Goal: Task Accomplishment & Management: Use online tool/utility

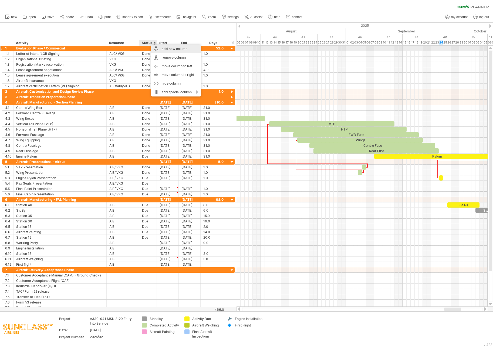
click at [174, 51] on div "add new column" at bounding box center [176, 49] width 50 height 9
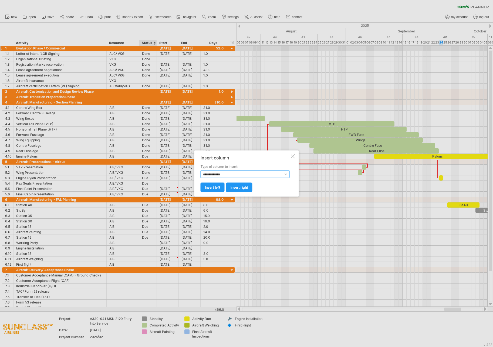
click at [250, 173] on select "**********" at bounding box center [245, 174] width 89 height 8
click at [201, 170] on select "**********" at bounding box center [245, 174] width 89 height 8
click at [234, 187] on span "insert right" at bounding box center [240, 187] width 18 height 4
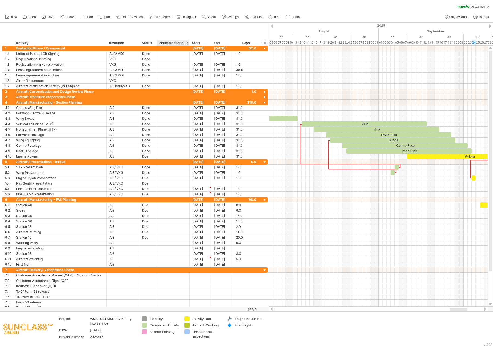
click at [180, 43] on div "column description" at bounding box center [172, 42] width 27 height 5
drag, startPoint x: 185, startPoint y: 44, endPoint x: 133, endPoint y: 37, distance: 52.9
click at [133, 37] on div "**********" at bounding box center [134, 34] width 269 height 23
type input "*"
type input "********"
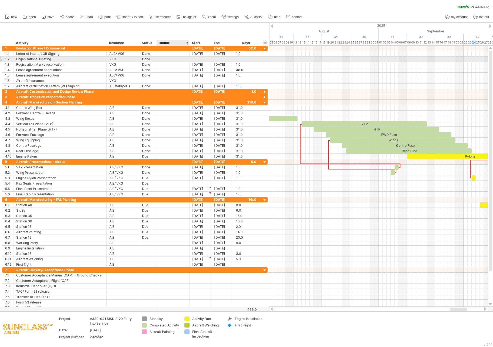
click at [176, 58] on div at bounding box center [173, 58] width 27 height 5
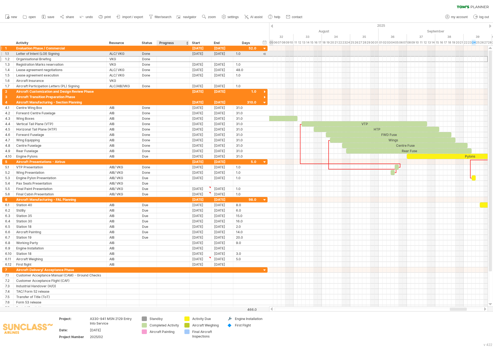
click at [177, 51] on div "**********" at bounding box center [135, 48] width 266 height 5
click at [173, 55] on div at bounding box center [173, 53] width 27 height 5
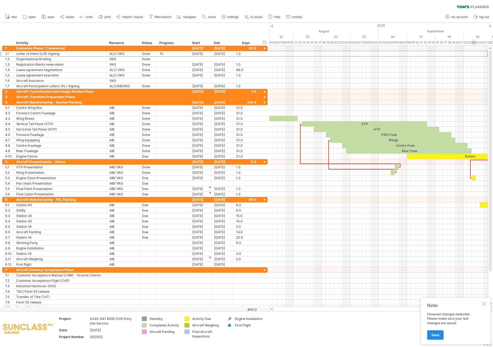
click at [436, 337] on link "Save" at bounding box center [435, 334] width 16 height 9
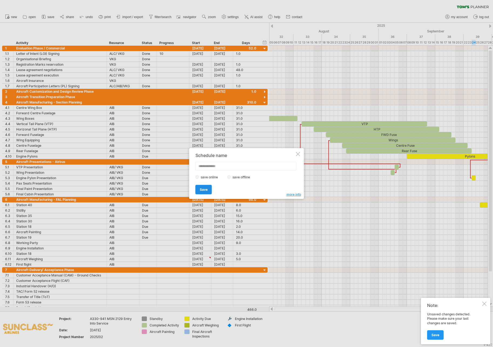
click at [201, 189] on span "Save" at bounding box center [204, 189] width 8 height 4
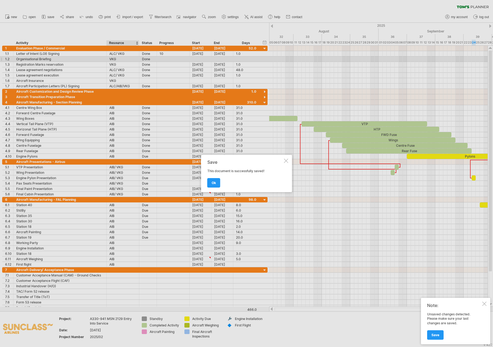
click at [218, 189] on div "Save This document is successfully saved! ok" at bounding box center [246, 173] width 91 height 37
click at [215, 180] on link "ok" at bounding box center [213, 182] width 13 height 9
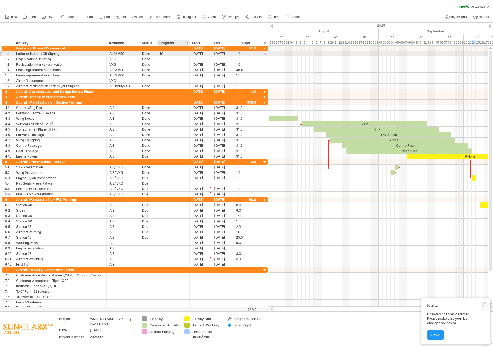
click at [166, 53] on div "10" at bounding box center [173, 53] width 27 height 5
type input "****"
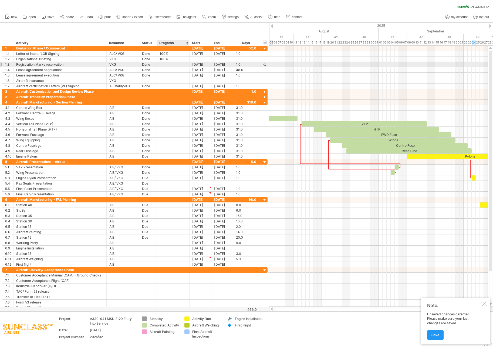
click at [177, 66] on div at bounding box center [173, 64] width 27 height 5
click at [189, 65] on div at bounding box center [188, 64] width 3 height 5
click at [186, 65] on div at bounding box center [173, 64] width 27 height 5
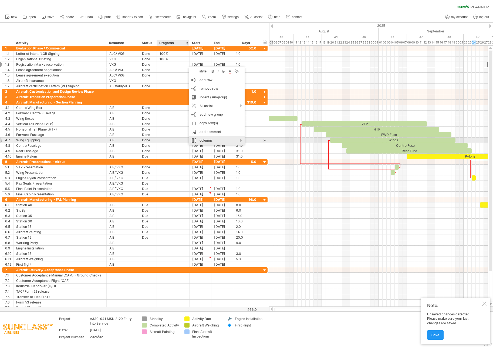
click at [242, 139] on div "columns" at bounding box center [217, 140] width 56 height 9
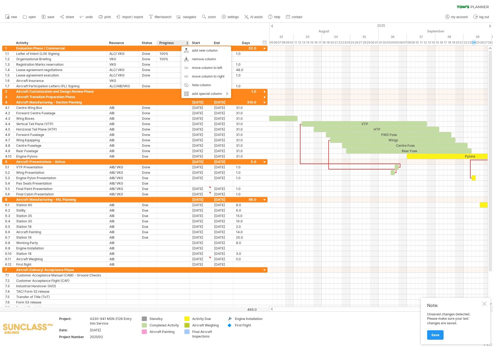
click at [165, 43] on div "Progress" at bounding box center [172, 42] width 27 height 5
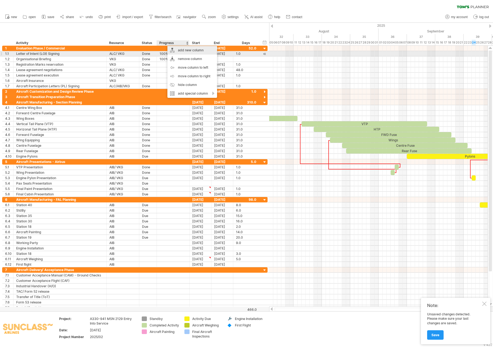
click at [199, 53] on div "add new column" at bounding box center [192, 50] width 50 height 9
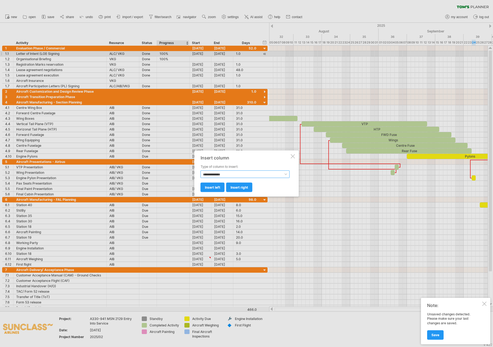
click at [221, 175] on select "**********" at bounding box center [245, 174] width 89 height 8
select select "**********"
click at [201, 170] on select "**********" at bounding box center [245, 174] width 89 height 8
click at [234, 187] on span "insert right" at bounding box center [240, 187] width 18 height 4
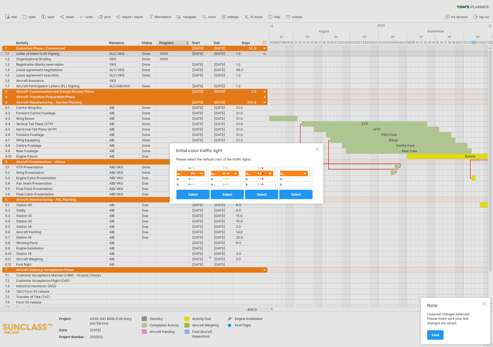
drag, startPoint x: 288, startPoint y: 182, endPoint x: 298, endPoint y: 182, distance: 10.3
click at [298, 182] on div at bounding box center [245, 178] width 136 height 22
click at [291, 196] on span "select" at bounding box center [296, 194] width 10 height 4
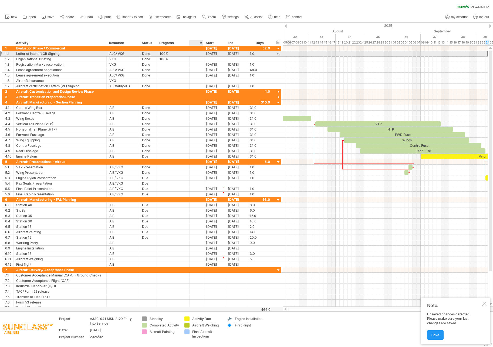
click at [193, 52] on div at bounding box center [196, 54] width 8 height 4
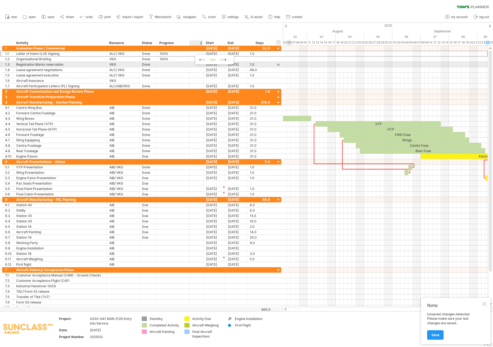
click at [205, 62] on div at bounding box center [202, 60] width 10 height 5
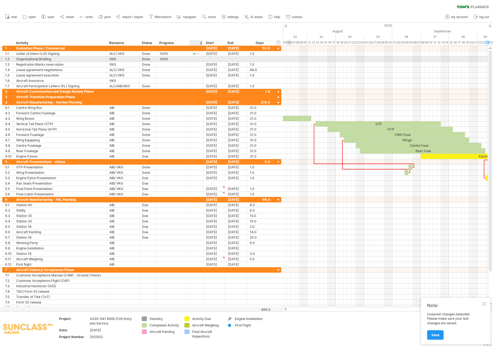
click at [200, 60] on div at bounding box center [196, 59] width 8 height 4
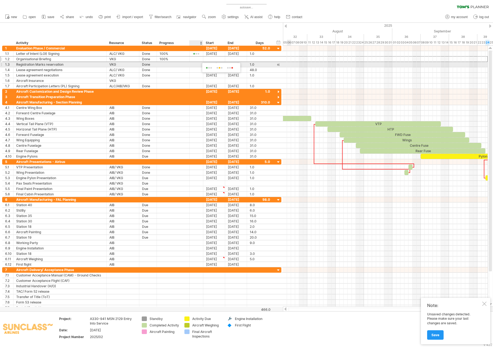
click at [206, 67] on span at bounding box center [209, 68] width 9 height 4
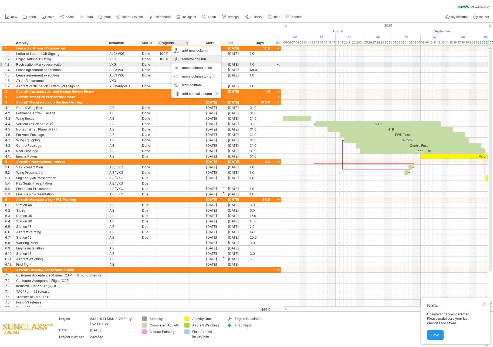
click at [183, 62] on div "remove column" at bounding box center [197, 59] width 50 height 9
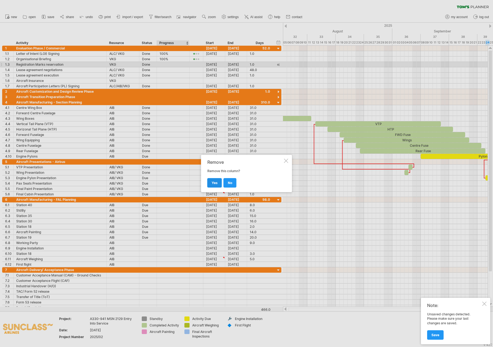
click at [218, 184] on link "yes" at bounding box center [214, 182] width 15 height 9
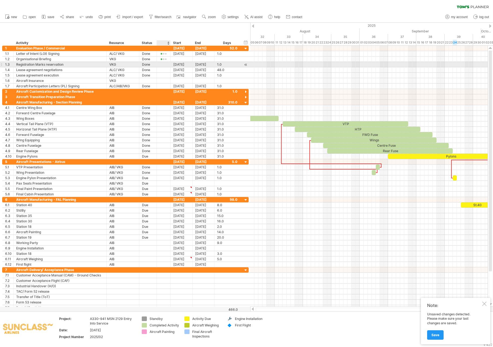
click at [165, 66] on div at bounding box center [164, 65] width 8 height 4
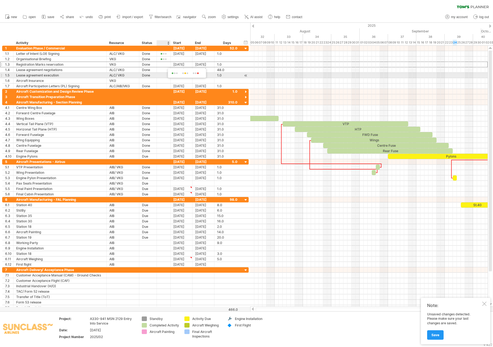
click at [171, 73] on span at bounding box center [174, 73] width 9 height 4
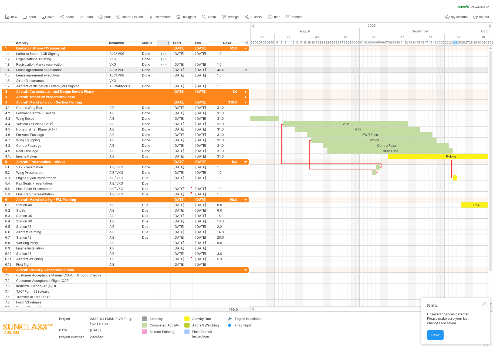
click at [166, 68] on div at bounding box center [164, 70] width 8 height 4
click at [174, 74] on span at bounding box center [175, 76] width 9 height 4
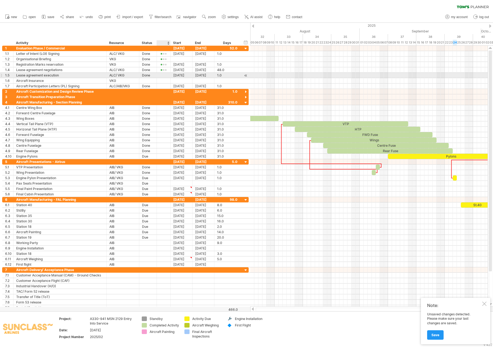
click at [162, 75] on div at bounding box center [164, 75] width 8 height 4
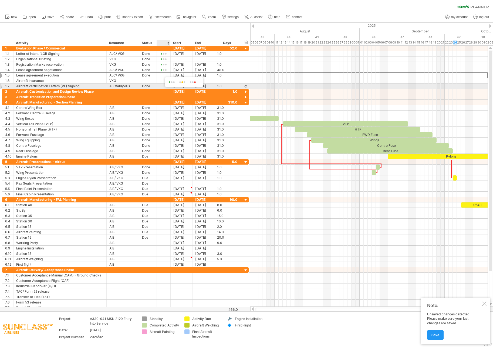
click at [172, 84] on span at bounding box center [171, 82] width 9 height 4
click at [166, 80] on div at bounding box center [164, 81] width 8 height 4
click at [183, 87] on span at bounding box center [186, 87] width 9 height 4
click at [148, 80] on div at bounding box center [148, 80] width 12 height 5
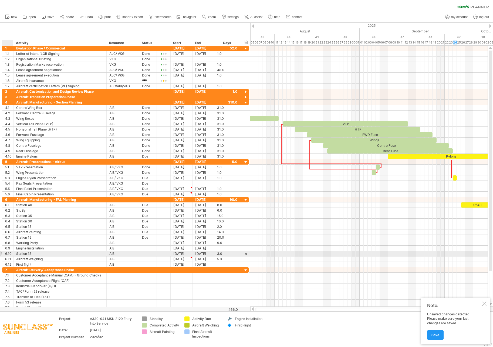
type input "*"
type input "*****"
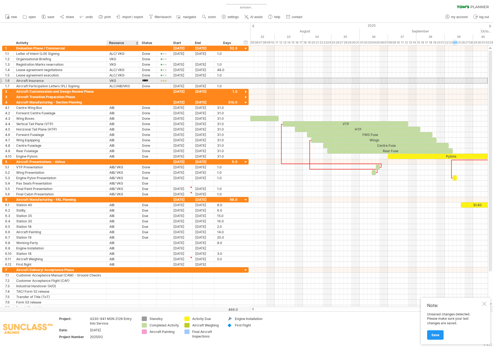
drag, startPoint x: 151, startPoint y: 82, endPoint x: 136, endPoint y: 82, distance: 14.9
click at [136, 82] on div "**********" at bounding box center [125, 81] width 247 height 6
drag, startPoint x: 153, startPoint y: 82, endPoint x: 142, endPoint y: 82, distance: 11.9
click at [142, 82] on div "***** Draft" at bounding box center [148, 80] width 18 height 5
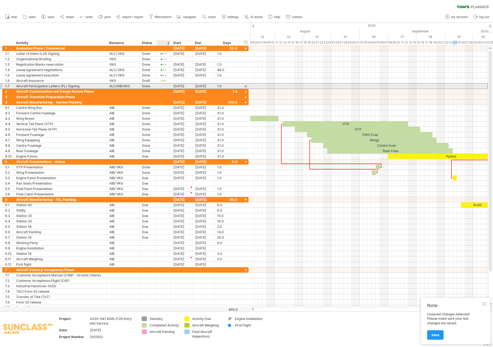
click at [160, 88] on div at bounding box center [164, 86] width 8 height 4
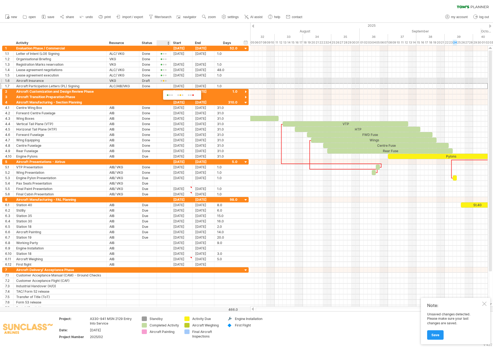
click at [151, 79] on div "Draft" at bounding box center [148, 80] width 12 height 5
drag, startPoint x: 151, startPoint y: 81, endPoint x: 140, endPoint y: 81, distance: 11.4
click at [140, 81] on div "***** Draft" at bounding box center [148, 80] width 18 height 5
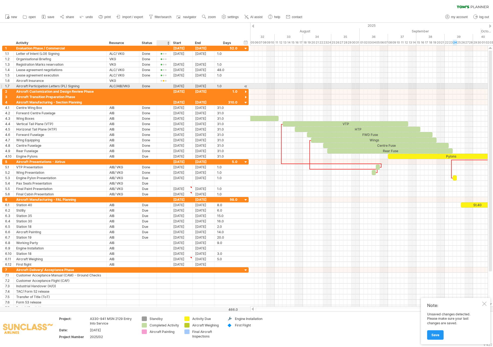
click at [166, 87] on div at bounding box center [164, 86] width 8 height 4
click at [175, 96] on span at bounding box center [175, 95] width 9 height 4
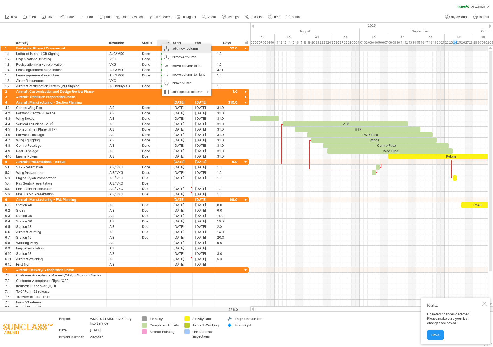
click at [188, 49] on div "add new column" at bounding box center [187, 48] width 50 height 9
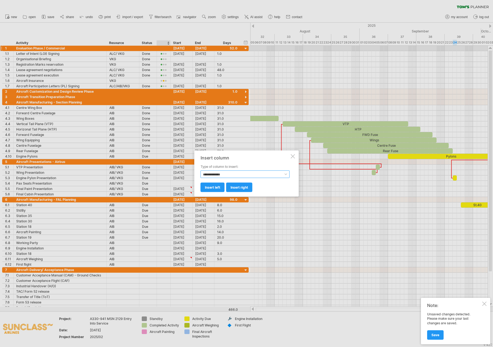
click at [237, 175] on select "**********" at bounding box center [245, 174] width 89 height 8
select select "**********"
click at [201, 170] on select "**********" at bounding box center [245, 174] width 89 height 8
click at [243, 187] on span "insert right" at bounding box center [240, 187] width 18 height 4
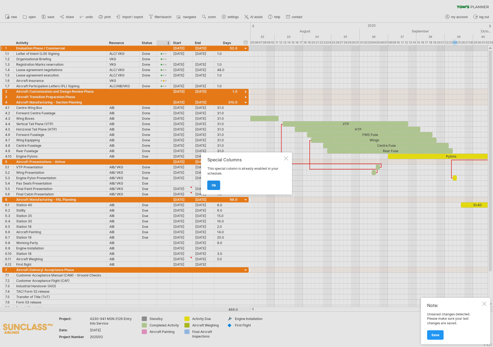
click at [211, 187] on link "ok" at bounding box center [213, 184] width 13 height 9
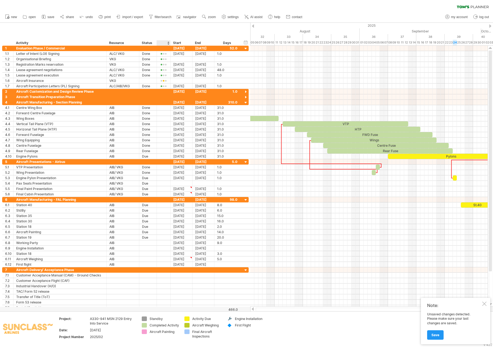
click at [161, 42] on div at bounding box center [163, 42] width 8 height 5
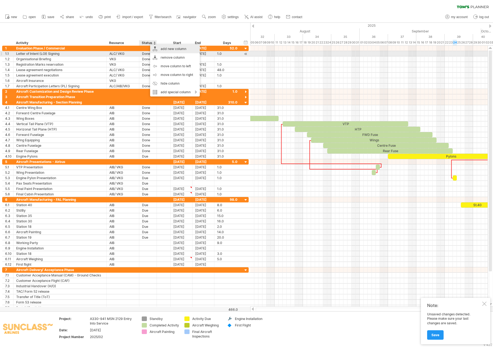
click at [172, 51] on div "add new column" at bounding box center [175, 49] width 50 height 9
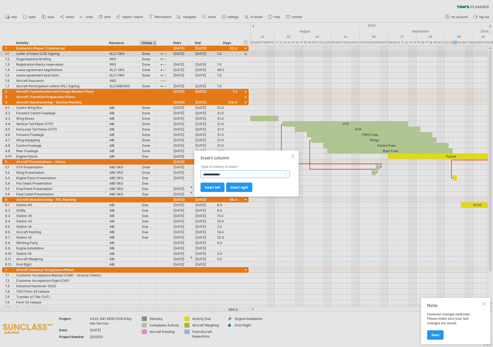
click at [237, 171] on select "**********" at bounding box center [245, 174] width 89 height 8
click at [201, 170] on select "**********" at bounding box center [245, 174] width 89 height 8
click at [277, 173] on select "**********" at bounding box center [245, 174] width 89 height 8
select select "****"
click at [201, 170] on select "**********" at bounding box center [245, 174] width 89 height 8
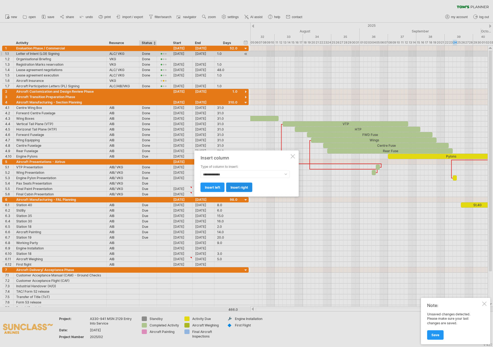
click at [241, 186] on span "insert right" at bounding box center [240, 187] width 18 height 4
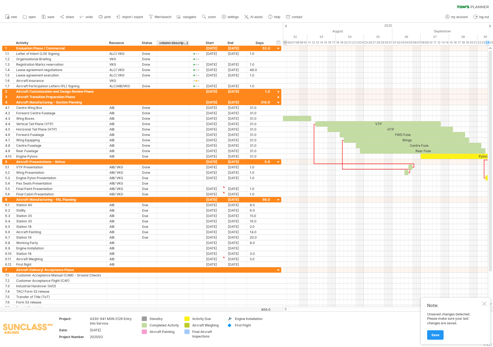
click at [173, 41] on div "column description" at bounding box center [172, 42] width 27 height 5
drag, startPoint x: 160, startPoint y: 43, endPoint x: 246, endPoint y: 55, distance: 86.5
click at [246, 55] on div "Trying to reach [DOMAIN_NAME] Connected again... autosave... clear filter" at bounding box center [246, 173] width 493 height 347
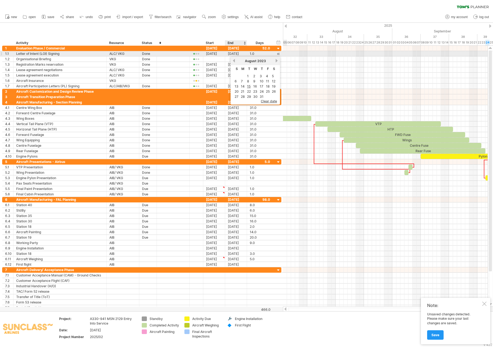
scroll to position [0, 0]
type input "********"
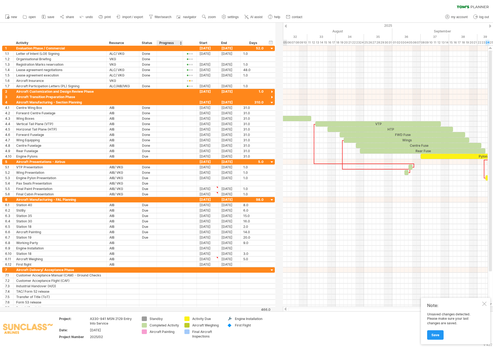
drag, startPoint x: 189, startPoint y: 43, endPoint x: 182, endPoint y: 43, distance: 6.5
click at [182, 43] on div at bounding box center [183, 42] width 2 height 5
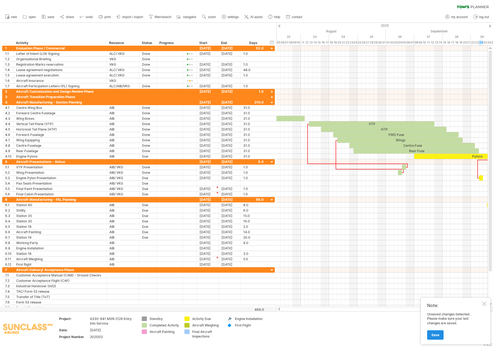
click at [435, 335] on span "Save" at bounding box center [436, 335] width 8 height 4
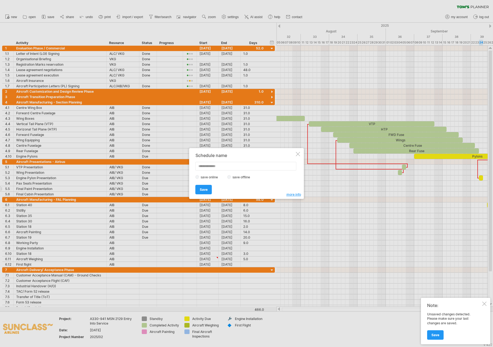
click at [201, 187] on link "Save" at bounding box center [204, 189] width 16 height 9
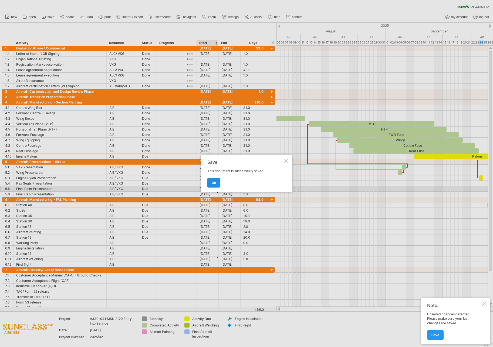
click at [213, 183] on span "ok" at bounding box center [214, 183] width 4 height 4
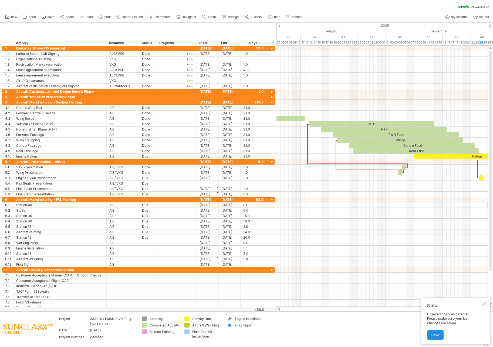
click at [438, 336] on span "Save" at bounding box center [436, 335] width 8 height 4
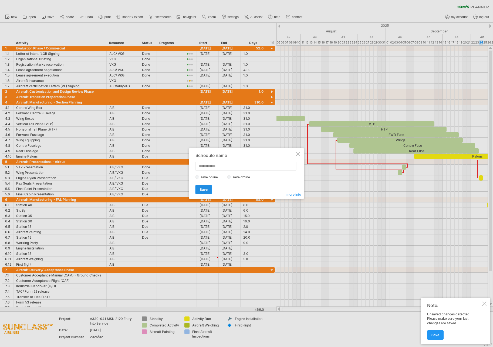
click at [198, 187] on link "Save" at bounding box center [204, 189] width 16 height 9
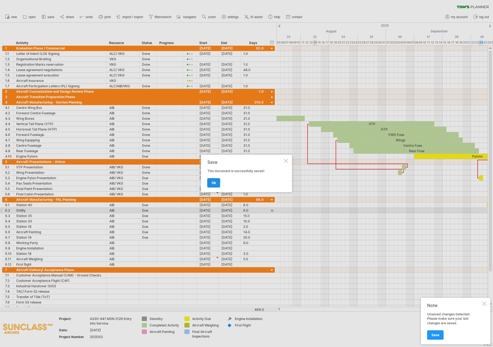
click at [212, 182] on span "ok" at bounding box center [214, 183] width 4 height 4
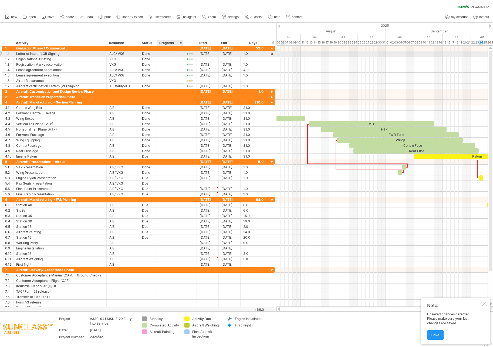
click at [170, 52] on div at bounding box center [170, 53] width 21 height 5
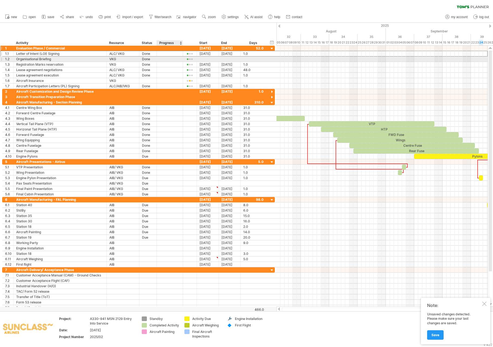
click at [167, 49] on div at bounding box center [170, 48] width 21 height 5
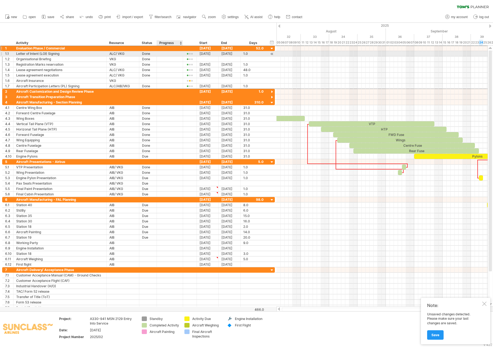
click at [163, 53] on div at bounding box center [170, 53] width 21 height 5
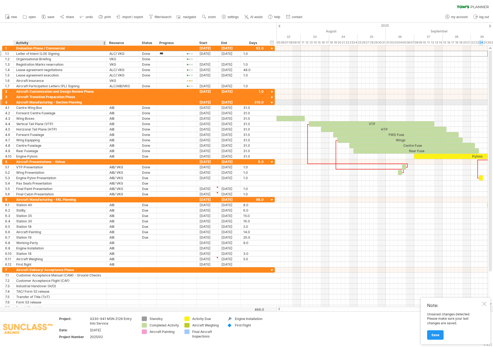
type input "****"
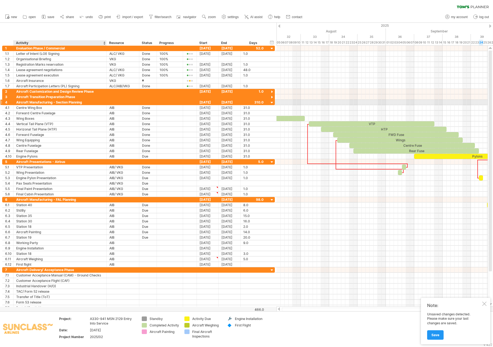
type input "****"
type input "***"
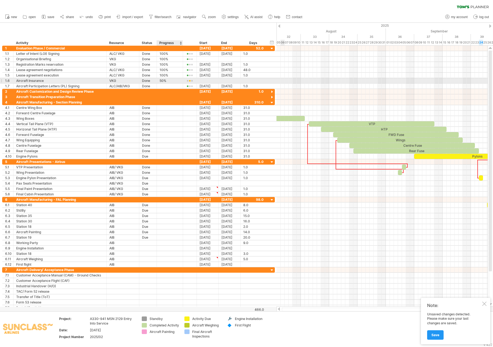
click at [170, 80] on div "50%" at bounding box center [170, 80] width 21 height 5
drag, startPoint x: 169, startPoint y: 81, endPoint x: 142, endPoint y: 81, distance: 27.6
click at [149, 81] on div "**********" at bounding box center [138, 81] width 273 height 6
type input "****"
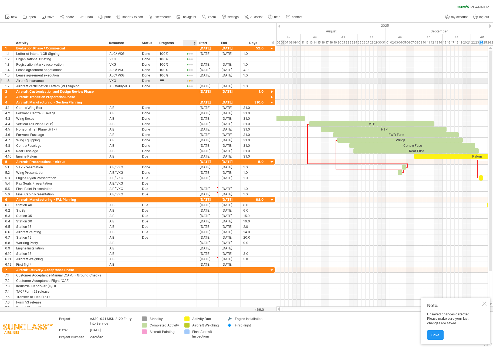
click at [188, 80] on div at bounding box center [190, 81] width 8 height 4
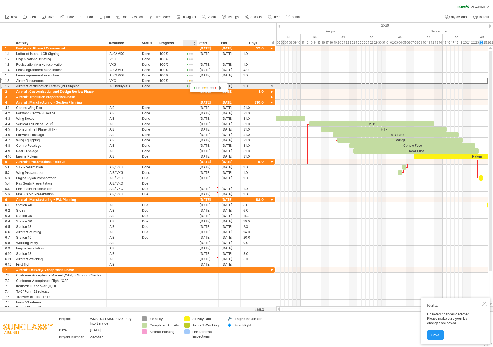
click at [199, 88] on span at bounding box center [197, 88] width 8 height 4
click at [160, 86] on div at bounding box center [170, 85] width 21 height 5
click at [171, 86] on input "text" at bounding box center [170, 85] width 21 height 5
click at [168, 87] on input "text" at bounding box center [170, 85] width 21 height 5
type input "****"
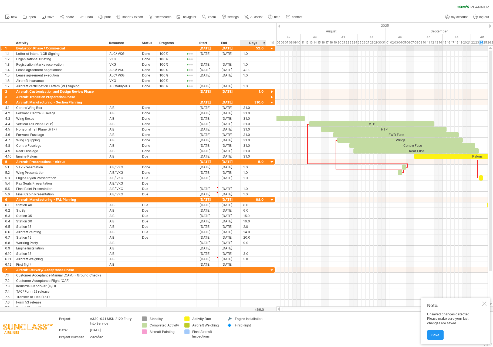
click at [272, 48] on div at bounding box center [272, 48] width 5 height 5
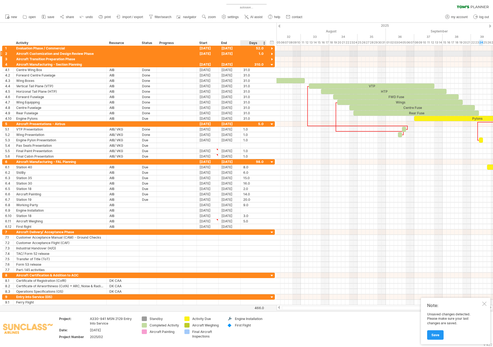
click at [271, 53] on div at bounding box center [272, 54] width 5 height 5
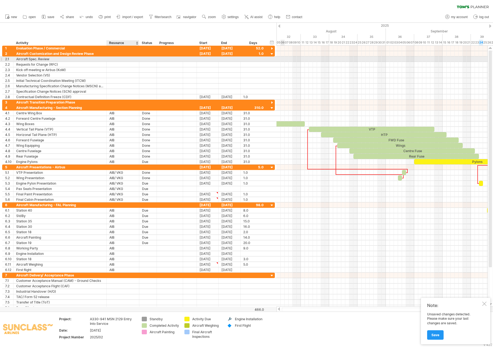
click at [117, 59] on div at bounding box center [122, 58] width 27 height 5
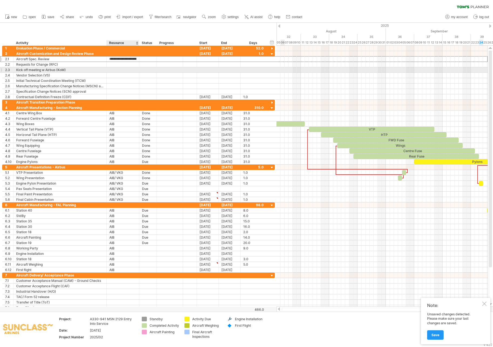
type input "*"
type input "***"
type input "**********"
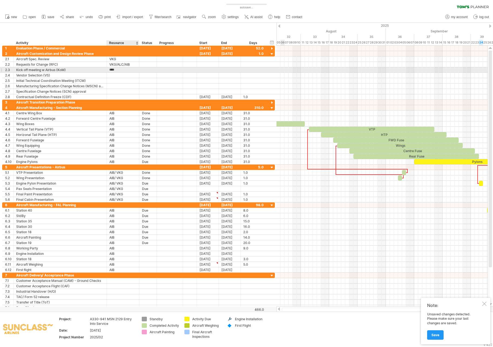
type input "**********"
type input "***"
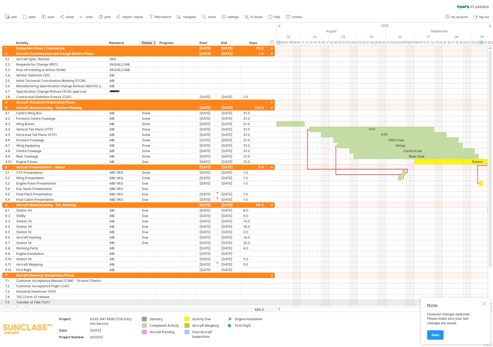
type input "***"
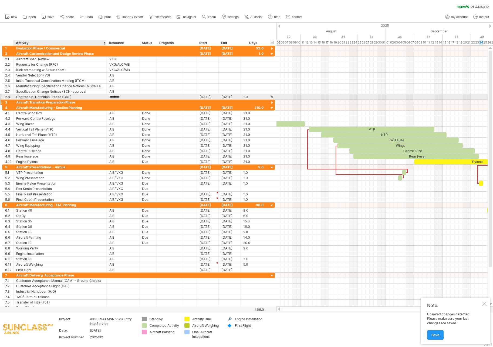
type input "***"
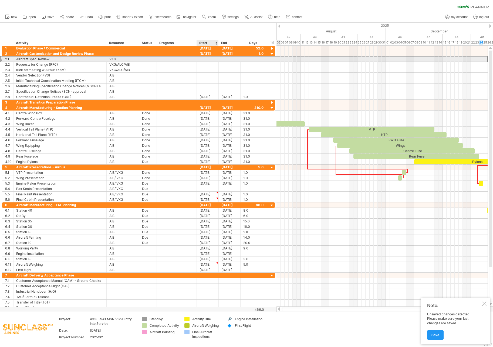
click at [142, 60] on div at bounding box center [148, 58] width 12 height 5
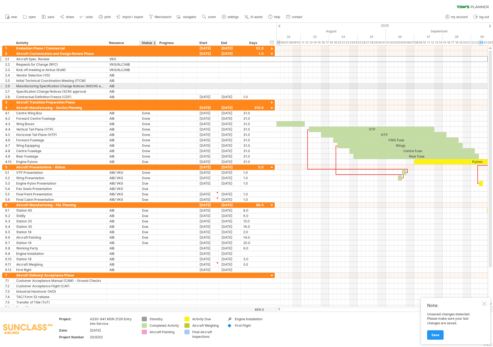
click at [152, 86] on div at bounding box center [148, 85] width 12 height 5
type input "*"
type input "***"
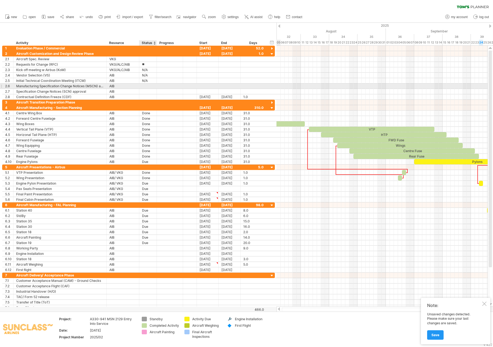
type input "*"
type input "****"
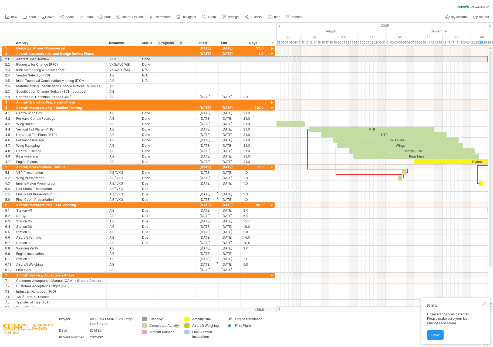
click at [175, 59] on div at bounding box center [170, 58] width 21 height 5
type input "****"
click at [190, 57] on div at bounding box center [190, 59] width 8 height 4
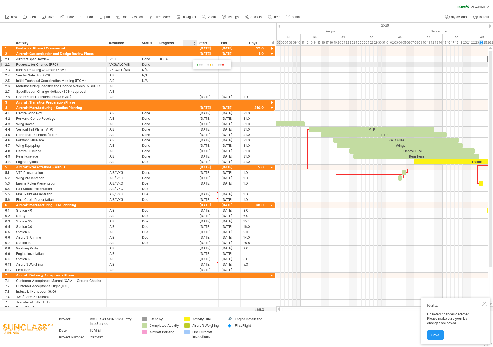
click at [197, 65] on span at bounding box center [200, 65] width 9 height 4
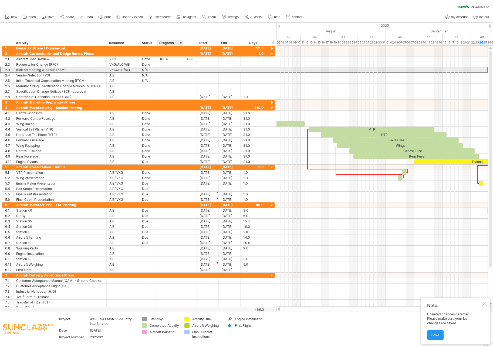
click at [161, 69] on div at bounding box center [170, 69] width 21 height 5
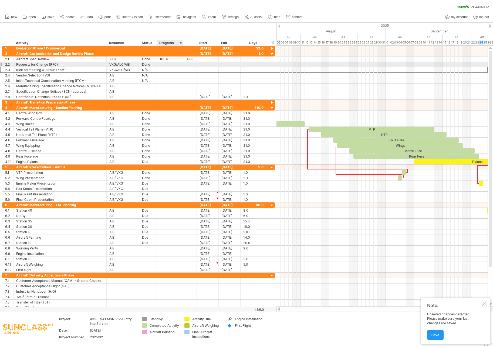
click at [164, 63] on div at bounding box center [170, 64] width 21 height 5
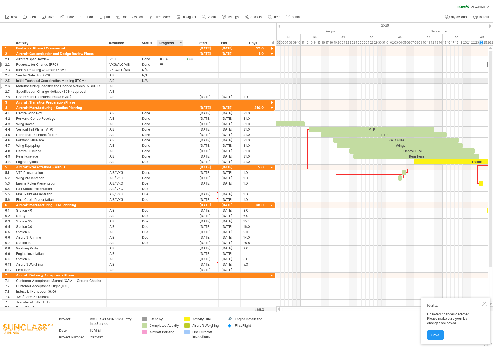
type input "****"
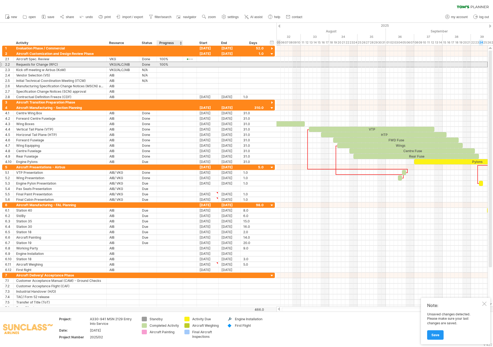
click at [184, 65] on div at bounding box center [190, 64] width 14 height 5
click at [190, 63] on div at bounding box center [190, 65] width 8 height 4
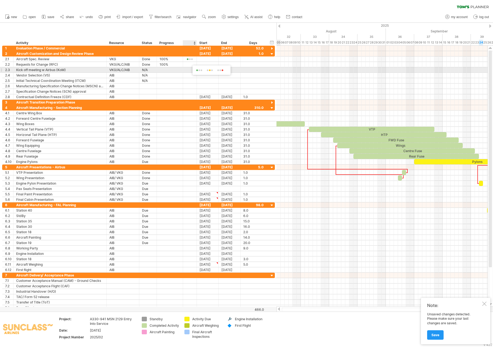
click at [199, 70] on span at bounding box center [199, 70] width 9 height 4
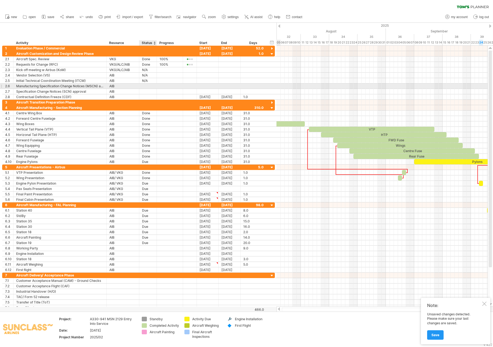
click at [144, 88] on div at bounding box center [148, 85] width 12 height 5
type input "****"
click at [171, 85] on div at bounding box center [170, 85] width 21 height 5
type input "****"
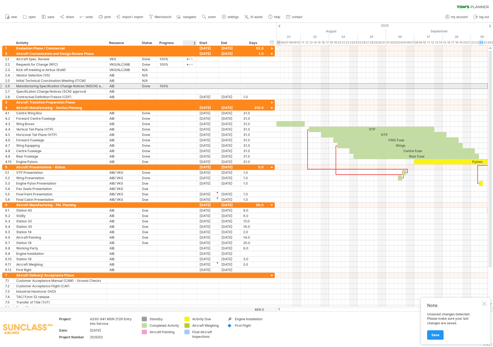
click at [186, 86] on div at bounding box center [190, 86] width 8 height 4
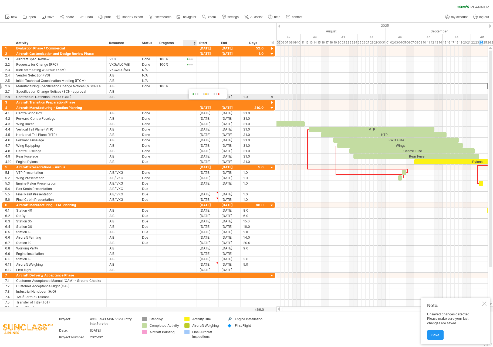
click at [192, 95] on span at bounding box center [195, 94] width 9 height 4
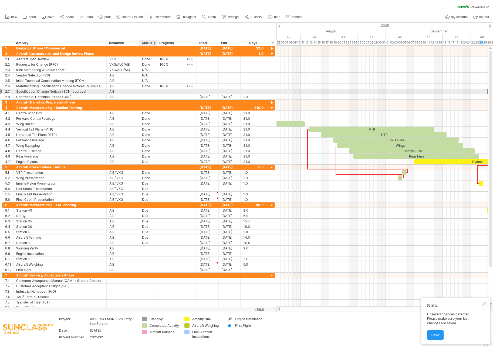
click at [142, 92] on div at bounding box center [148, 91] width 12 height 5
click at [143, 92] on input "text" at bounding box center [148, 91] width 12 height 5
type input "****"
click at [189, 92] on div at bounding box center [190, 92] width 8 height 4
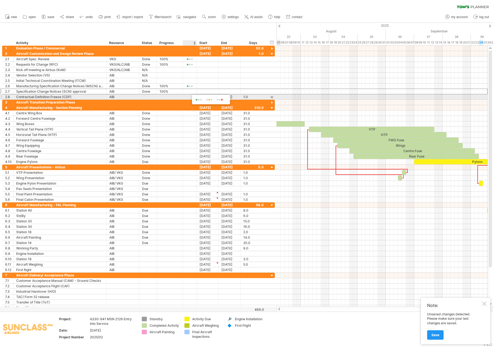
click at [198, 98] on span at bounding box center [199, 100] width 9 height 4
click at [151, 98] on div at bounding box center [148, 96] width 12 height 5
click at [149, 97] on input "text" at bounding box center [148, 96] width 12 height 5
type input "****"
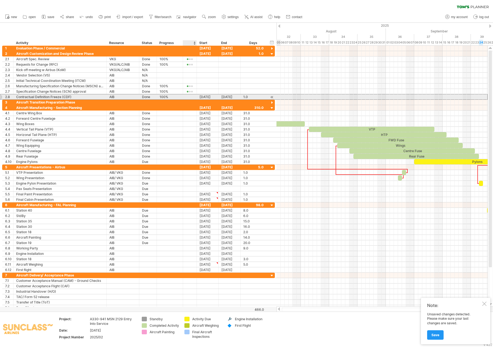
click at [186, 97] on div at bounding box center [190, 97] width 8 height 4
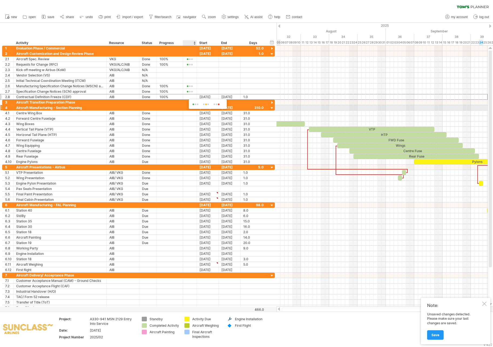
click at [193, 105] on span at bounding box center [195, 104] width 9 height 4
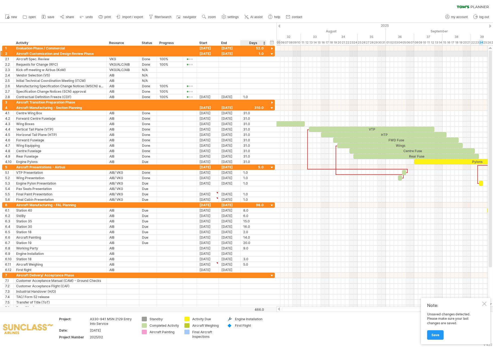
click at [271, 54] on div at bounding box center [272, 54] width 5 height 5
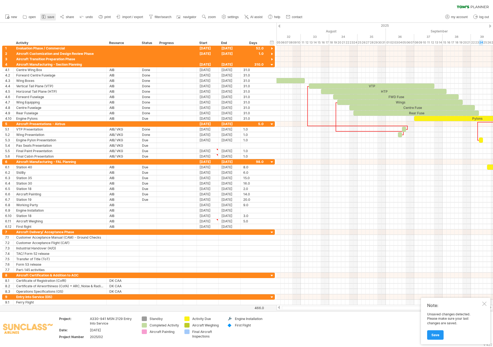
click at [49, 17] on span "save" at bounding box center [51, 17] width 7 height 4
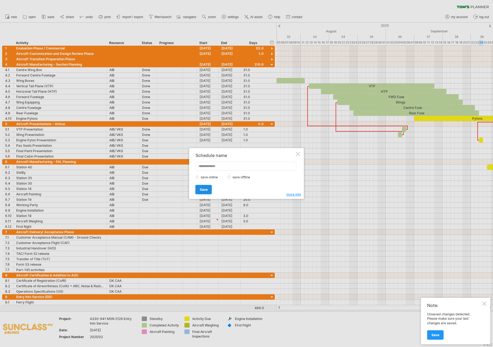
click at [204, 190] on span "Save" at bounding box center [204, 189] width 8 height 4
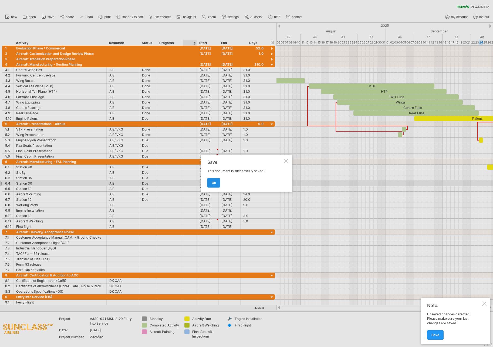
click at [212, 183] on span "ok" at bounding box center [214, 183] width 4 height 4
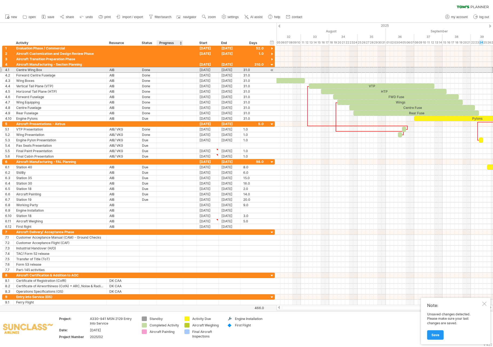
click at [171, 70] on div at bounding box center [170, 69] width 21 height 5
click at [192, 71] on div at bounding box center [190, 70] width 8 height 4
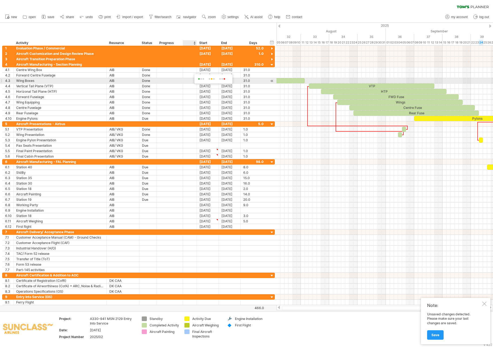
click at [200, 78] on span at bounding box center [201, 79] width 9 height 4
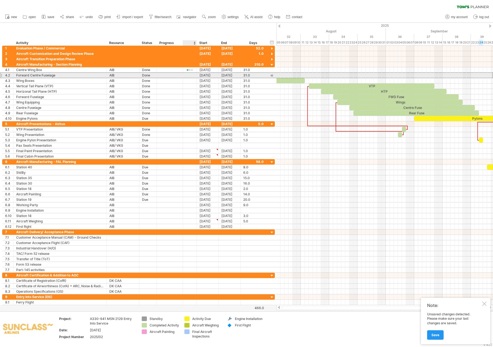
click at [192, 77] on div at bounding box center [190, 75] width 8 height 4
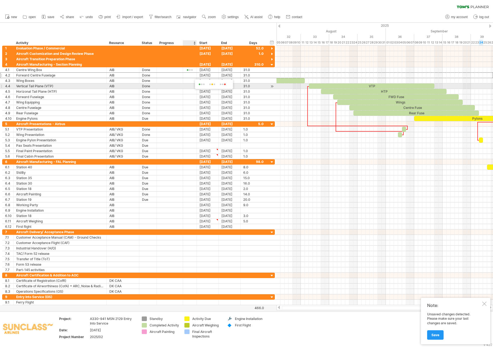
click at [207, 86] on div at bounding box center [212, 84] width 10 height 5
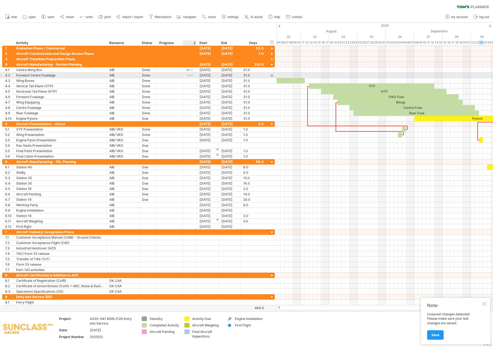
click at [191, 75] on div at bounding box center [190, 75] width 8 height 4
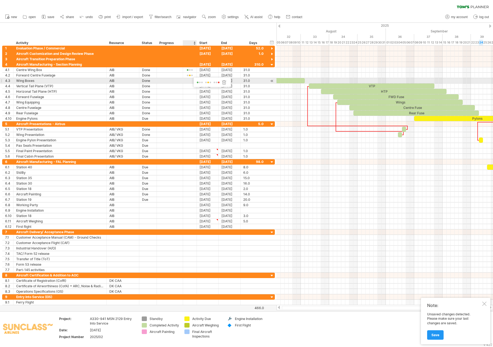
click at [196, 82] on div at bounding box center [199, 82] width 8 height 5
click at [191, 81] on div at bounding box center [190, 81] width 8 height 4
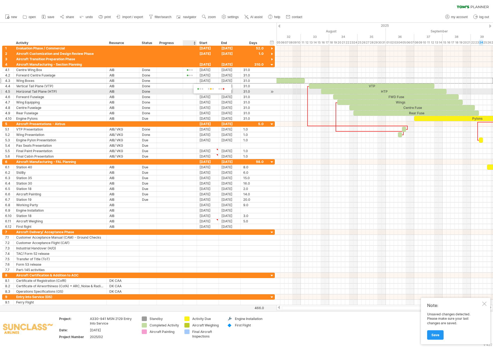
click at [198, 90] on span at bounding box center [200, 89] width 9 height 4
click at [192, 87] on div at bounding box center [190, 86] width 8 height 4
click at [199, 94] on span at bounding box center [201, 94] width 9 height 4
click at [191, 90] on div at bounding box center [190, 92] width 8 height 4
click at [200, 98] on span at bounding box center [200, 98] width 9 height 4
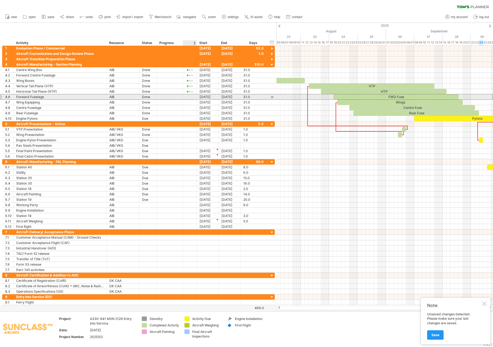
click at [194, 97] on div at bounding box center [190, 97] width 8 height 4
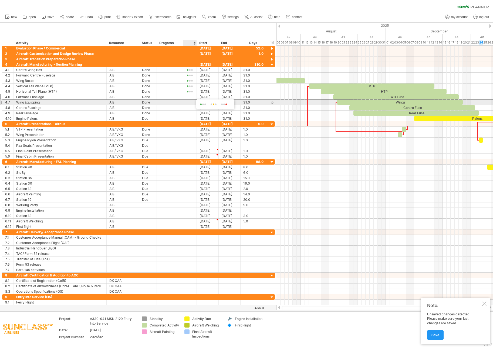
click at [200, 103] on span at bounding box center [203, 104] width 9 height 4
click at [193, 103] on div at bounding box center [190, 102] width 8 height 4
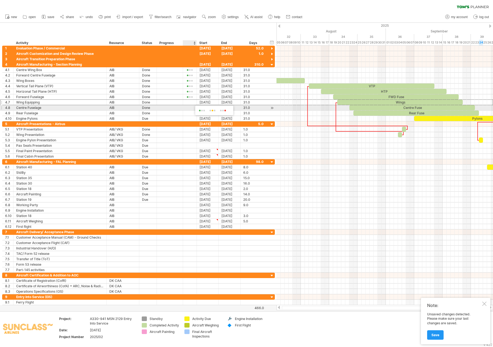
click at [200, 110] on span at bounding box center [202, 111] width 9 height 4
click at [193, 108] on div at bounding box center [190, 108] width 8 height 4
click at [206, 117] on span at bounding box center [203, 115] width 9 height 4
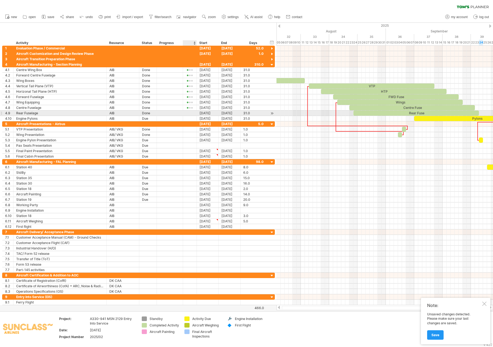
click at [188, 113] on div at bounding box center [190, 113] width 8 height 4
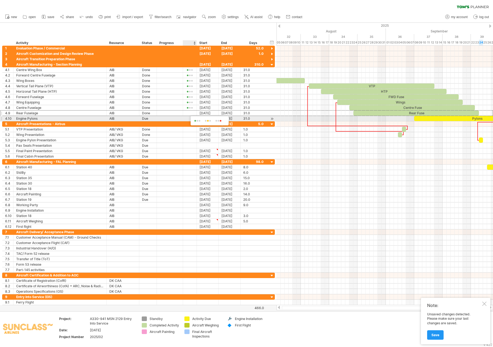
click at [198, 121] on span at bounding box center [197, 121] width 9 height 4
click at [192, 117] on div at bounding box center [190, 119] width 8 height 4
click at [210, 124] on span at bounding box center [212, 125] width 9 height 4
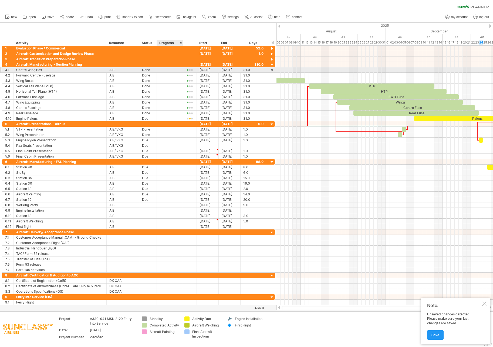
click at [169, 70] on div at bounding box center [170, 69] width 21 height 5
type input "****"
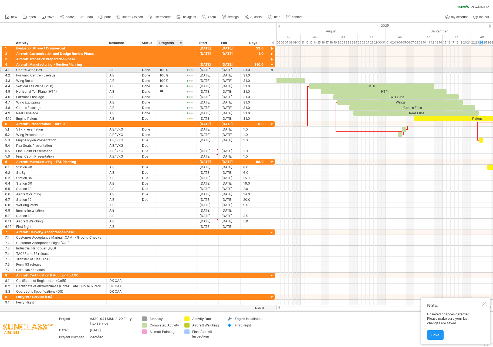
type input "****"
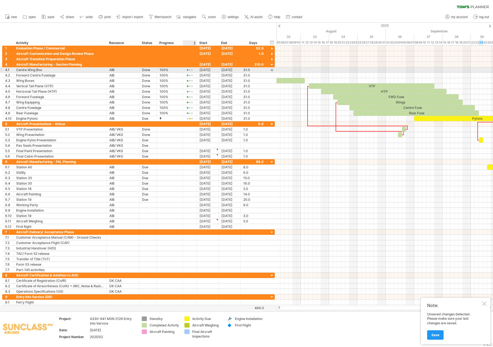
type input "**"
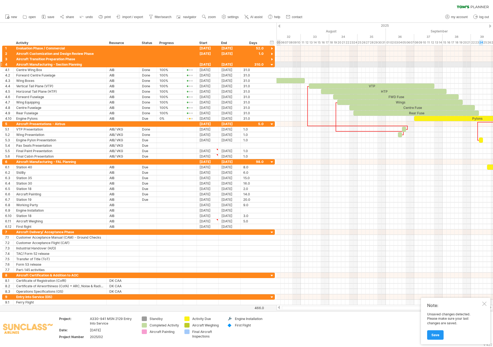
click at [272, 65] on div at bounding box center [272, 64] width 5 height 5
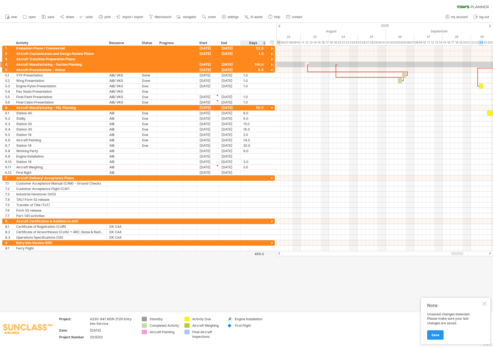
click at [271, 64] on div at bounding box center [272, 64] width 5 height 5
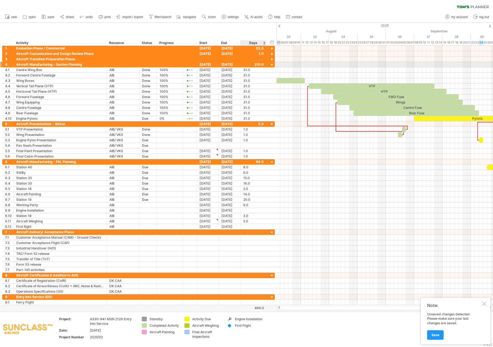
click at [272, 65] on div at bounding box center [272, 64] width 5 height 5
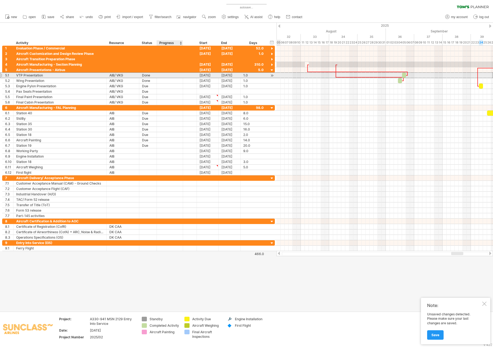
click at [164, 76] on div at bounding box center [170, 75] width 21 height 5
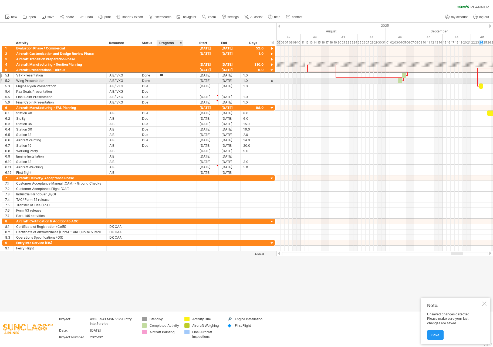
type input "****"
type input "**"
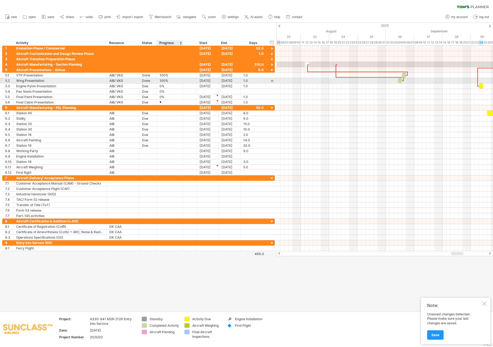
type input "**"
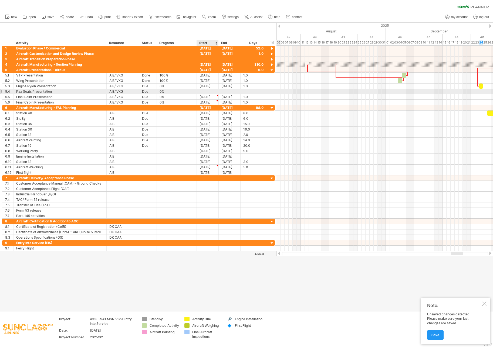
click at [212, 92] on div at bounding box center [208, 91] width 22 height 5
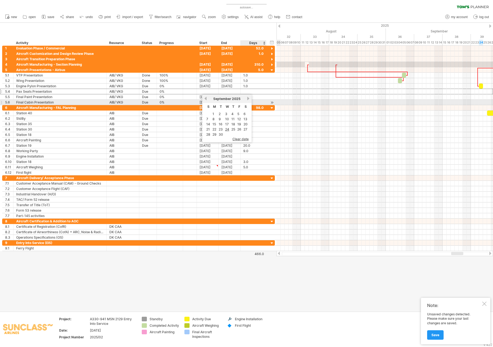
click at [247, 100] on div "previous next [DATE]" at bounding box center [226, 98] width 49 height 9
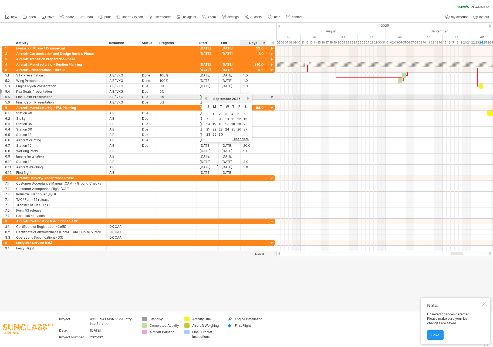
click at [249, 99] on link "next" at bounding box center [248, 98] width 4 height 4
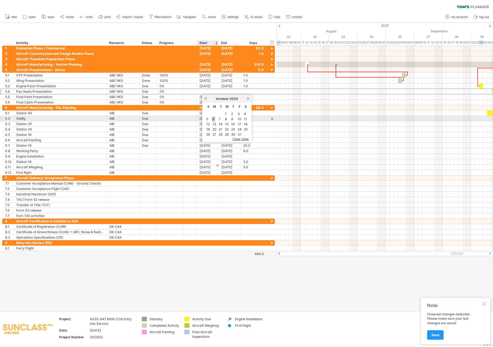
click at [214, 120] on link "6" at bounding box center [213, 118] width 3 height 5
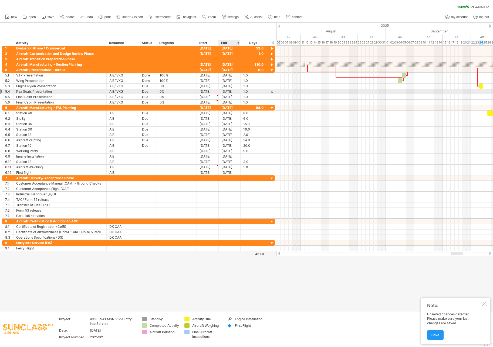
click at [231, 91] on div "[DATE]" at bounding box center [230, 91] width 22 height 5
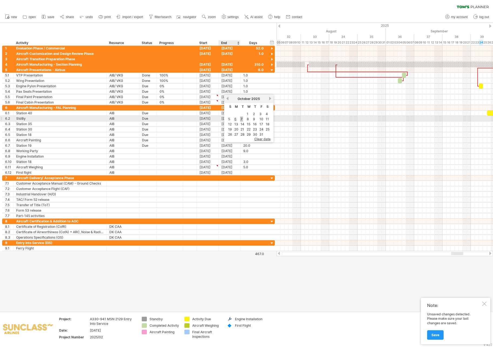
click at [242, 119] on link "7" at bounding box center [241, 118] width 3 height 5
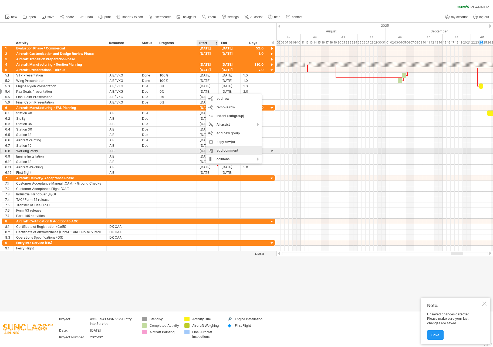
click at [229, 149] on div "add comment" at bounding box center [234, 150] width 56 height 9
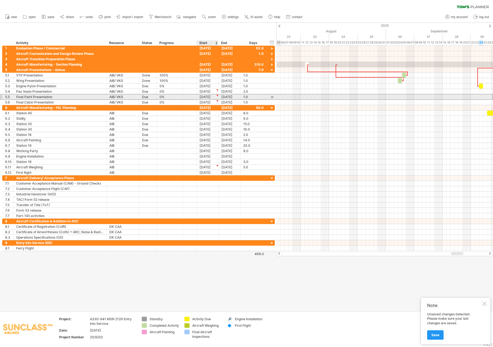
click at [215, 97] on div "[DATE]" at bounding box center [208, 96] width 22 height 5
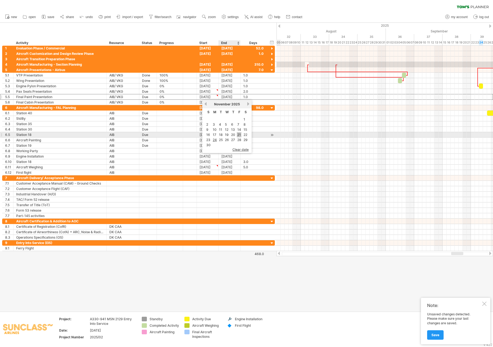
click at [239, 135] on link "21" at bounding box center [239, 134] width 5 height 5
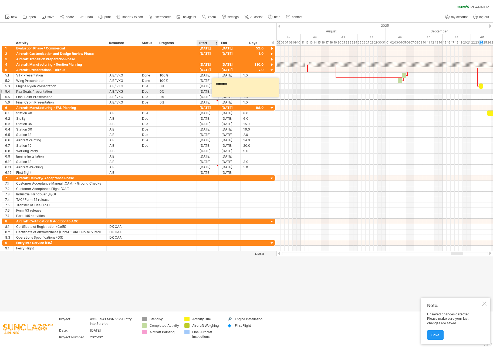
click at [207, 91] on div "[DATE]" at bounding box center [208, 91] width 22 height 5
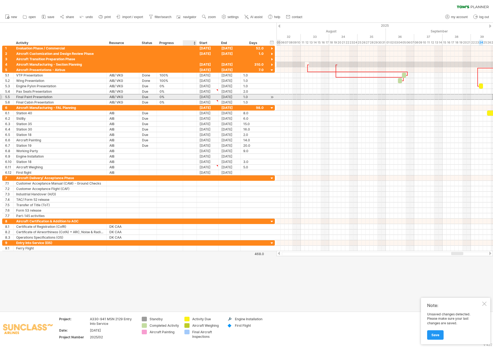
click at [194, 96] on div at bounding box center [190, 96] width 14 height 5
click at [211, 96] on div "[DATE]" at bounding box center [208, 96] width 22 height 5
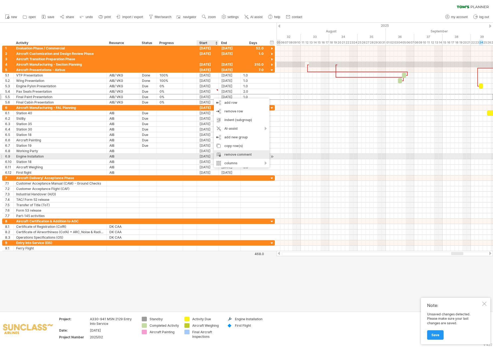
click at [232, 155] on div "remove comment" at bounding box center [242, 154] width 56 height 9
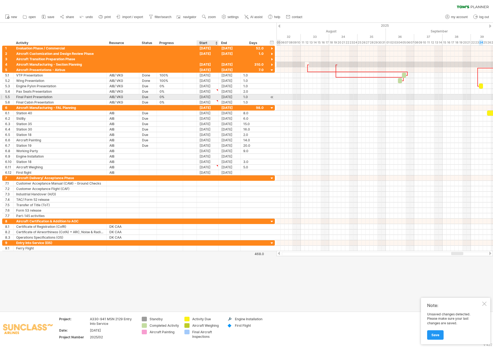
click at [206, 97] on div "[DATE]" at bounding box center [208, 96] width 22 height 5
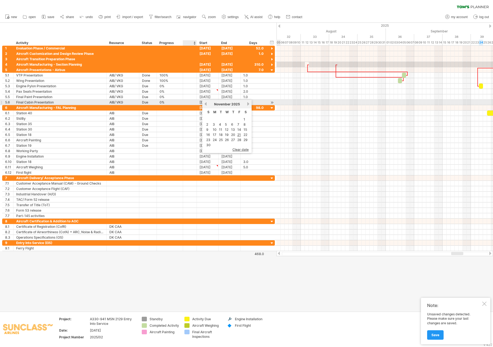
drag, startPoint x: 188, startPoint y: 101, endPoint x: 195, endPoint y: 101, distance: 6.8
click at [188, 101] on div at bounding box center [190, 102] width 8 height 4
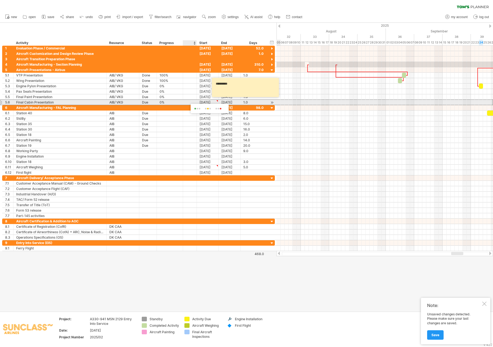
click at [207, 101] on div "[DATE]" at bounding box center [208, 102] width 22 height 5
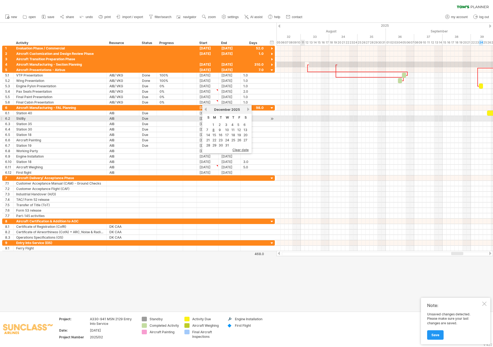
click at [312, 120] on div at bounding box center [385, 118] width 217 height 5
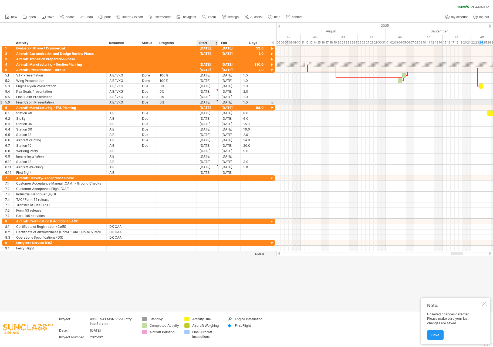
click at [217, 100] on div at bounding box center [217, 101] width 2 height 2
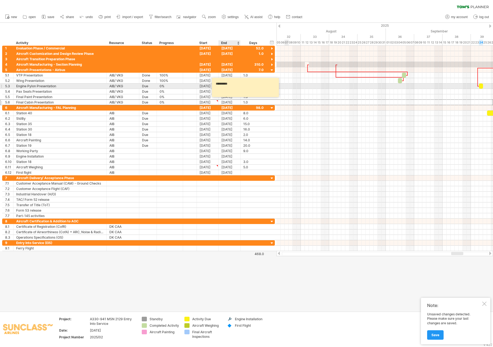
click at [234, 84] on textarea "*********" at bounding box center [246, 87] width 65 height 15
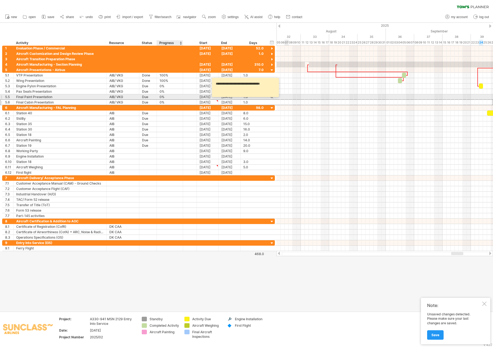
type textarea "**********"
click at [186, 96] on div at bounding box center [190, 97] width 8 height 4
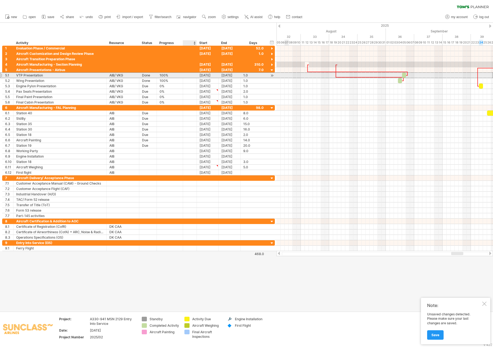
click at [188, 76] on div at bounding box center [190, 75] width 8 height 4
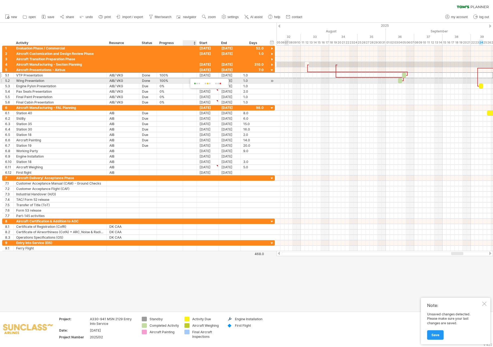
click at [195, 84] on span at bounding box center [197, 84] width 9 height 4
click at [194, 82] on div at bounding box center [190, 80] width 14 height 5
click at [191, 80] on div at bounding box center [190, 81] width 8 height 4
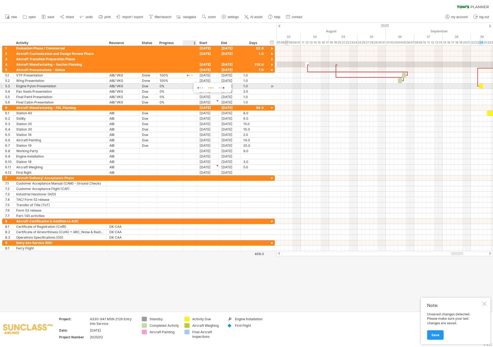
click at [199, 86] on span at bounding box center [200, 88] width 9 height 4
click at [194, 86] on div at bounding box center [190, 85] width 14 height 5
click at [193, 85] on div at bounding box center [190, 86] width 8 height 4
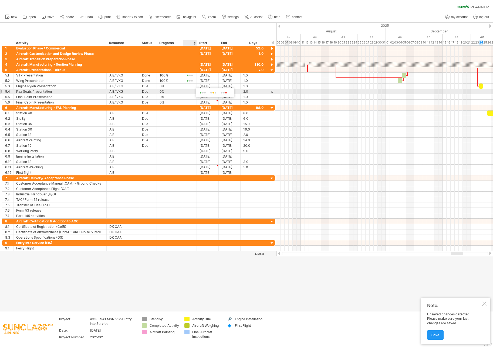
click at [211, 93] on span at bounding box center [213, 93] width 9 height 4
click at [194, 92] on div at bounding box center [190, 92] width 8 height 4
click at [213, 99] on span at bounding box center [213, 99] width 9 height 4
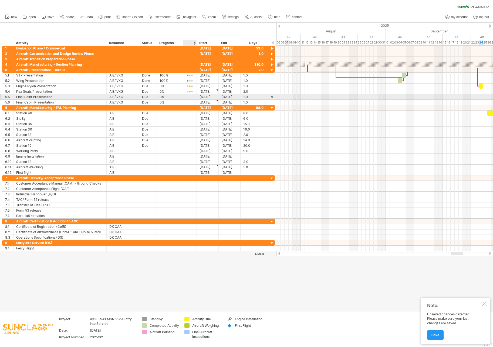
click at [188, 97] on div at bounding box center [190, 97] width 8 height 4
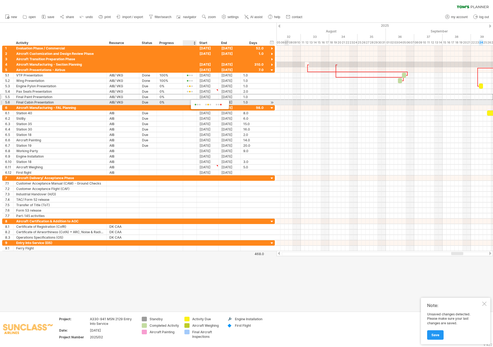
click at [209, 104] on span at bounding box center [208, 105] width 9 height 4
click at [191, 103] on div at bounding box center [190, 102] width 8 height 4
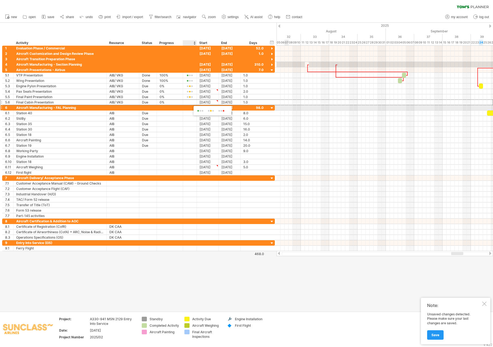
click at [210, 110] on span at bounding box center [211, 111] width 9 height 4
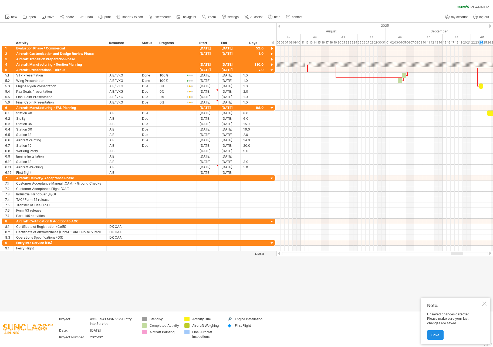
click at [441, 338] on link "Save" at bounding box center [435, 334] width 16 height 9
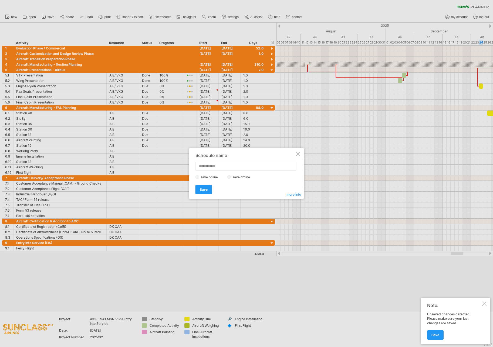
click at [215, 188] on div "Save Save" at bounding box center [245, 187] width 99 height 14
click at [211, 189] on link "Save" at bounding box center [204, 189] width 16 height 9
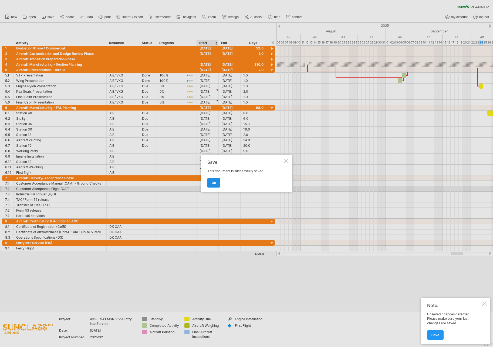
click at [217, 182] on link "ok" at bounding box center [213, 182] width 13 height 9
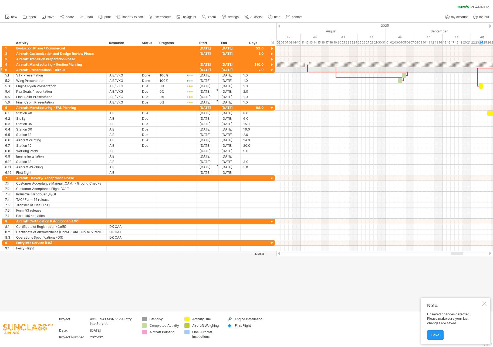
click at [271, 71] on div at bounding box center [272, 70] width 5 height 5
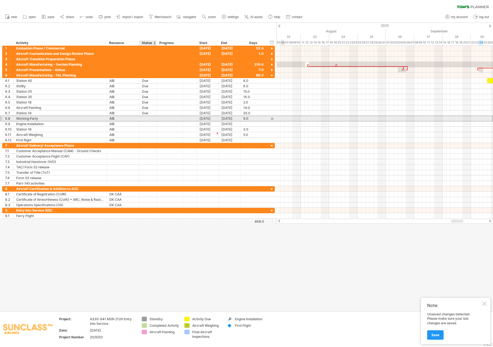
click at [145, 119] on div at bounding box center [148, 118] width 12 height 5
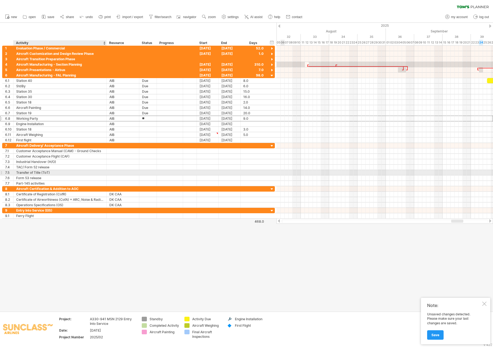
type input "***"
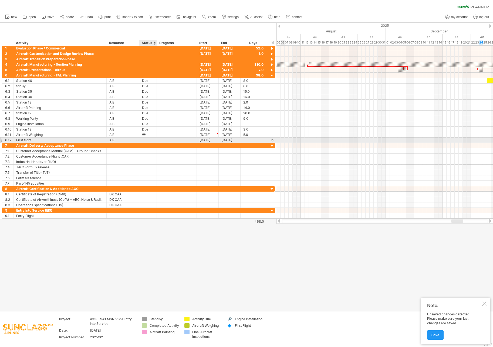
click at [143, 140] on div at bounding box center [148, 140] width 12 height 5
click at [147, 140] on input "text" at bounding box center [148, 140] width 12 height 5
type input "***"
click at [57, 140] on div "First flight" at bounding box center [60, 140] width 88 height 5
click at [34, 141] on input "**********" at bounding box center [60, 140] width 88 height 5
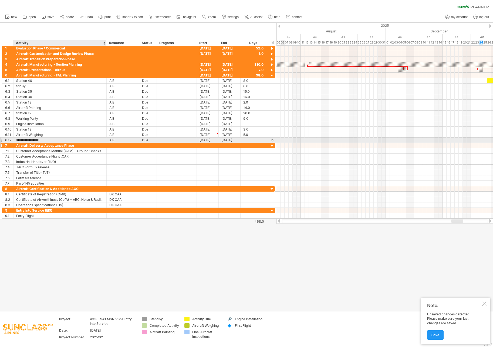
type input "**********"
drag, startPoint x: 43, startPoint y: 143, endPoint x: 32, endPoint y: 142, distance: 10.6
click at [32, 142] on div "**********" at bounding box center [138, 132] width 273 height 173
click at [40, 140] on input "**********" at bounding box center [60, 140] width 88 height 5
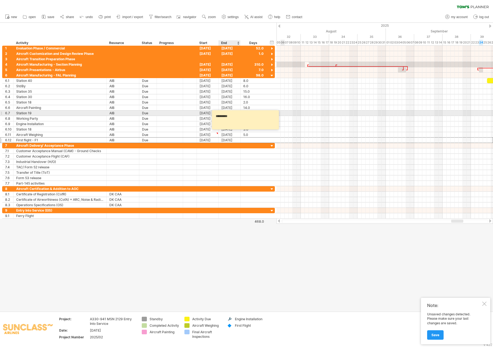
click at [235, 115] on textarea "*********" at bounding box center [246, 119] width 65 height 15
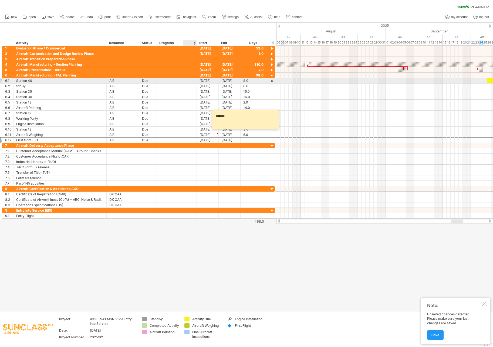
type textarea "*******"
click at [193, 79] on div at bounding box center [190, 81] width 8 height 4
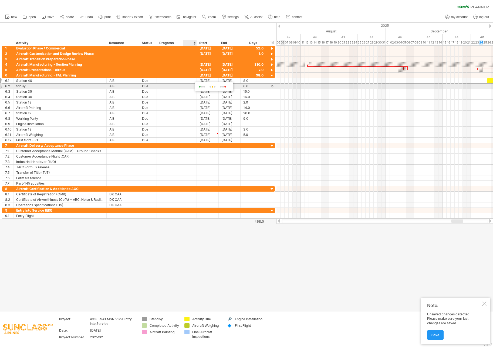
click at [212, 86] on span at bounding box center [212, 87] width 9 height 4
click at [186, 86] on div at bounding box center [190, 85] width 14 height 5
click at [193, 86] on div at bounding box center [190, 86] width 8 height 4
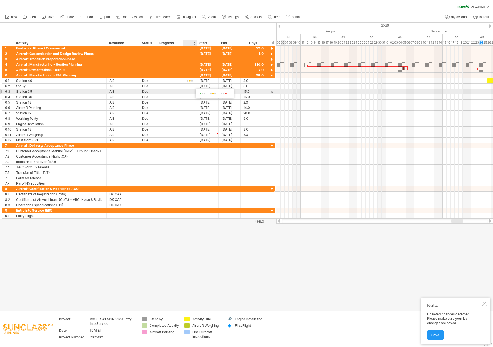
click at [210, 93] on span at bounding box center [213, 94] width 9 height 4
click at [191, 92] on div at bounding box center [190, 92] width 8 height 4
click at [210, 98] on span at bounding box center [211, 99] width 9 height 4
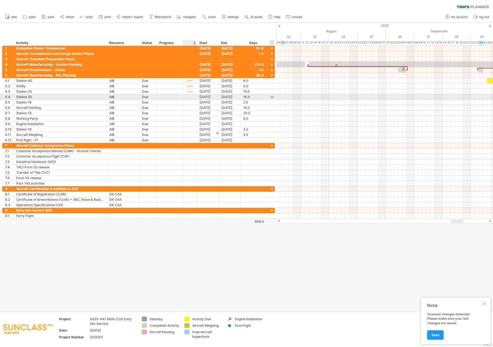
click at [190, 97] on div at bounding box center [190, 97] width 8 height 4
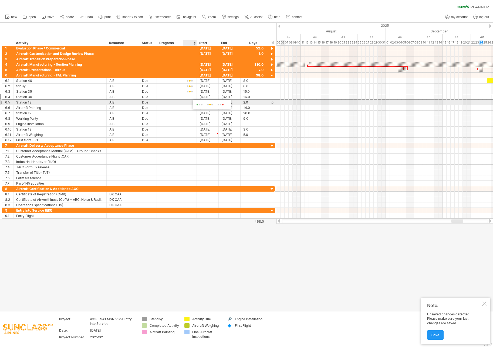
click at [209, 104] on span at bounding box center [210, 105] width 9 height 4
click at [191, 103] on div at bounding box center [190, 102] width 8 height 4
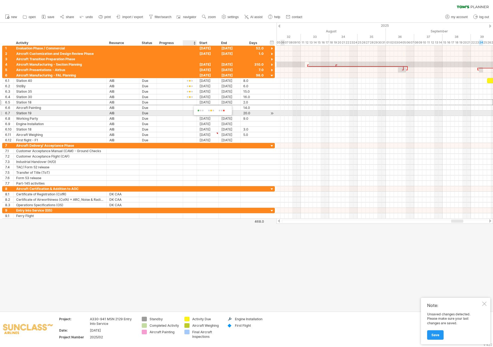
click at [212, 112] on span at bounding box center [211, 111] width 9 height 4
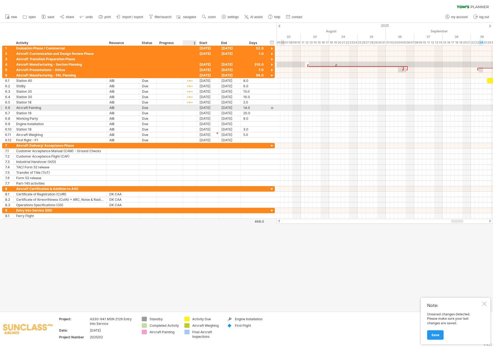
drag, startPoint x: 188, startPoint y: 107, endPoint x: 198, endPoint y: 109, distance: 10.1
click at [189, 107] on div at bounding box center [190, 108] width 8 height 4
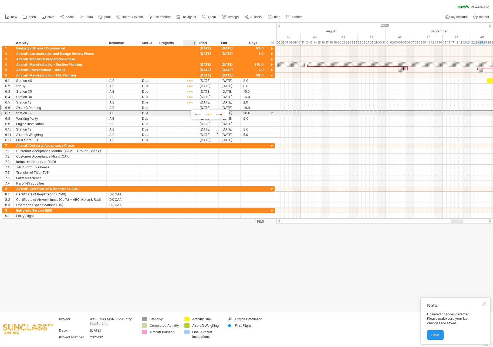
click at [208, 113] on span at bounding box center [208, 115] width 9 height 4
click at [189, 113] on div at bounding box center [190, 113] width 8 height 4
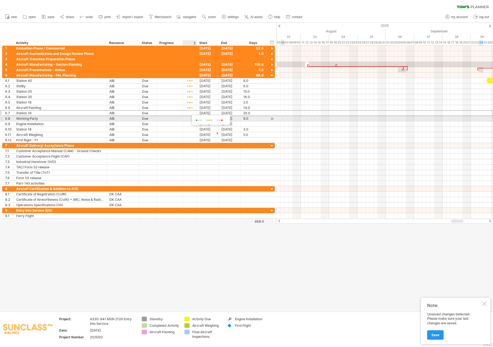
click at [210, 121] on span at bounding box center [209, 120] width 9 height 4
click at [192, 120] on div at bounding box center [190, 119] width 8 height 4
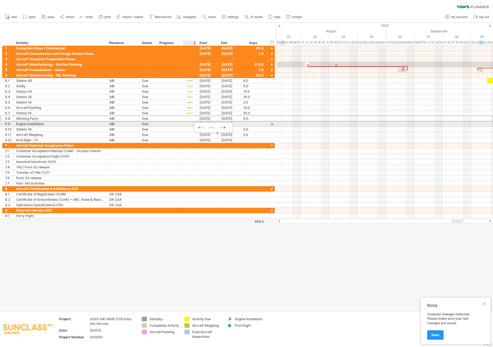
click at [210, 126] on span at bounding box center [211, 128] width 9 height 4
click at [189, 123] on div at bounding box center [190, 124] width 8 height 4
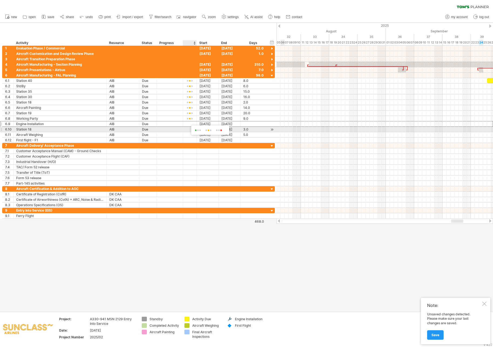
click at [210, 130] on span at bounding box center [208, 130] width 9 height 4
click at [191, 129] on div at bounding box center [190, 130] width 8 height 4
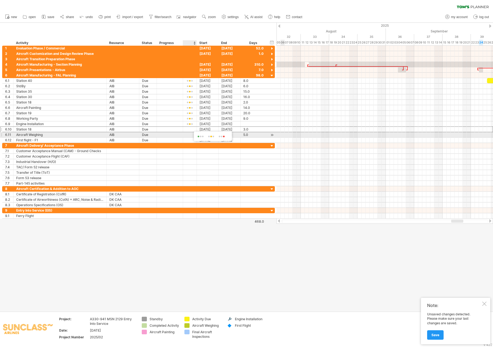
click at [215, 137] on span at bounding box center [211, 137] width 9 height 4
click at [192, 136] on div at bounding box center [190, 135] width 8 height 4
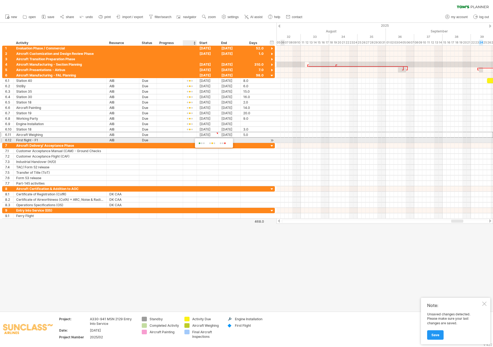
click at [210, 143] on span at bounding box center [212, 143] width 9 height 4
click at [190, 141] on div at bounding box center [190, 140] width 8 height 4
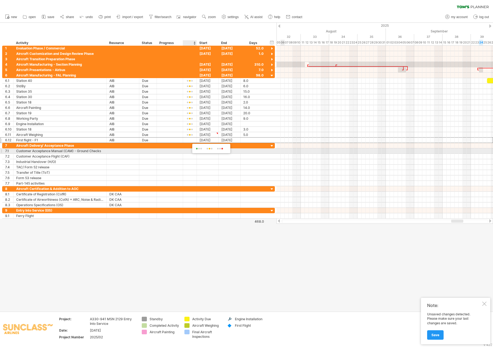
click at [211, 149] on span at bounding box center [209, 149] width 9 height 4
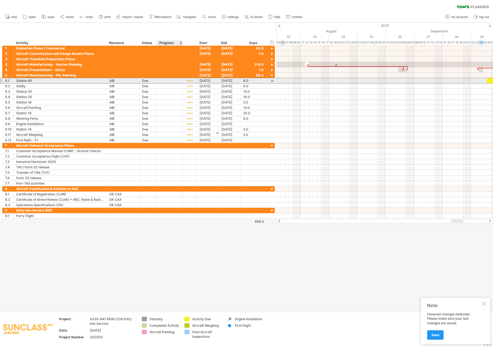
click at [172, 82] on div at bounding box center [170, 80] width 21 height 5
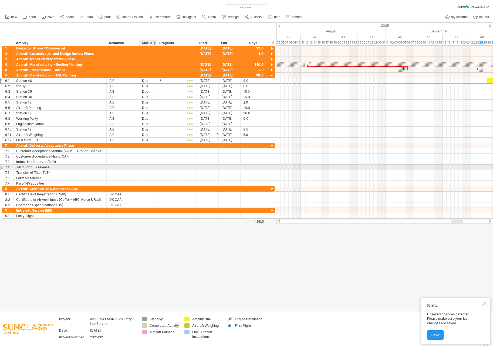
type input "**"
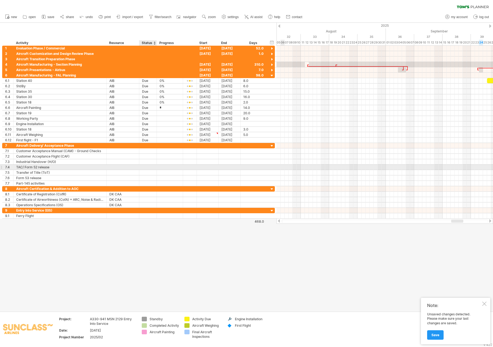
type input "**"
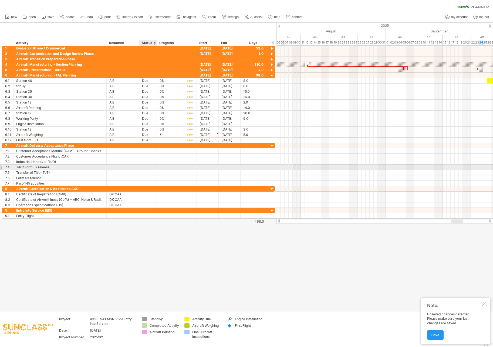
type input "**"
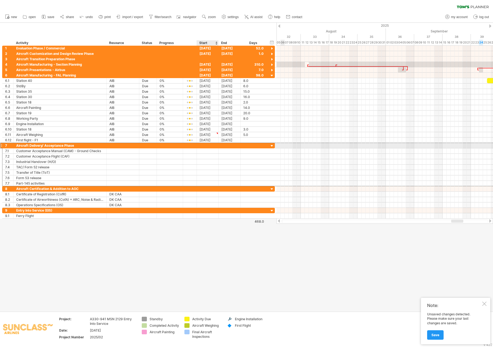
click at [211, 143] on div at bounding box center [208, 145] width 22 height 5
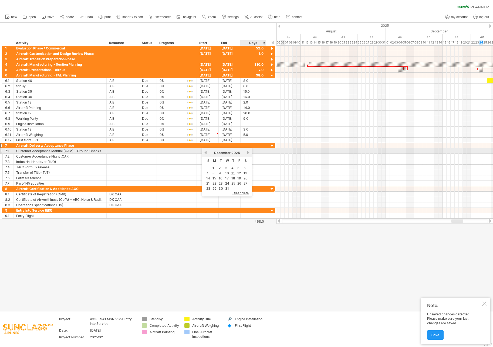
click at [248, 152] on link "next" at bounding box center [248, 152] width 4 height 4
click at [249, 153] on link "next" at bounding box center [248, 152] width 4 height 4
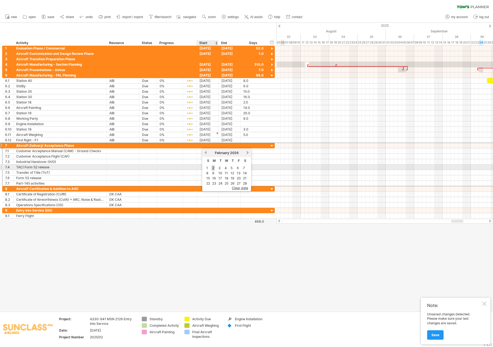
click at [213, 168] on link "2" at bounding box center [213, 167] width 3 height 5
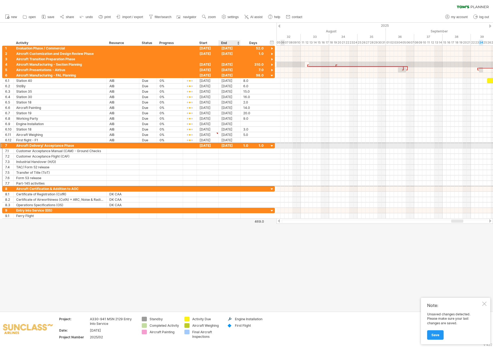
click at [237, 145] on div "[DATE]" at bounding box center [230, 145] width 22 height 5
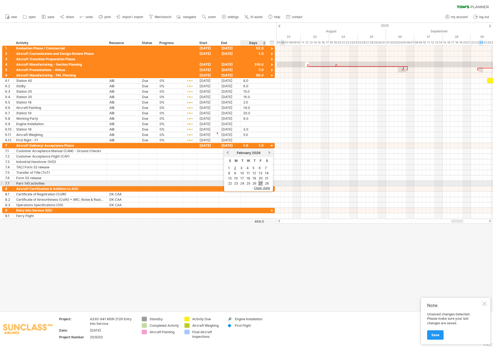
click at [262, 185] on link "27" at bounding box center [260, 183] width 5 height 5
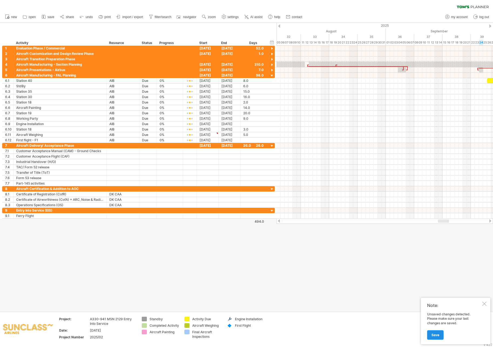
click at [436, 337] on span "Save" at bounding box center [436, 335] width 8 height 4
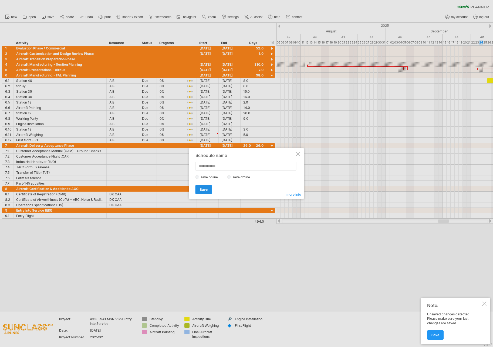
click at [204, 187] on link "Save" at bounding box center [204, 189] width 16 height 9
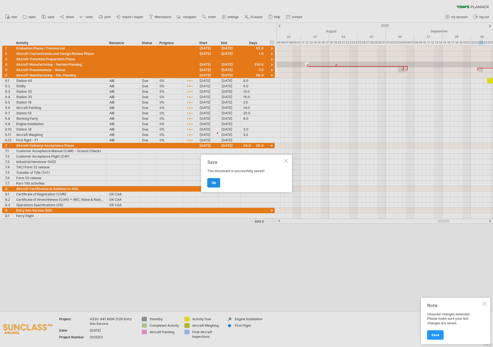
click at [212, 184] on span "ok" at bounding box center [214, 183] width 4 height 4
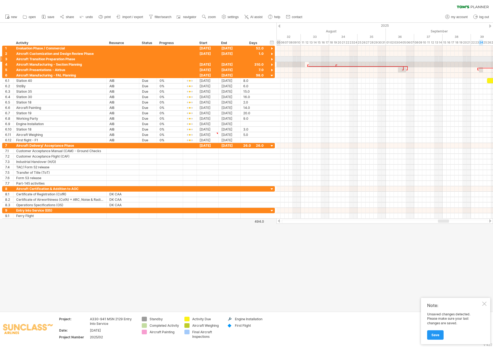
click at [270, 58] on div at bounding box center [272, 59] width 5 height 5
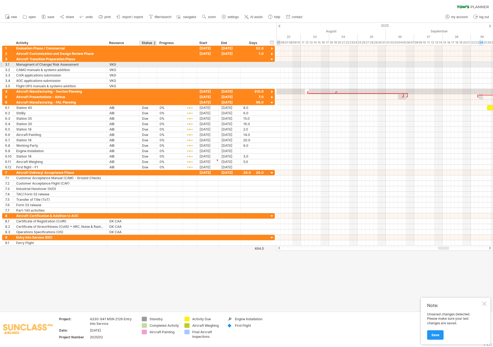
click at [149, 64] on div at bounding box center [148, 64] width 12 height 5
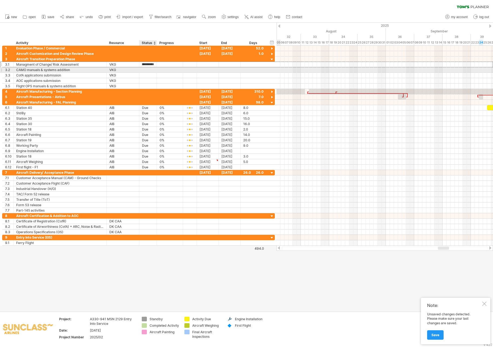
type input "**********"
click at [152, 71] on div at bounding box center [148, 69] width 12 height 5
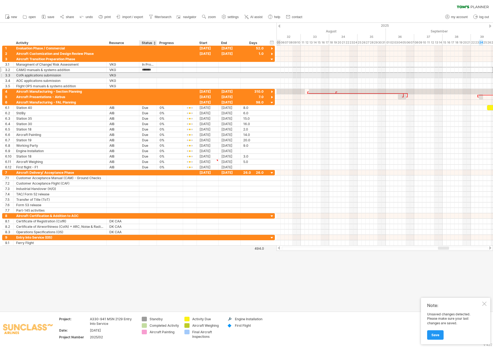
scroll to position [0, 0]
type input "**********"
click at [149, 77] on div at bounding box center [148, 75] width 12 height 5
click at [150, 76] on input "text" at bounding box center [148, 75] width 12 height 5
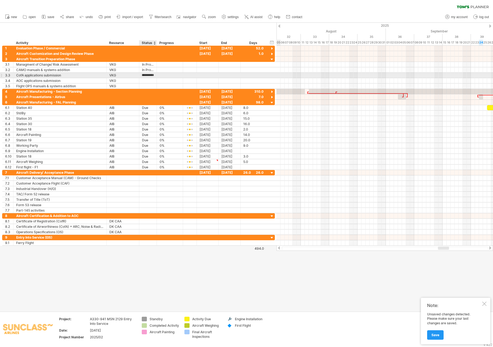
type input "**********"
click at [149, 81] on div at bounding box center [148, 80] width 12 height 5
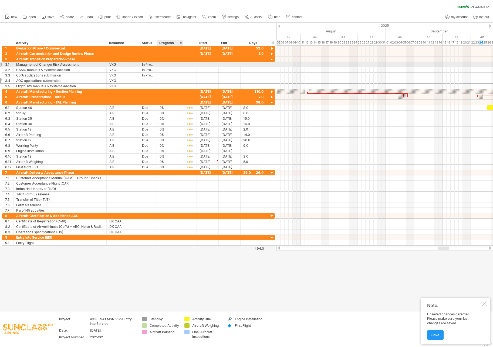
click at [171, 65] on div at bounding box center [170, 64] width 21 height 5
type input "***"
click at [163, 65] on div "30%" at bounding box center [170, 64] width 21 height 5
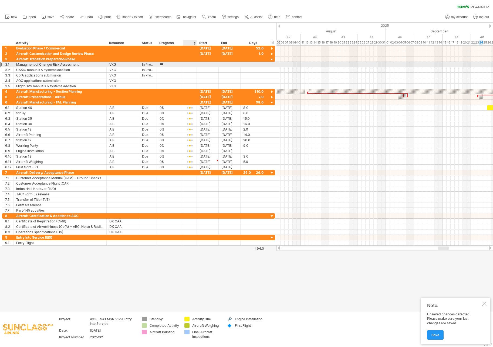
click at [187, 63] on div at bounding box center [190, 65] width 8 height 4
click at [206, 70] on span at bounding box center [206, 70] width 9 height 4
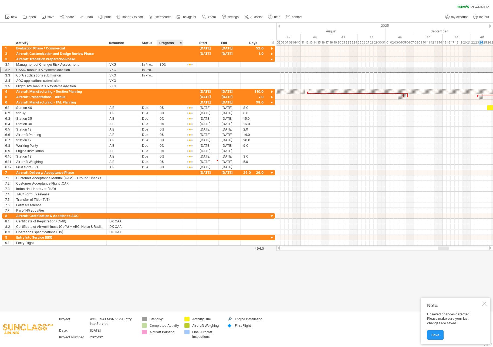
click at [169, 70] on div at bounding box center [170, 69] width 21 height 5
type input "***"
click at [193, 69] on div at bounding box center [190, 70] width 8 height 4
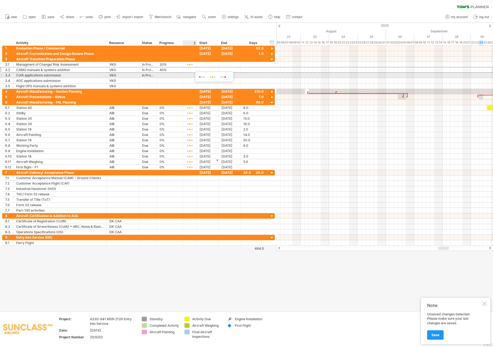
click at [210, 76] on span at bounding box center [212, 77] width 9 height 4
click at [177, 76] on div at bounding box center [170, 75] width 21 height 5
click at [169, 76] on input "text" at bounding box center [170, 75] width 21 height 5
click at [172, 76] on div at bounding box center [170, 75] width 21 height 5
click at [165, 76] on div at bounding box center [170, 75] width 21 height 5
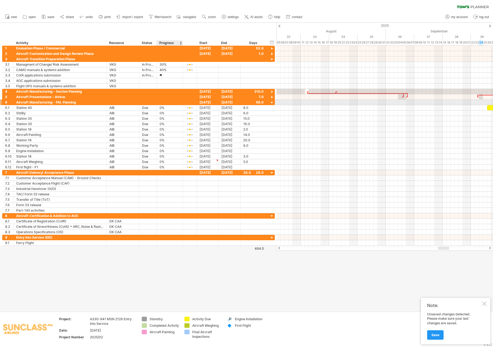
type input "*"
type input "***"
type input "**********"
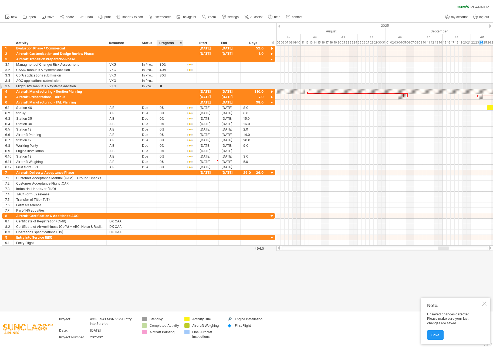
type input "***"
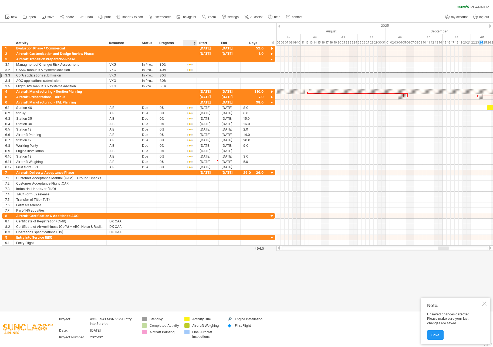
click at [188, 76] on div at bounding box center [190, 75] width 8 height 4
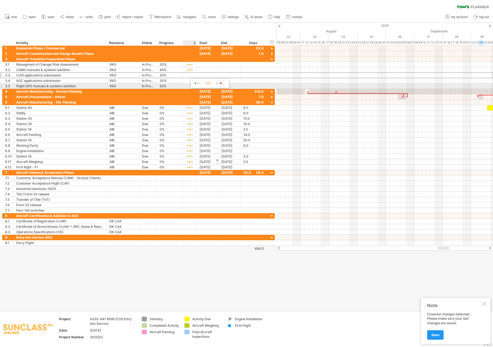
click at [208, 83] on span at bounding box center [208, 83] width 9 height 4
click at [190, 81] on div at bounding box center [190, 81] width 8 height 4
click at [207, 89] on span at bounding box center [210, 88] width 9 height 4
click at [193, 85] on div at bounding box center [190, 86] width 8 height 4
click at [211, 93] on span at bounding box center [212, 93] width 9 height 4
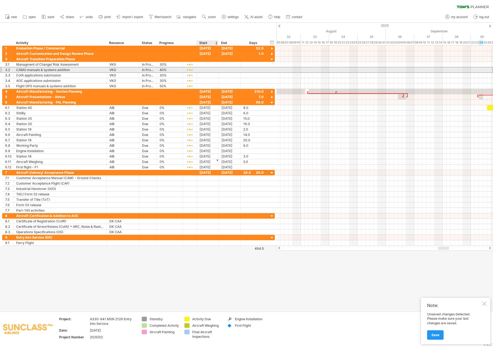
click at [212, 68] on div at bounding box center [208, 69] width 22 height 5
click at [236, 70] on div at bounding box center [230, 69] width 22 height 5
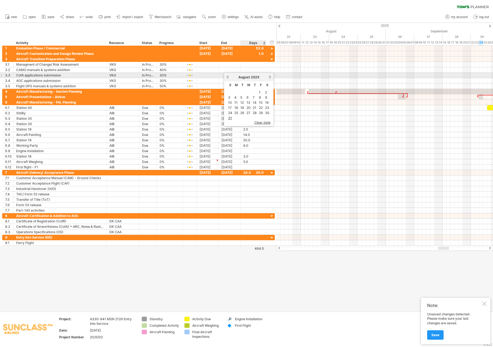
click at [272, 76] on link "next" at bounding box center [270, 77] width 4 height 4
click at [271, 76] on link "next" at bounding box center [270, 77] width 4 height 4
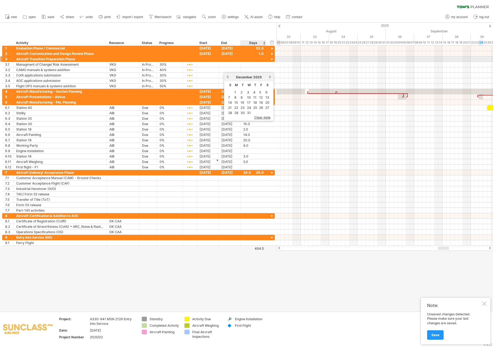
click at [272, 59] on div at bounding box center [272, 59] width 5 height 5
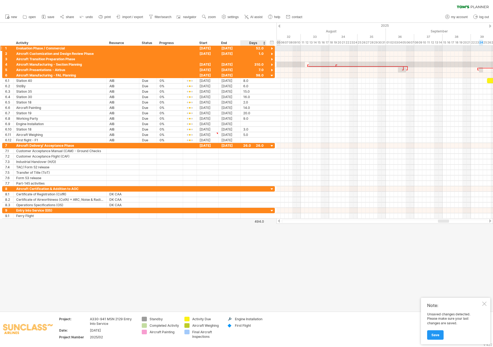
click at [272, 47] on div at bounding box center [272, 48] width 5 height 5
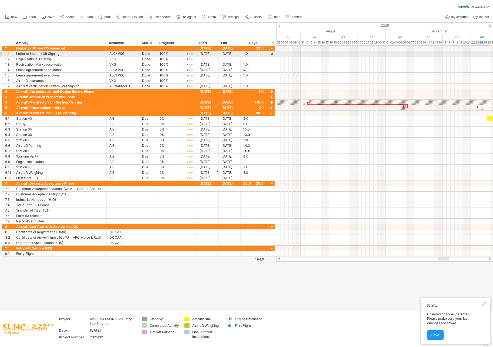
click at [274, 54] on div at bounding box center [272, 54] width 5 height 6
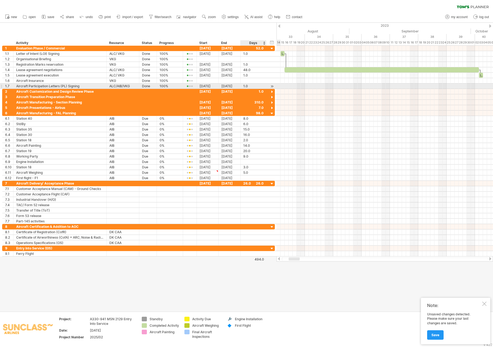
click at [273, 86] on div at bounding box center [272, 86] width 5 height 6
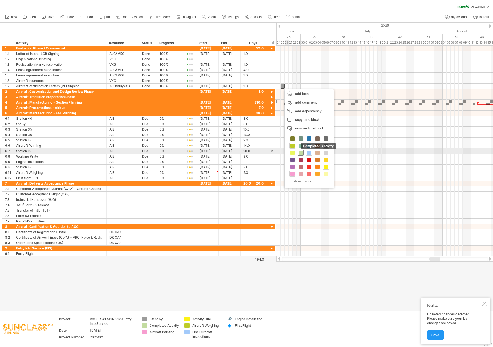
click at [300, 153] on span at bounding box center [301, 152] width 4 height 4
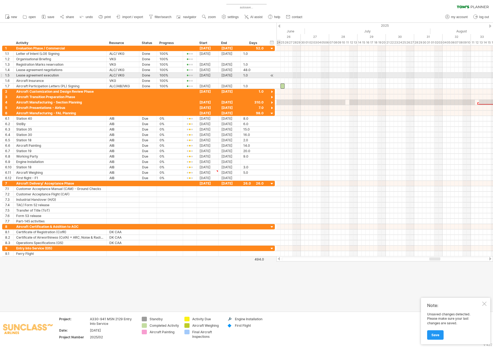
click at [274, 76] on div at bounding box center [272, 76] width 5 height 6
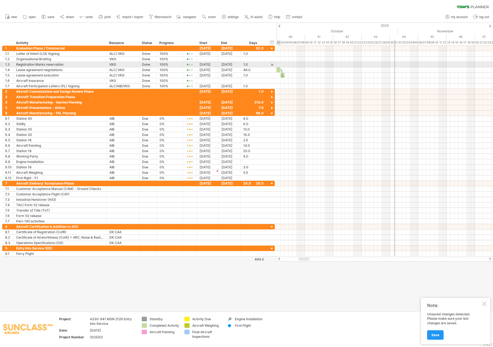
click at [272, 63] on div at bounding box center [272, 65] width 5 height 6
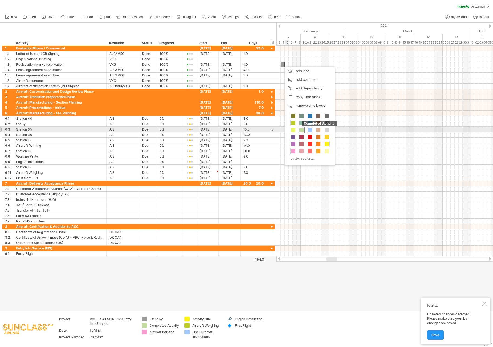
click at [302, 129] on span at bounding box center [302, 130] width 4 height 4
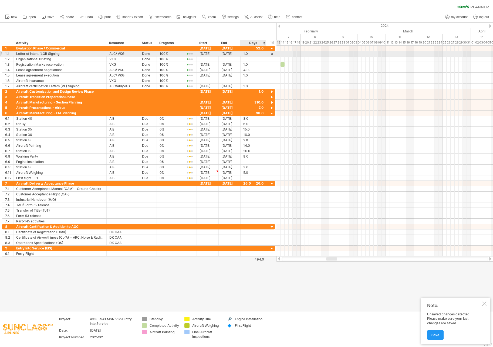
click at [272, 54] on div at bounding box center [272, 54] width 5 height 6
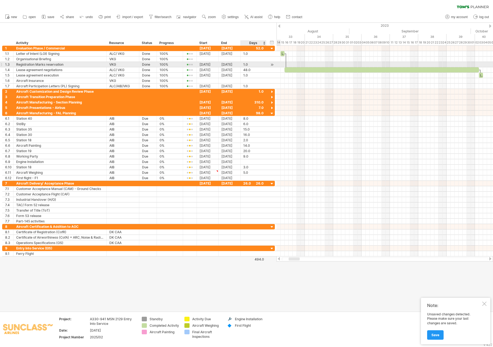
click at [273, 64] on div at bounding box center [272, 65] width 5 height 6
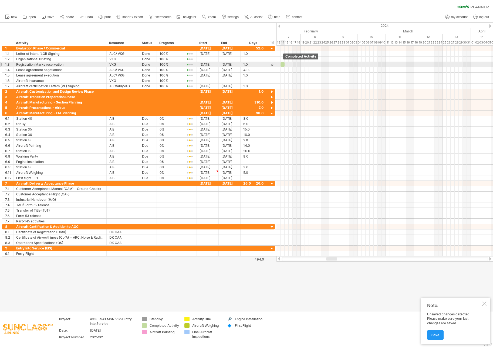
click at [283, 64] on div at bounding box center [283, 64] width 4 height 5
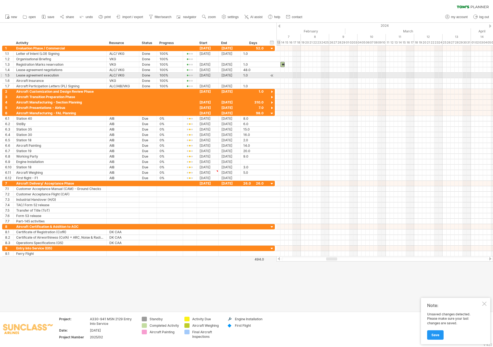
click at [272, 75] on div at bounding box center [272, 76] width 5 height 6
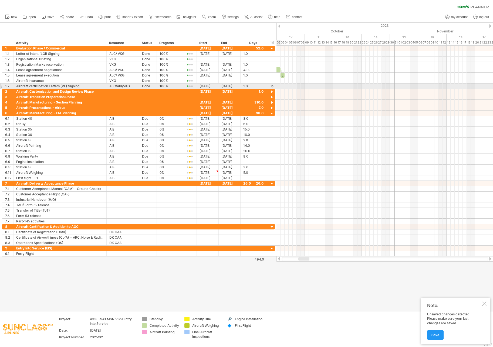
click at [272, 86] on div at bounding box center [272, 86] width 5 height 6
click at [282, 86] on div at bounding box center [283, 85] width 4 height 5
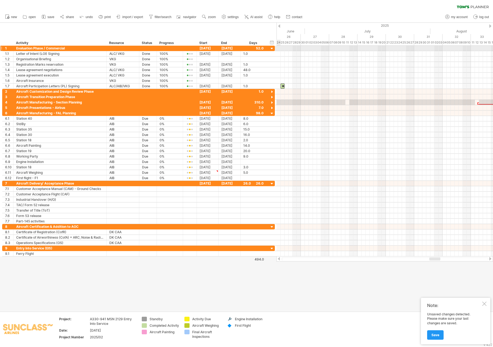
click at [272, 49] on div at bounding box center [272, 48] width 5 height 5
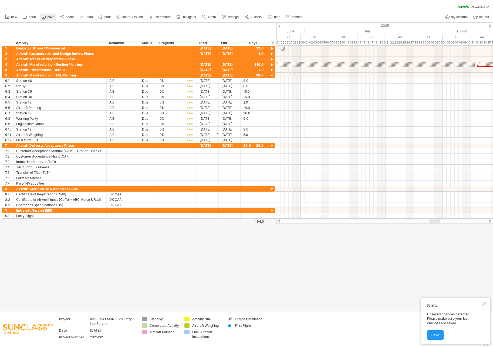
click at [48, 17] on span "save" at bounding box center [51, 17] width 7 height 4
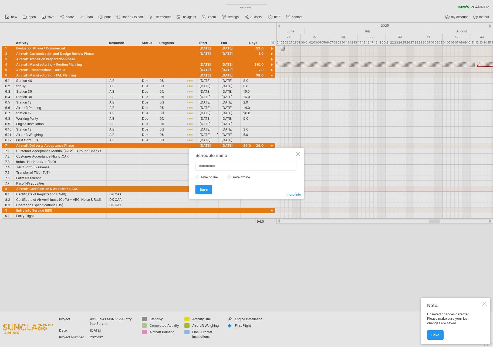
click at [202, 194] on div "Schedule name save online save offline more info Save Save Save schedules onlin…" at bounding box center [246, 173] width 115 height 51
click at [203, 191] on span "Save" at bounding box center [204, 189] width 8 height 4
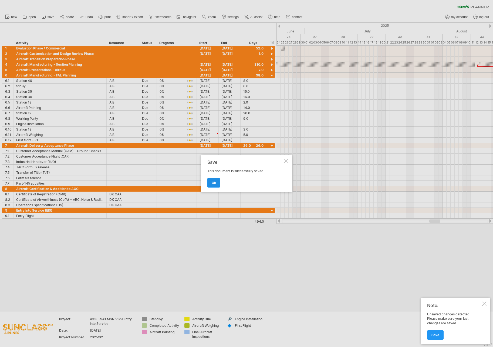
click at [216, 180] on link "ok" at bounding box center [213, 182] width 13 height 9
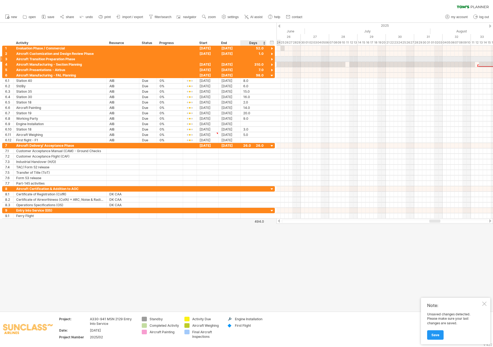
click at [272, 58] on div at bounding box center [272, 59] width 5 height 5
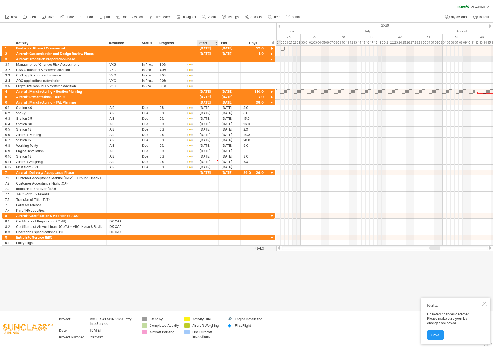
click at [211, 59] on div at bounding box center [208, 58] width 22 height 5
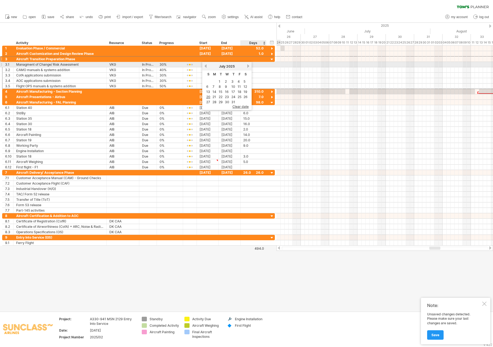
click at [246, 66] on div "[DATE]" at bounding box center [226, 66] width 39 height 4
click at [247, 66] on link "next" at bounding box center [248, 66] width 4 height 4
click at [250, 67] on link "next" at bounding box center [248, 66] width 4 height 4
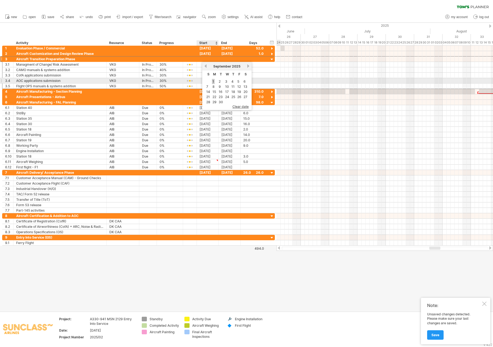
click at [213, 82] on link "1" at bounding box center [213, 81] width 3 height 5
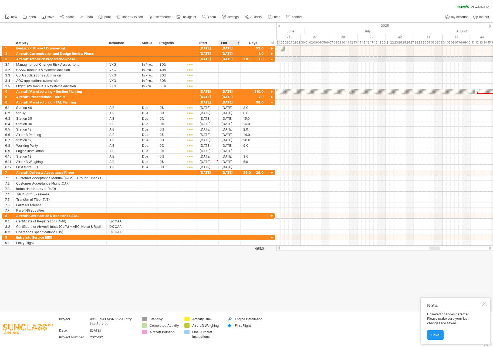
click at [235, 59] on div "[DATE]" at bounding box center [230, 58] width 22 height 5
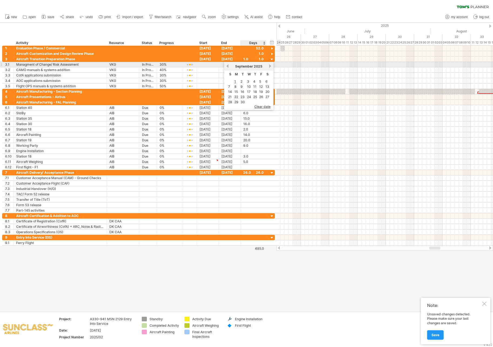
click at [270, 66] on link "next" at bounding box center [270, 66] width 4 height 4
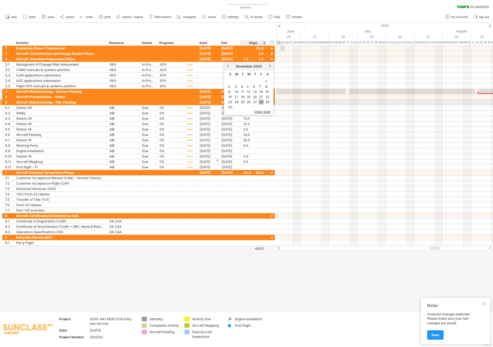
click at [262, 103] on link "28" at bounding box center [261, 101] width 5 height 5
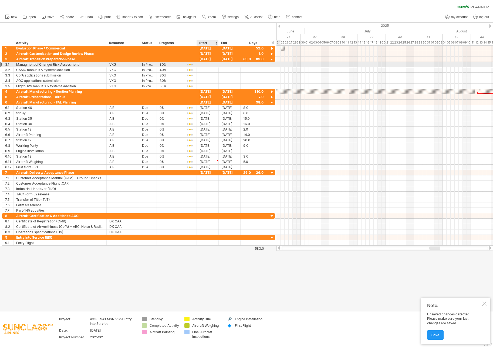
click at [209, 65] on div at bounding box center [208, 64] width 22 height 5
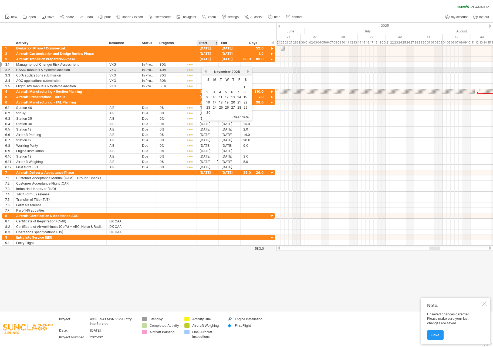
click at [206, 72] on link "previous" at bounding box center [206, 71] width 4 height 4
click at [247, 69] on link "next" at bounding box center [248, 71] width 4 height 4
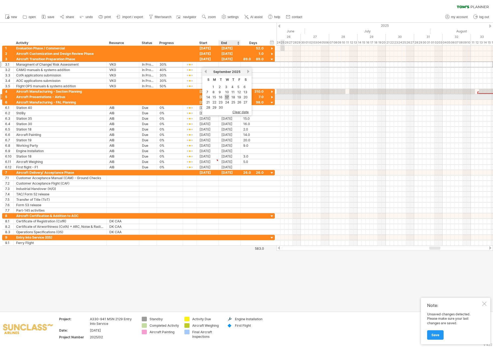
click at [225, 98] on link "17" at bounding box center [227, 97] width 5 height 5
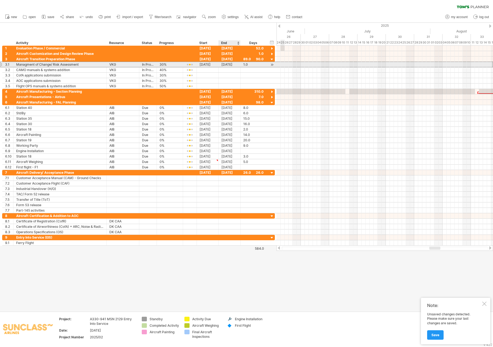
click at [235, 65] on div "[DATE]" at bounding box center [230, 64] width 22 height 5
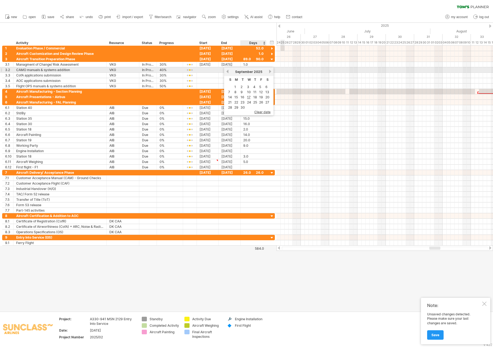
click at [270, 72] on link "next" at bounding box center [270, 71] width 4 height 4
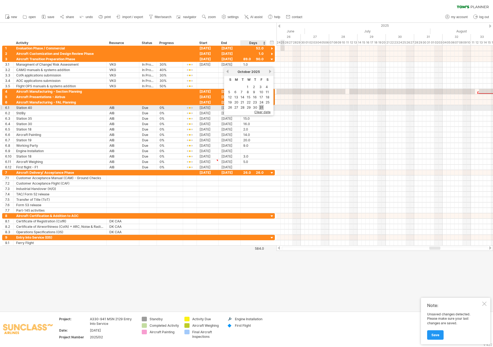
click at [260, 108] on link "31" at bounding box center [261, 107] width 5 height 5
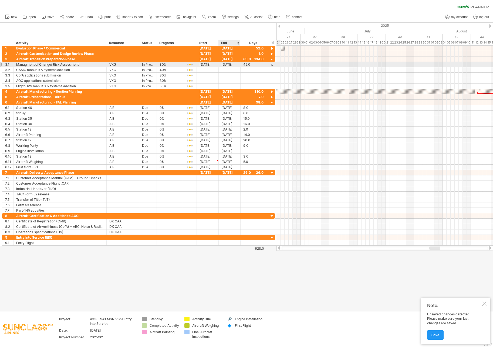
click at [231, 65] on div "[DATE]" at bounding box center [230, 64] width 22 height 5
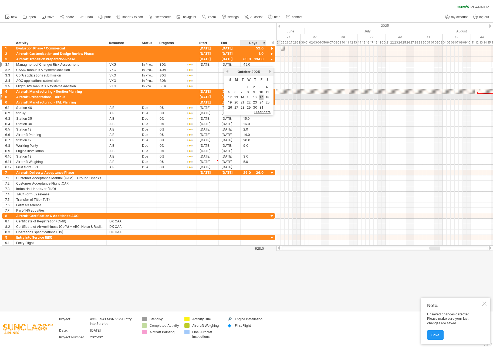
click at [260, 97] on link "17" at bounding box center [261, 97] width 5 height 5
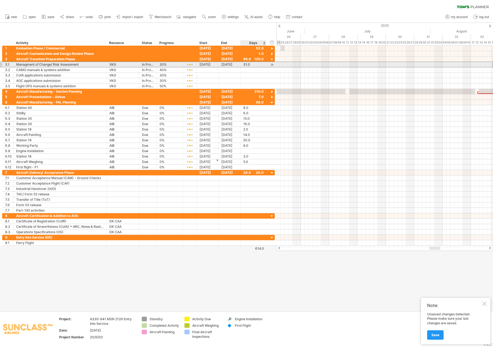
click at [272, 65] on div at bounding box center [272, 65] width 5 height 6
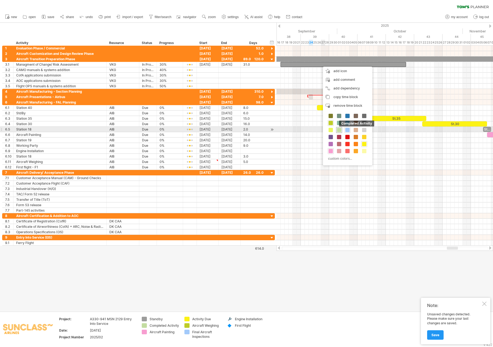
click at [338, 130] on span at bounding box center [339, 130] width 4 height 4
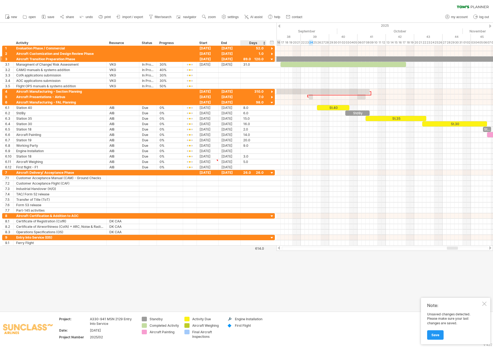
click at [273, 59] on div at bounding box center [272, 59] width 5 height 5
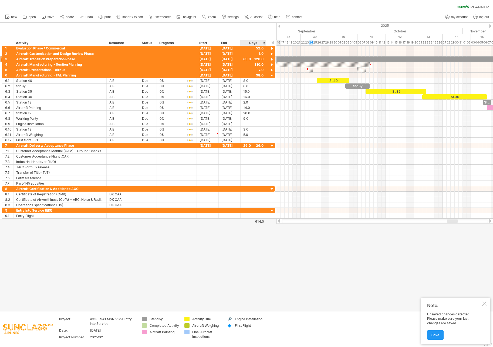
click at [273, 59] on div at bounding box center [272, 59] width 5 height 5
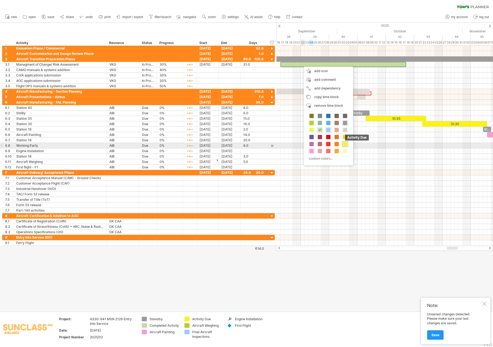
click at [346, 145] on span at bounding box center [345, 144] width 4 height 4
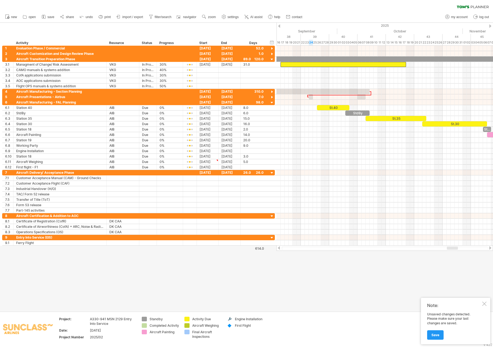
click at [487, 304] on div at bounding box center [485, 303] width 4 height 4
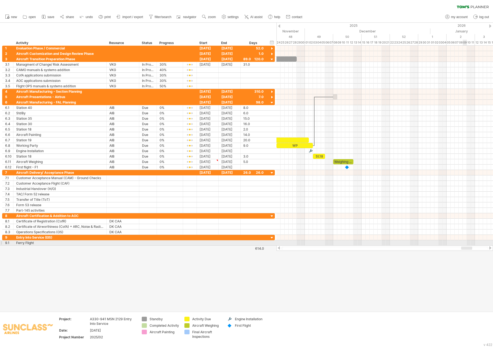
drag, startPoint x: 460, startPoint y: 250, endPoint x: 467, endPoint y: 243, distance: 9.9
click at [467, 243] on div "Trying to reach [DOMAIN_NAME] Connected again... autosave... clear filter" at bounding box center [246, 173] width 493 height 347
click at [279, 247] on div at bounding box center [279, 248] width 4 height 4
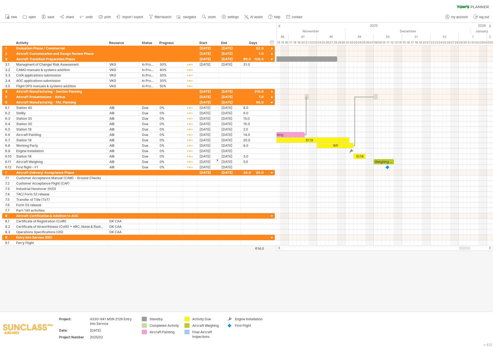
click at [279, 247] on div at bounding box center [279, 248] width 4 height 4
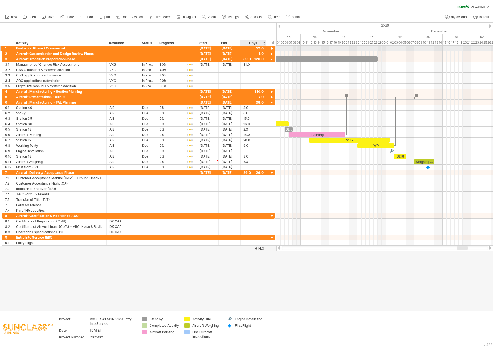
click at [273, 48] on div at bounding box center [272, 48] width 5 height 5
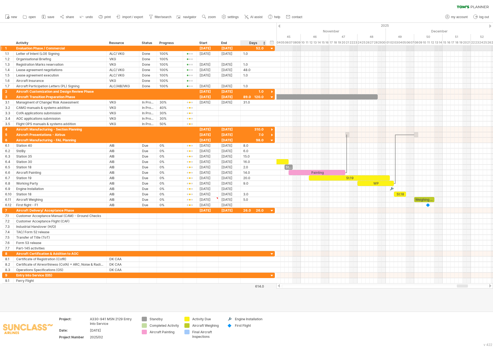
click at [273, 48] on div at bounding box center [272, 48] width 5 height 5
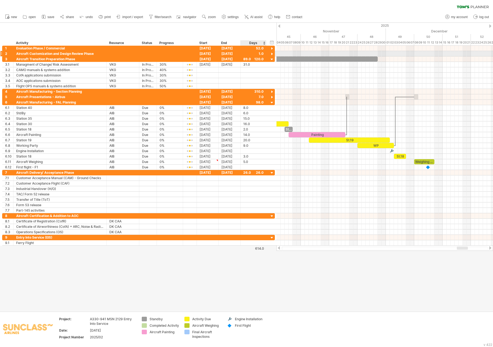
click at [271, 53] on div at bounding box center [272, 54] width 5 height 5
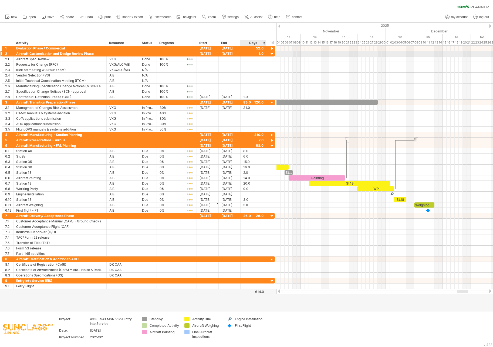
click at [271, 53] on div at bounding box center [272, 54] width 5 height 5
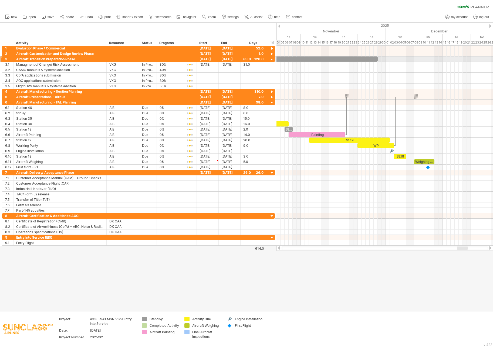
click at [271, 59] on div at bounding box center [272, 59] width 5 height 5
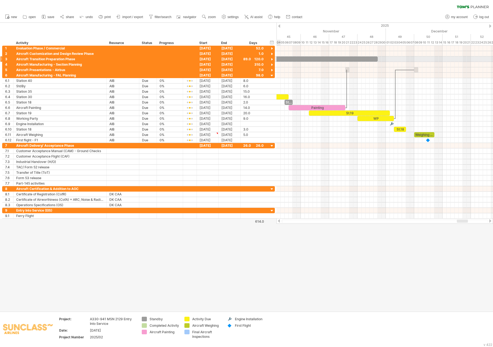
click at [271, 59] on div at bounding box center [272, 59] width 5 height 5
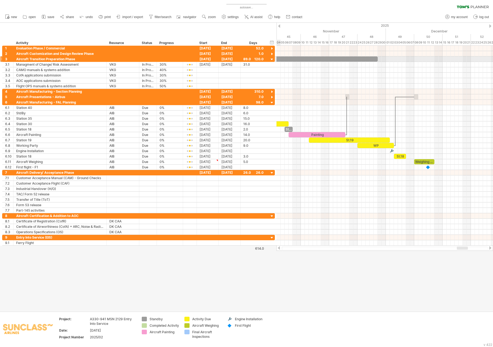
click at [271, 59] on div at bounding box center [272, 59] width 5 height 5
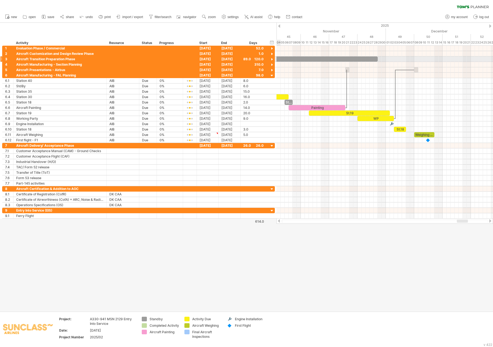
click at [271, 59] on div at bounding box center [272, 59] width 5 height 5
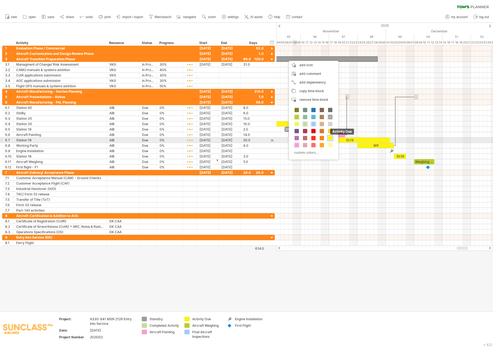
click at [330, 139] on span at bounding box center [330, 138] width 4 height 4
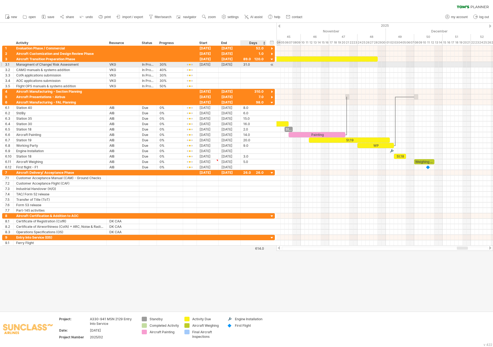
click at [272, 64] on div at bounding box center [272, 65] width 5 height 6
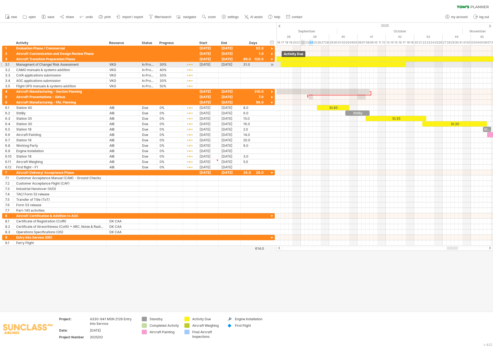
click at [303, 63] on div at bounding box center [344, 64] width 126 height 5
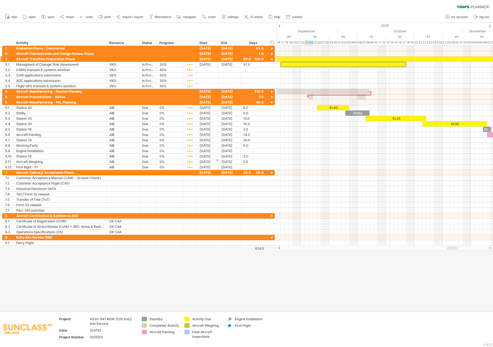
click at [306, 59] on div at bounding box center [396, 58] width 361 height 5
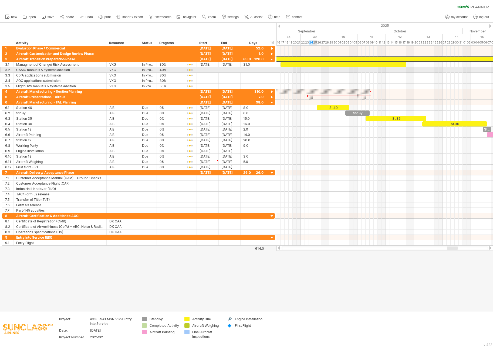
click at [314, 69] on div at bounding box center [385, 69] width 217 height 5
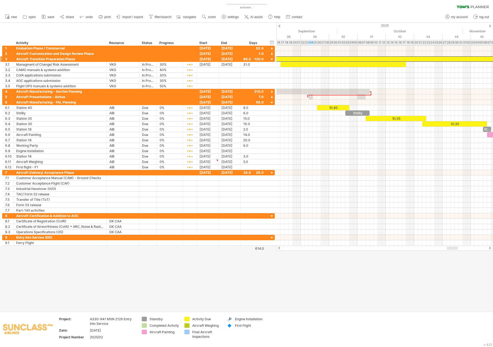
click at [306, 60] on div at bounding box center [396, 58] width 361 height 5
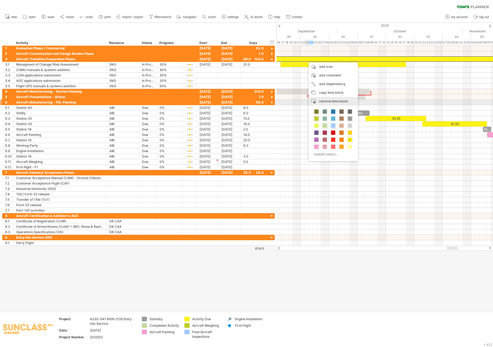
click at [331, 101] on span "remove time block" at bounding box center [333, 101] width 29 height 4
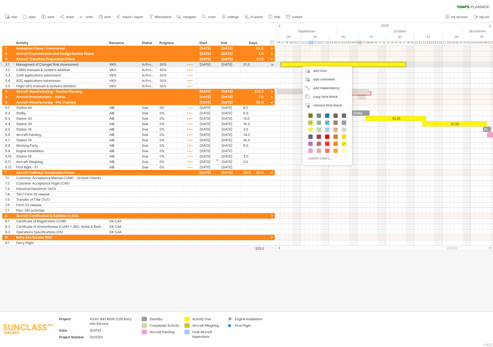
click at [362, 64] on div at bounding box center [344, 64] width 126 height 5
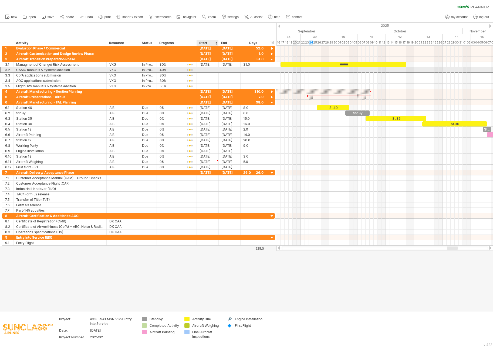
click at [212, 69] on div at bounding box center [208, 69] width 22 height 5
click at [211, 69] on div at bounding box center [208, 69] width 22 height 5
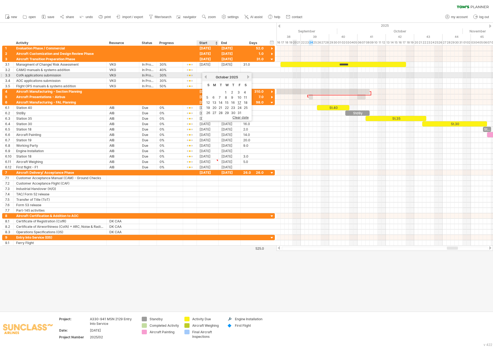
click at [207, 76] on div "[DATE]" at bounding box center [226, 77] width 39 height 4
click at [206, 76] on link "previous" at bounding box center [206, 77] width 4 height 4
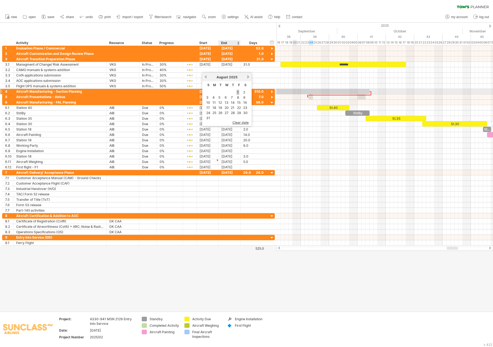
click at [238, 94] on link "1" at bounding box center [238, 92] width 3 height 5
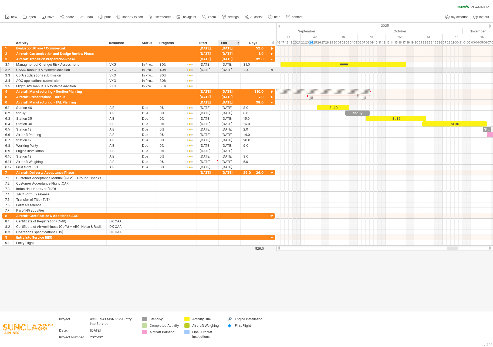
click at [236, 71] on div "[DATE]" at bounding box center [230, 69] width 22 height 5
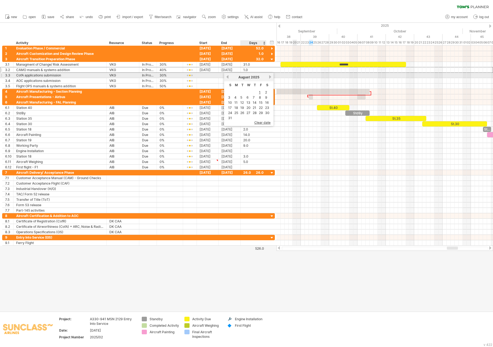
click at [268, 76] on div "[DATE]" at bounding box center [248, 77] width 39 height 4
click at [269, 76] on div "[DATE]" at bounding box center [248, 77] width 39 height 4
click at [270, 76] on link "next" at bounding box center [270, 77] width 4 height 4
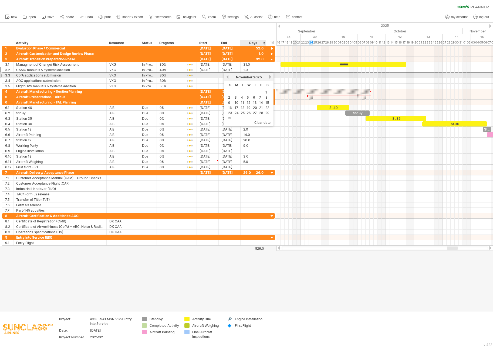
click at [270, 76] on link "next" at bounding box center [270, 77] width 4 height 4
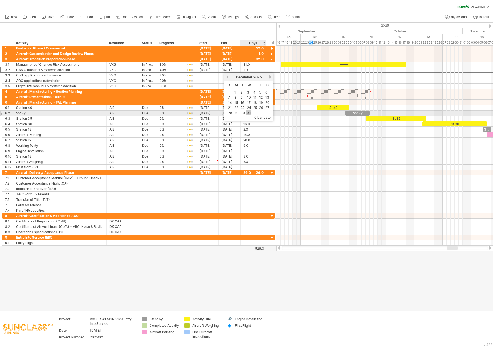
click at [249, 114] on link "31" at bounding box center [249, 112] width 5 height 5
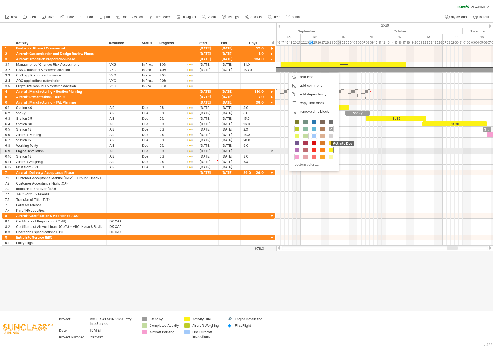
click at [332, 150] on span at bounding box center [331, 150] width 4 height 4
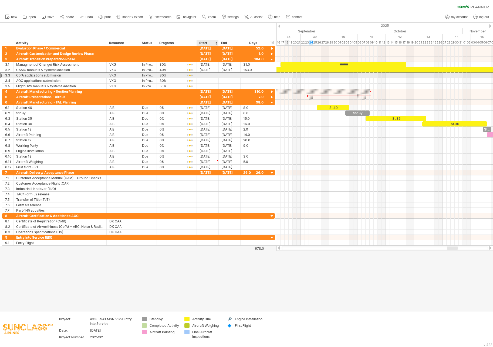
click at [206, 75] on div at bounding box center [208, 75] width 22 height 5
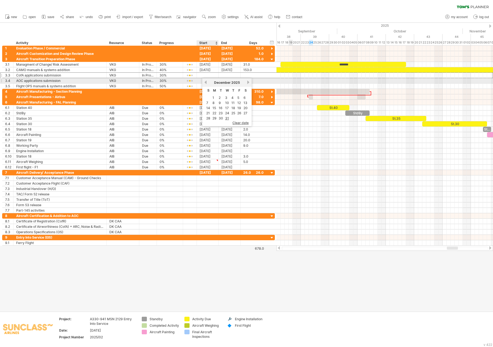
click at [206, 81] on link "previous" at bounding box center [206, 82] width 4 height 4
click at [206, 82] on link "previous" at bounding box center [206, 82] width 4 height 4
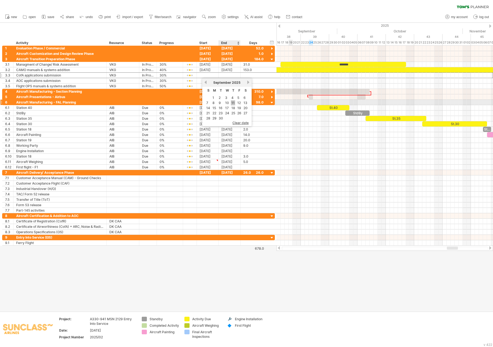
click at [232, 103] on link "11" at bounding box center [233, 102] width 4 height 5
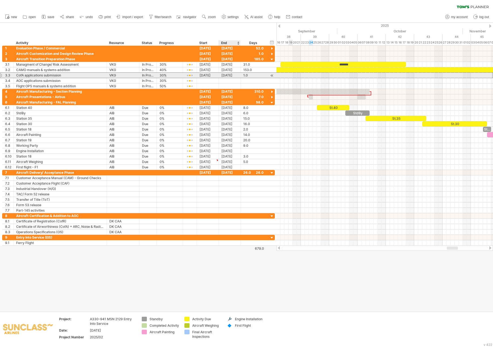
click at [230, 75] on div "[DATE]" at bounding box center [230, 75] width 22 height 5
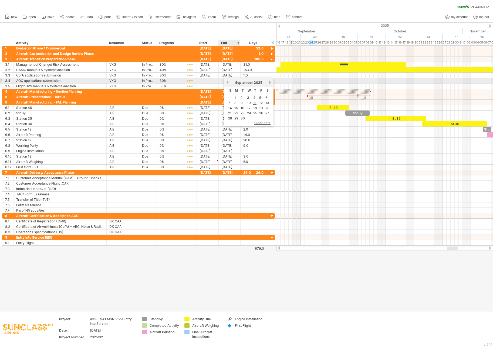
click at [227, 82] on link "previous" at bounding box center [228, 82] width 4 height 4
click at [269, 82] on link "next" at bounding box center [270, 82] width 4 height 4
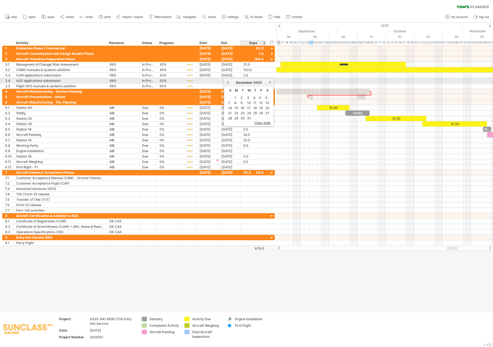
click at [269, 82] on link "next" at bounding box center [270, 82] width 4 height 4
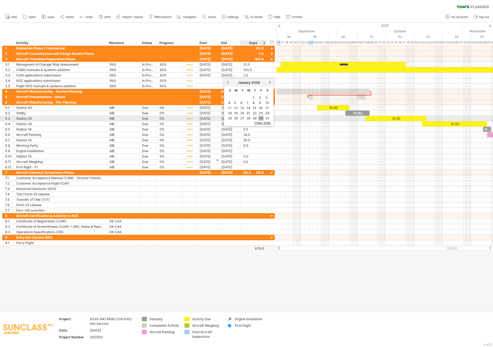
click at [260, 119] on link "30" at bounding box center [261, 118] width 5 height 5
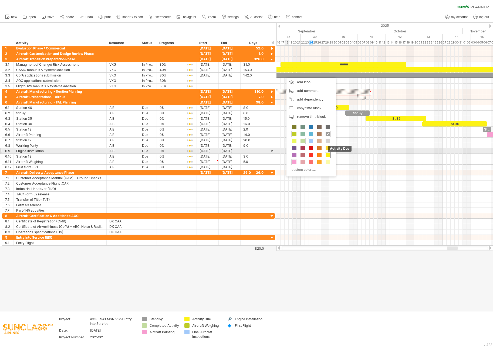
click at [327, 152] on div "Activity Due" at bounding box center [328, 155] width 6 height 6
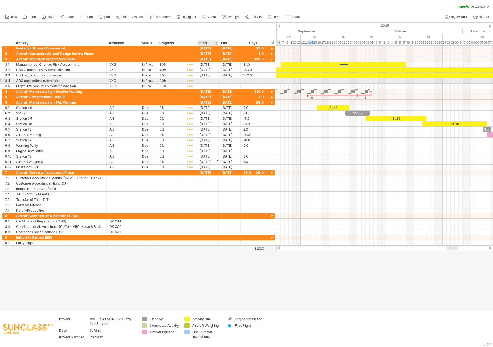
click at [214, 80] on div at bounding box center [208, 80] width 22 height 5
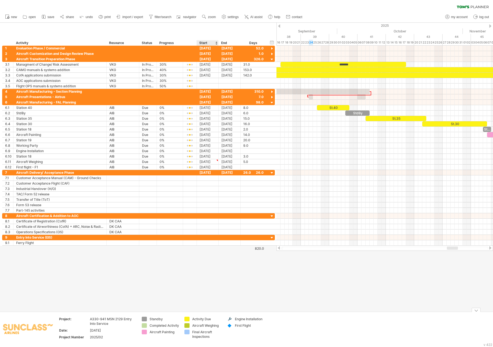
click at [210, 319] on div "Activity Due" at bounding box center [206, 319] width 29 height 5
click at [213, 320] on input "**********" at bounding box center [205, 319] width 27 height 5
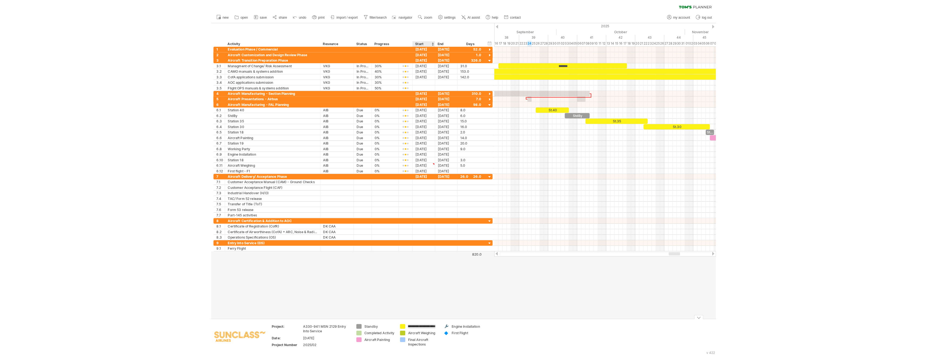
scroll to position [0, 14]
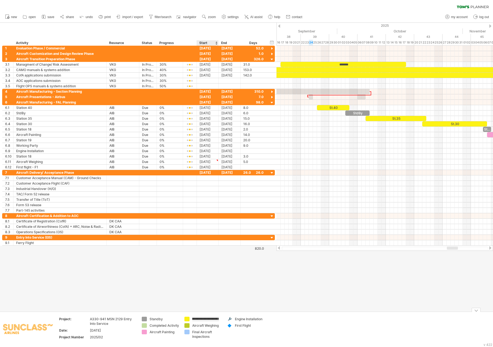
type input "**********"
click at [206, 81] on div at bounding box center [208, 80] width 22 height 5
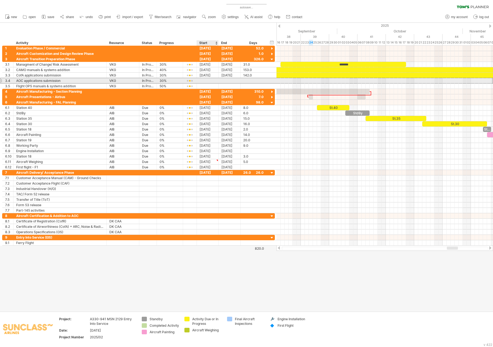
click at [206, 80] on div at bounding box center [208, 80] width 22 height 5
click at [191, 80] on div at bounding box center [190, 81] width 8 height 4
click at [162, 80] on div "30%" at bounding box center [170, 80] width 21 height 5
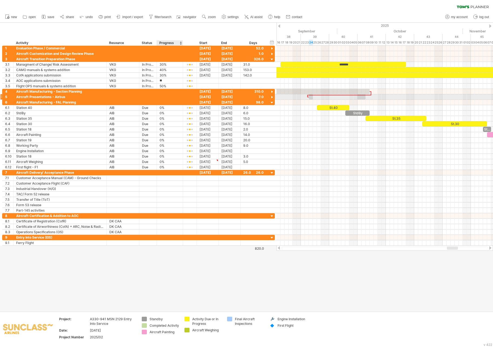
type input "***"
click at [193, 65] on div at bounding box center [190, 65] width 8 height 4
click at [217, 73] on span at bounding box center [219, 73] width 8 height 4
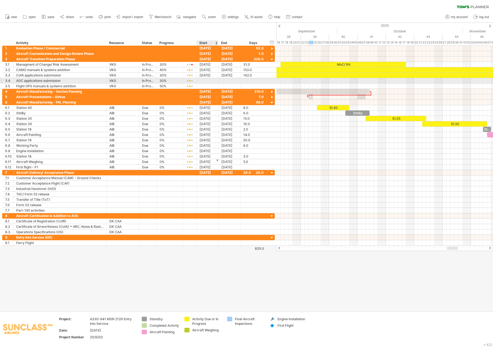
click at [212, 80] on div at bounding box center [208, 80] width 22 height 5
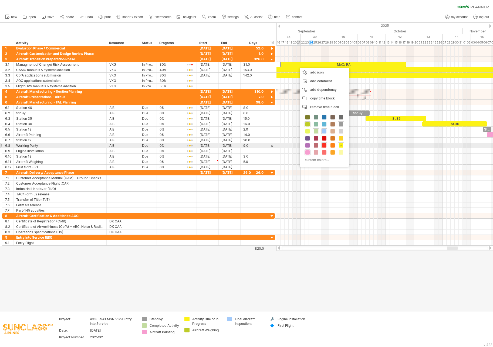
click at [326, 145] on span at bounding box center [324, 145] width 4 height 4
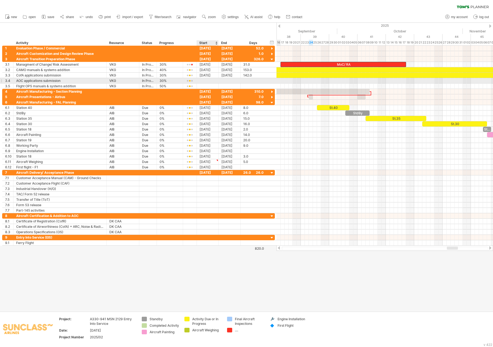
click at [212, 81] on div at bounding box center [208, 80] width 22 height 5
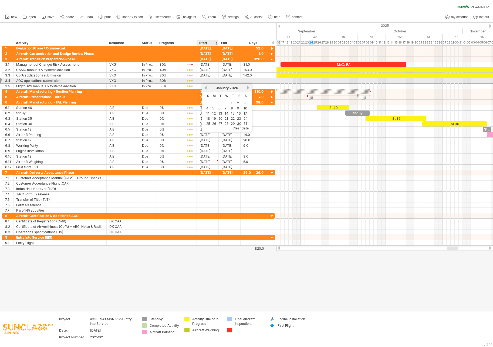
click at [211, 81] on div at bounding box center [208, 80] width 22 height 5
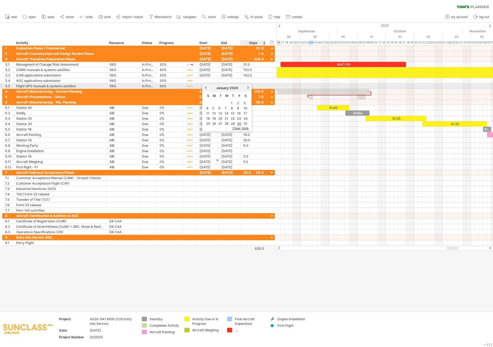
click at [247, 87] on link "next" at bounding box center [248, 88] width 4 height 4
click at [204, 85] on div "previous next [DATE]" at bounding box center [226, 87] width 49 height 9
click at [205, 87] on link "previous" at bounding box center [206, 88] width 4 height 4
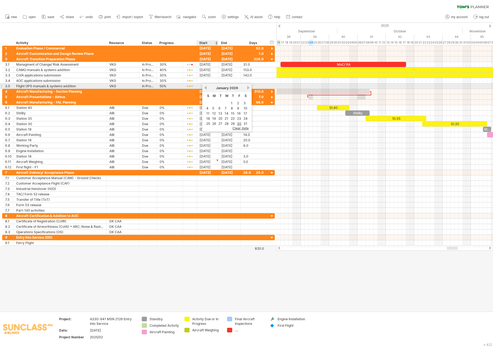
click at [205, 87] on link "previous" at bounding box center [206, 88] width 4 height 4
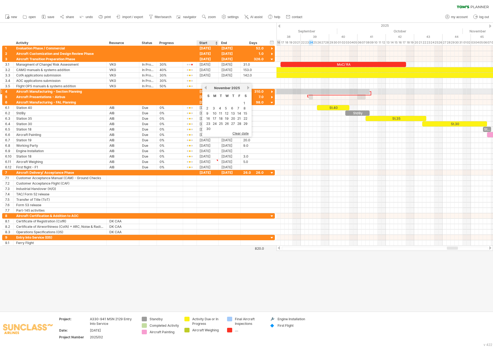
click at [205, 89] on link "previous" at bounding box center [206, 88] width 4 height 4
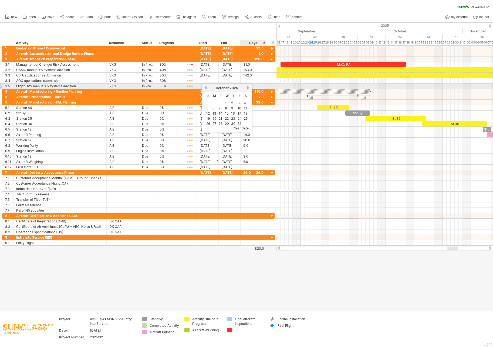
click at [248, 86] on link "next" at bounding box center [248, 88] width 4 height 4
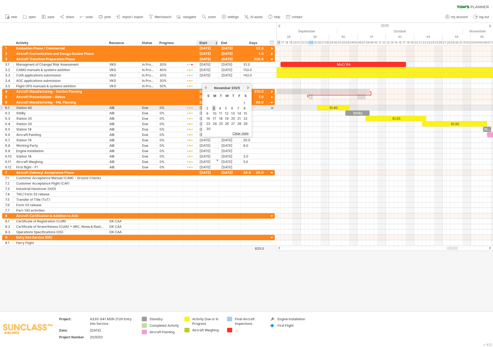
click at [214, 108] on link "3" at bounding box center [213, 108] width 3 height 5
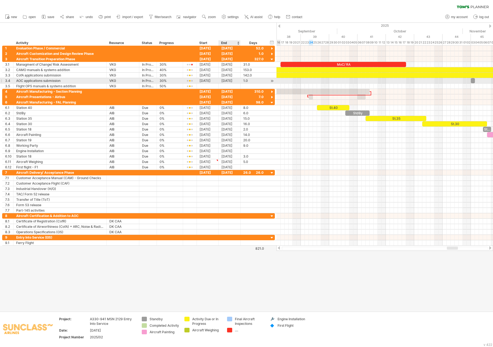
click at [235, 80] on div "[DATE]" at bounding box center [230, 80] width 22 height 5
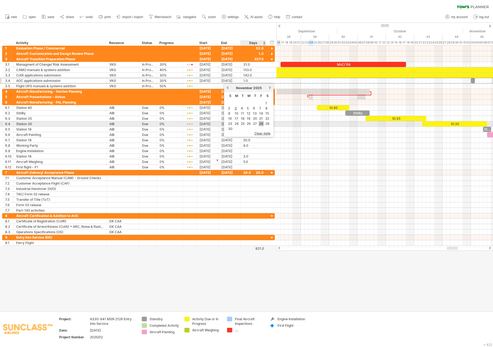
click at [260, 125] on link "28" at bounding box center [261, 123] width 5 height 5
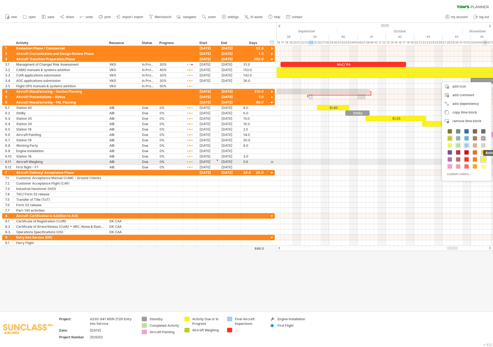
click at [485, 160] on span at bounding box center [483, 159] width 4 height 4
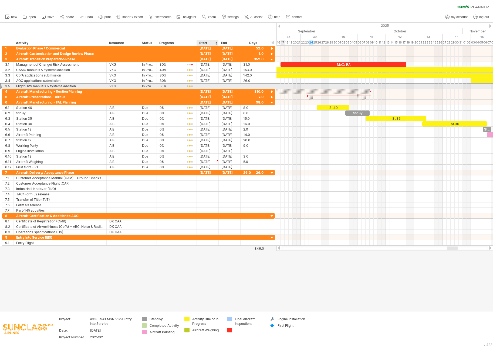
click at [208, 86] on div at bounding box center [208, 85] width 22 height 5
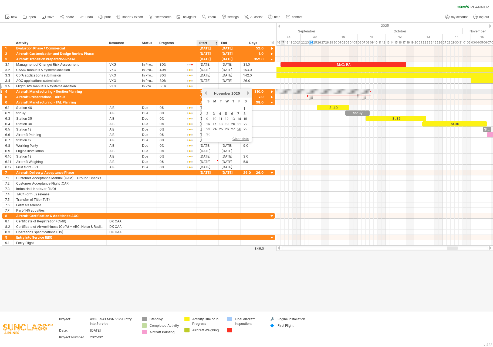
click at [207, 94] on link "previous" at bounding box center [206, 93] width 4 height 4
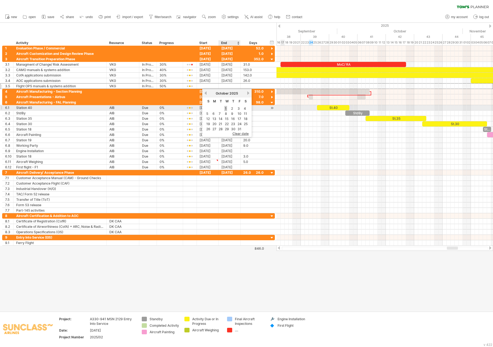
click at [226, 108] on link "1" at bounding box center [226, 108] width 3 height 5
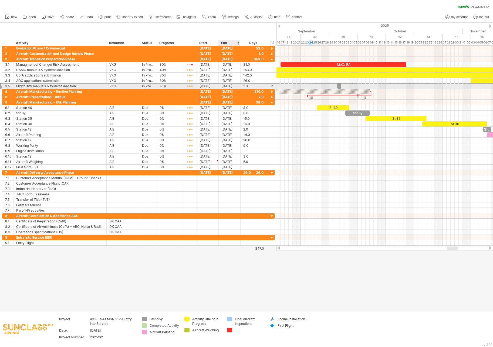
click at [228, 86] on div "[DATE]" at bounding box center [230, 85] width 22 height 5
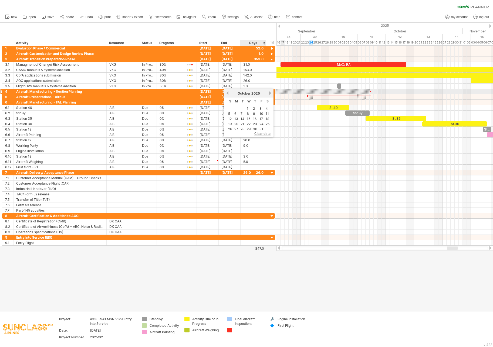
click at [270, 94] on link "next" at bounding box center [270, 93] width 4 height 4
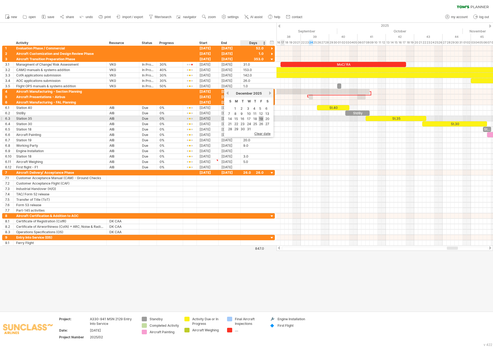
click at [261, 119] on link "19" at bounding box center [261, 118] width 5 height 5
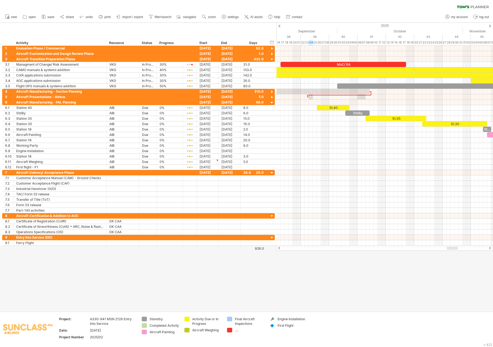
click at [490, 249] on div at bounding box center [490, 248] width 4 height 4
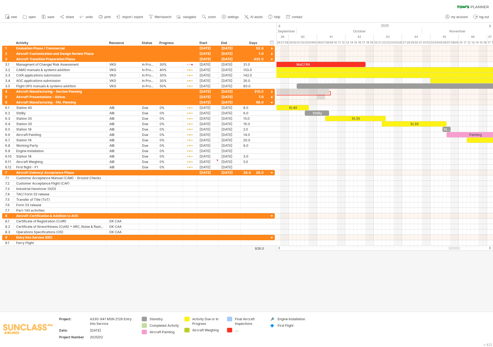
click at [490, 249] on div at bounding box center [490, 248] width 4 height 4
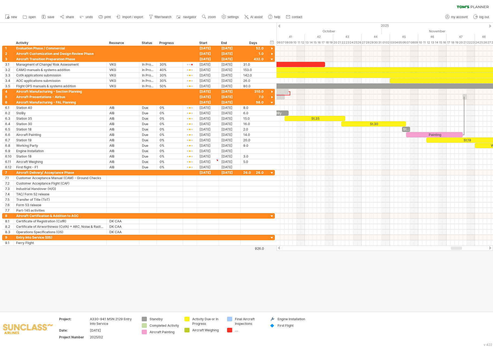
click at [490, 249] on div at bounding box center [490, 248] width 4 height 4
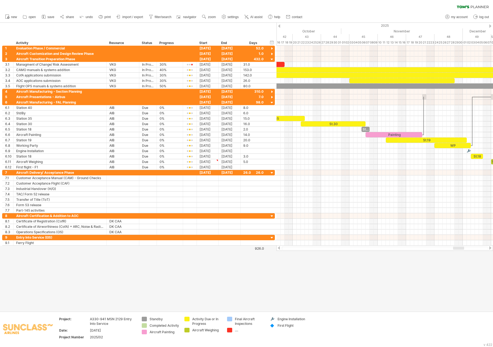
click at [490, 249] on div at bounding box center [490, 248] width 4 height 4
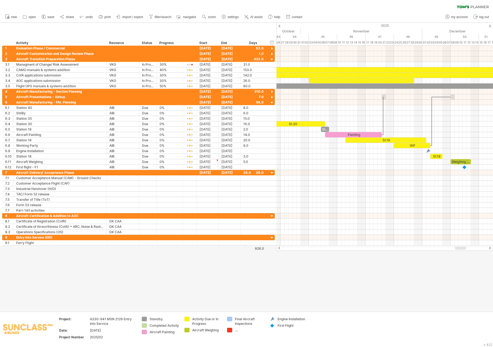
click at [490, 249] on div at bounding box center [490, 248] width 4 height 4
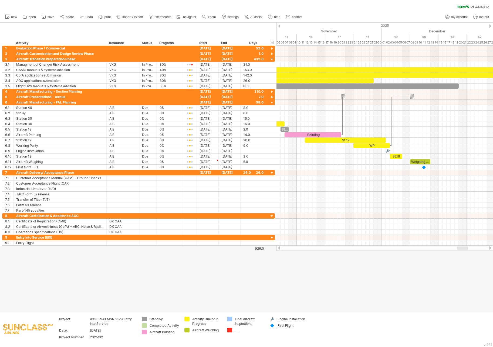
click at [490, 249] on div at bounding box center [490, 248] width 4 height 4
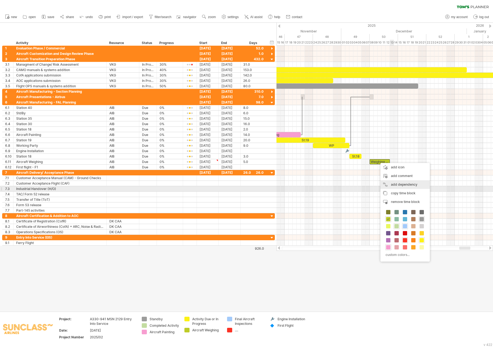
click at [406, 186] on div "add dependency You can use dependencies when you require tasks to be done in a …" at bounding box center [405, 184] width 49 height 9
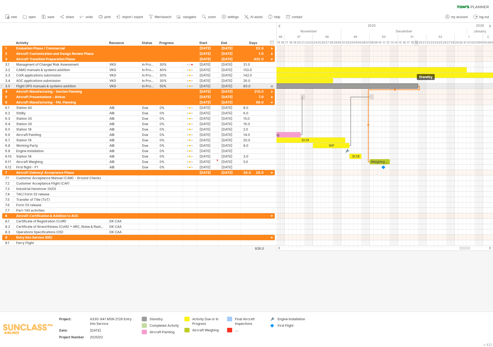
click at [417, 85] on div at bounding box center [256, 85] width 324 height 5
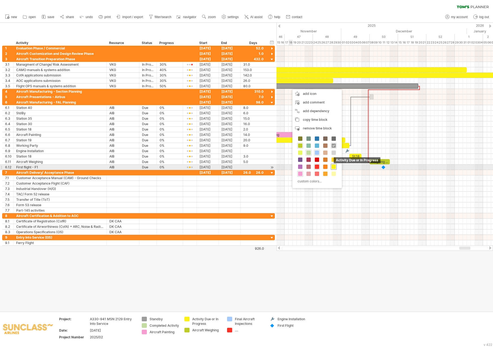
click at [334, 166] on span at bounding box center [334, 167] width 4 height 4
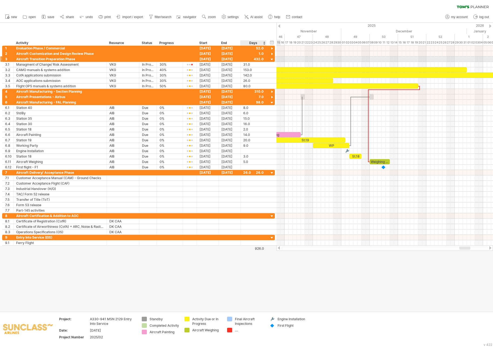
click at [273, 59] on div at bounding box center [272, 59] width 5 height 5
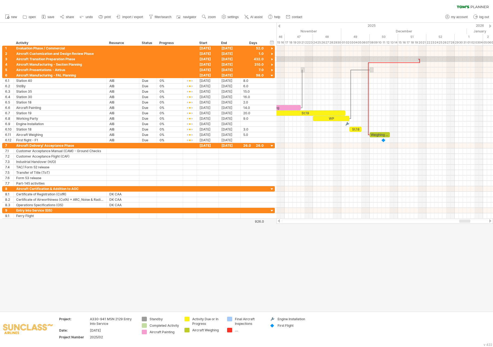
click at [46, 16] on icon at bounding box center [43, 16] width 5 height 5
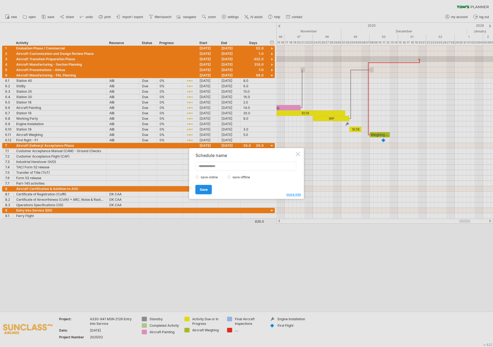
click at [203, 189] on span "Save" at bounding box center [204, 189] width 8 height 4
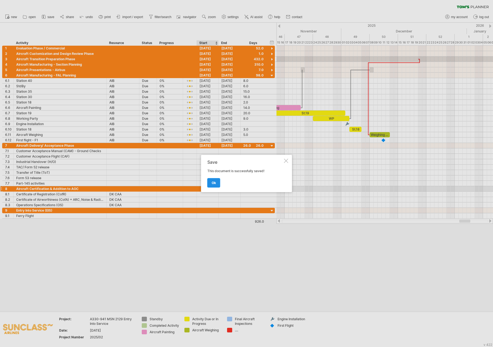
click at [213, 185] on span "ok" at bounding box center [214, 183] width 4 height 4
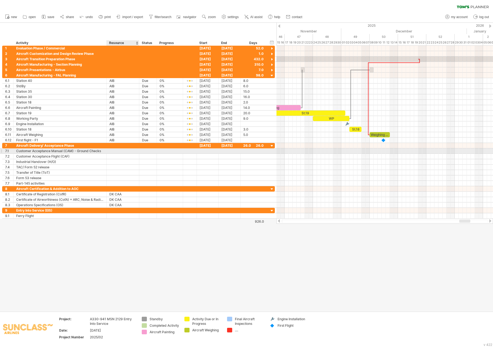
click at [128, 150] on div at bounding box center [122, 150] width 27 height 5
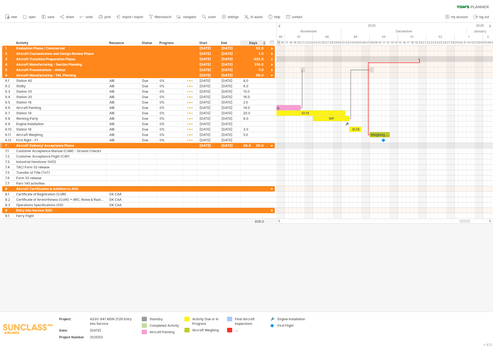
click at [273, 146] on div at bounding box center [272, 145] width 5 height 5
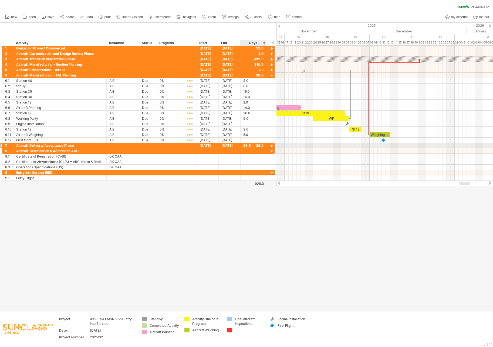
click at [273, 146] on div at bounding box center [272, 145] width 5 height 5
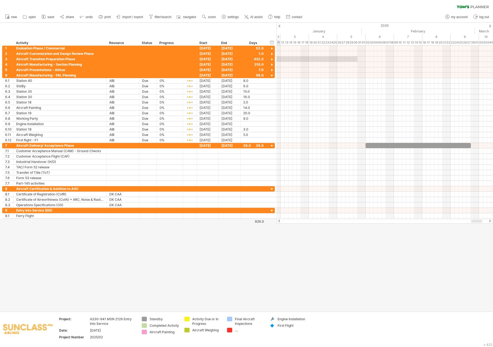
drag, startPoint x: 468, startPoint y: 220, endPoint x: 479, endPoint y: 221, distance: 11.4
click at [479, 221] on div at bounding box center [476, 220] width 11 height 3
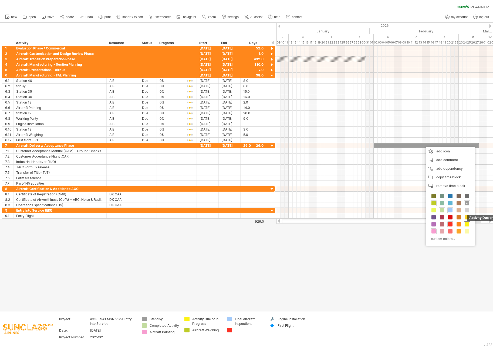
click at [468, 225] on span at bounding box center [467, 224] width 4 height 4
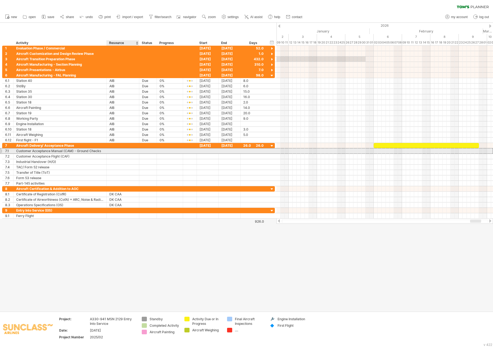
click at [132, 149] on div at bounding box center [122, 150] width 27 height 5
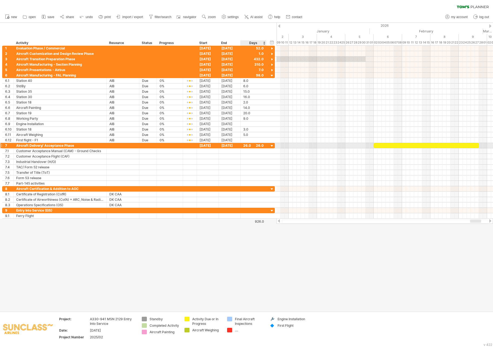
click at [270, 145] on div at bounding box center [272, 145] width 5 height 5
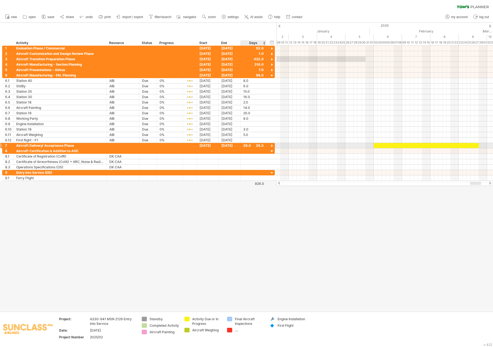
click at [270, 145] on div at bounding box center [272, 145] width 5 height 5
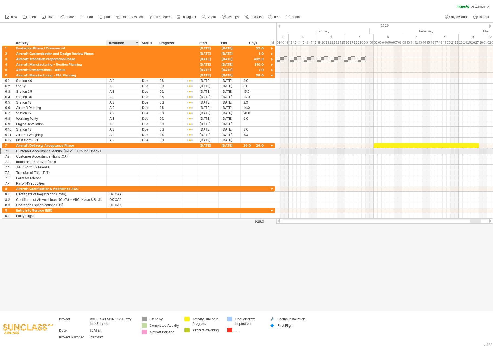
click at [120, 149] on div at bounding box center [122, 150] width 27 height 5
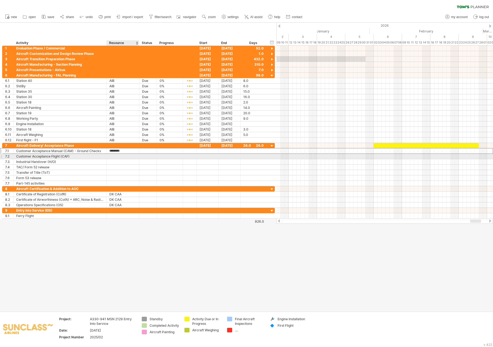
type input "***"
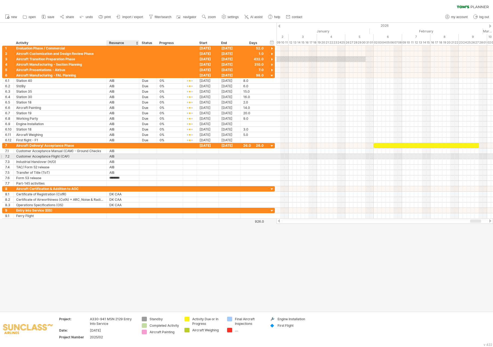
type input "***"
type input "********"
type input "***"
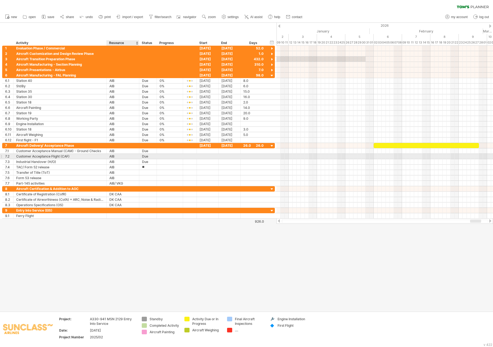
type input "***"
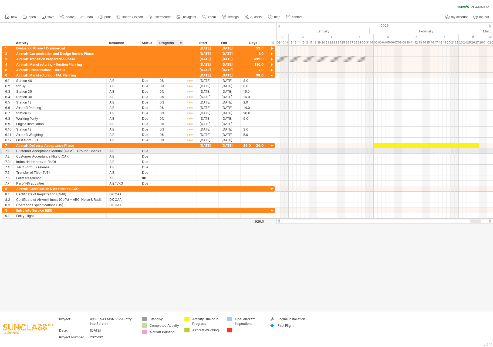
click at [163, 151] on div at bounding box center [170, 150] width 21 height 5
type input "**"
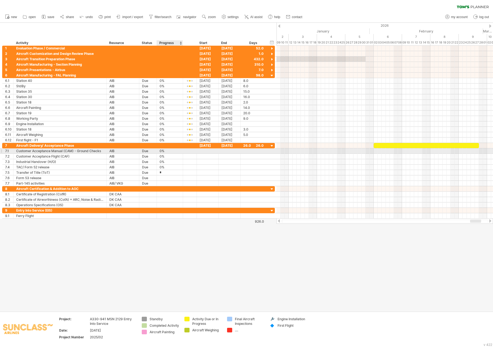
type input "**"
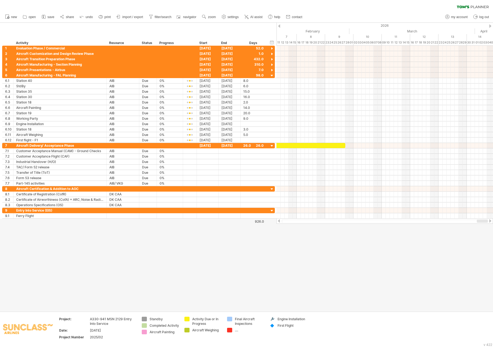
drag, startPoint x: 476, startPoint y: 221, endPoint x: 491, endPoint y: 221, distance: 15.4
click at [491, 221] on div at bounding box center [385, 220] width 217 height 5
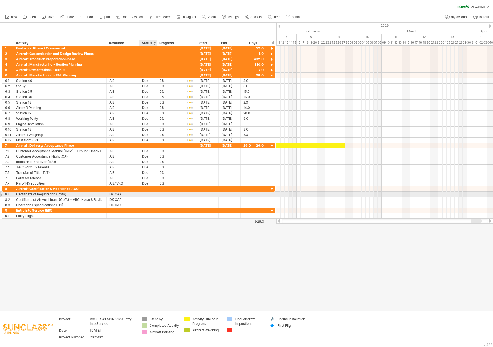
click at [146, 195] on div at bounding box center [148, 194] width 12 height 5
type input "***"
click at [166, 195] on div at bounding box center [170, 194] width 21 height 5
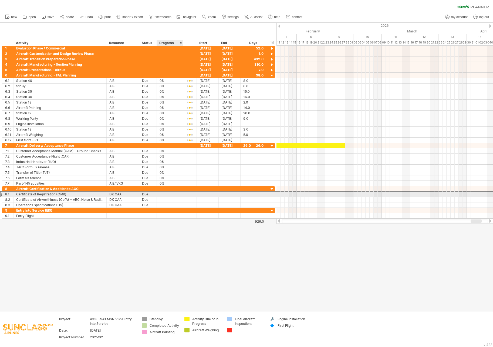
click at [168, 194] on input "text" at bounding box center [170, 194] width 21 height 5
type input "**"
type input "*"
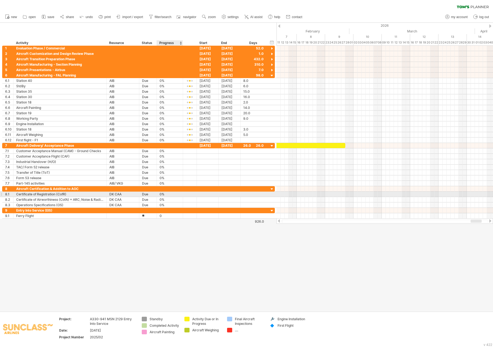
type input "***"
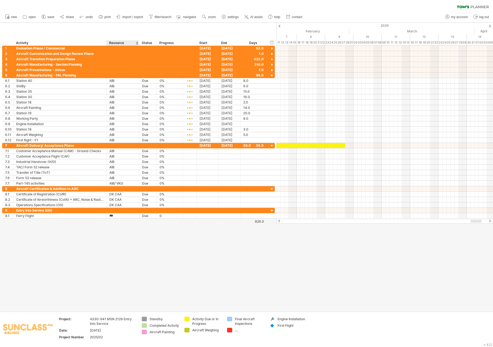
click at [121, 242] on div at bounding box center [246, 167] width 493 height 289
click at [272, 146] on div at bounding box center [272, 145] width 5 height 5
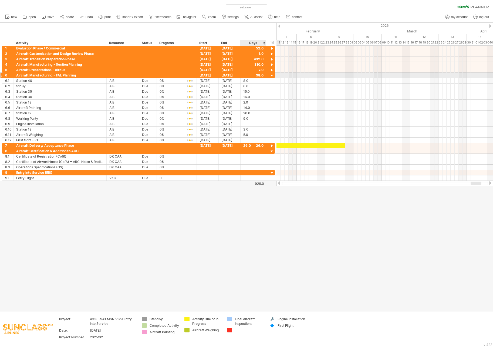
click at [272, 75] on div at bounding box center [272, 75] width 5 height 5
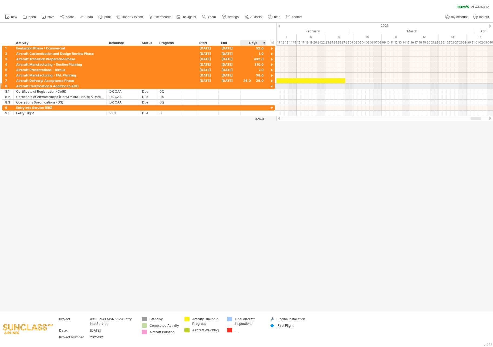
click at [272, 86] on div at bounding box center [272, 86] width 5 height 5
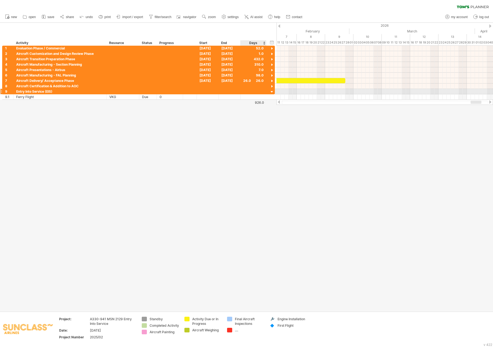
click at [273, 91] on div at bounding box center [272, 91] width 5 height 5
click at [48, 17] on span "save" at bounding box center [51, 17] width 7 height 4
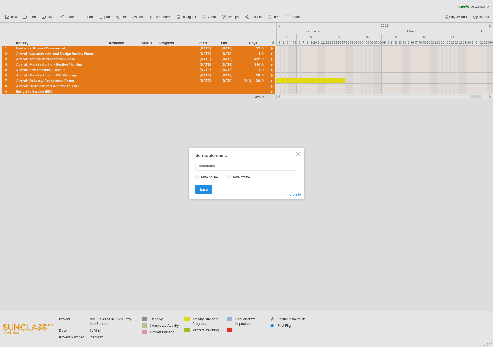
click at [200, 189] on span "Save" at bounding box center [204, 189] width 8 height 4
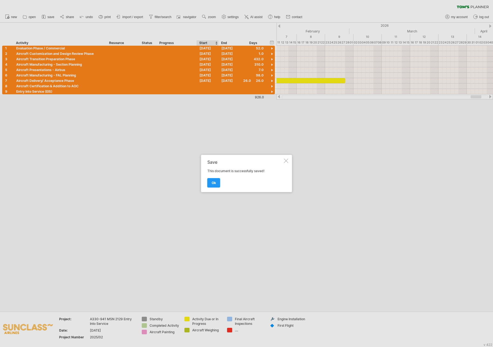
click at [217, 182] on link "ok" at bounding box center [213, 182] width 13 height 9
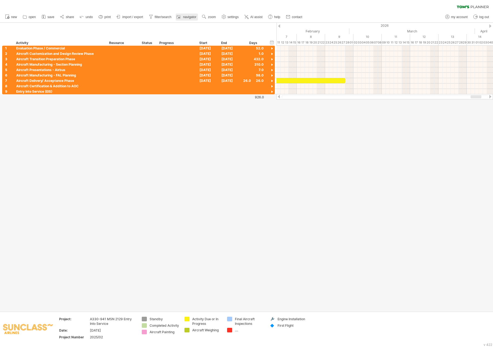
click at [191, 18] on span "navigator" at bounding box center [189, 17] width 13 height 4
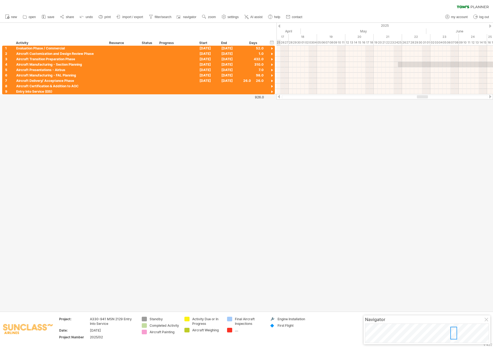
drag, startPoint x: 459, startPoint y: 331, endPoint x: 451, endPoint y: 328, distance: 8.5
click at [451, 328] on div at bounding box center [454, 333] width 7 height 13
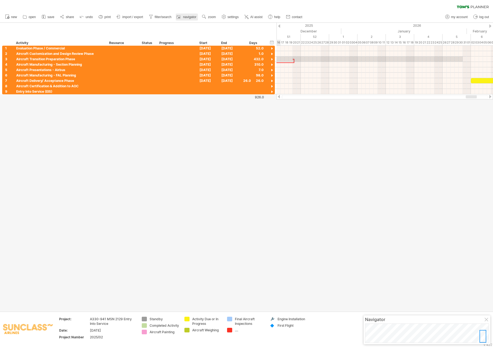
click at [182, 17] on div at bounding box center [179, 16] width 5 height 5
click at [159, 16] on span "filter/search" at bounding box center [163, 17] width 17 height 4
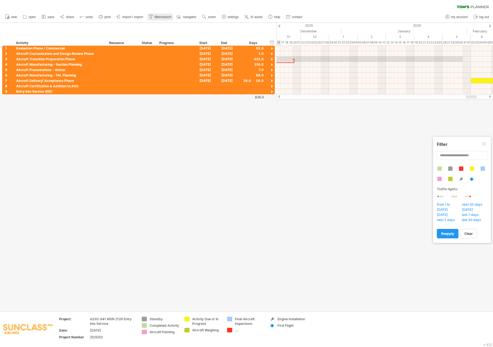
click at [159, 16] on span "filter/search" at bounding box center [163, 17] width 17 height 4
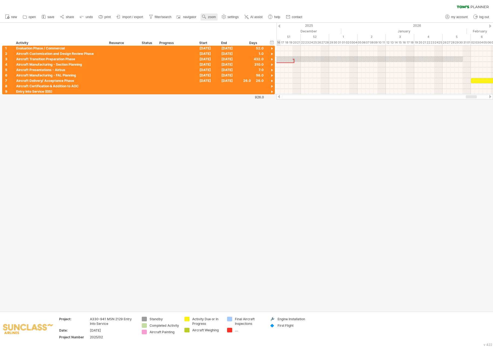
click at [209, 18] on span "zoom" at bounding box center [212, 17] width 8 height 4
click at [225, 24] on div "Month" at bounding box center [226, 25] width 30 height 9
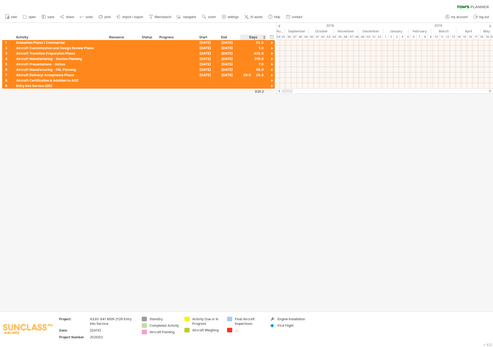
drag, startPoint x: 397, startPoint y: 91, endPoint x: 264, endPoint y: 93, distance: 133.0
click at [264, 93] on div "Trying to reach [DOMAIN_NAME] Connected again... clear filter new open" at bounding box center [246, 173] width 493 height 347
click at [272, 43] on div at bounding box center [272, 43] width 5 height 5
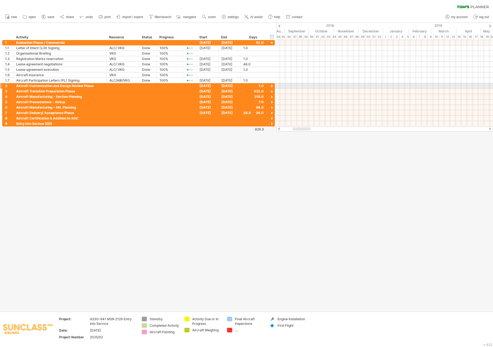
click at [273, 85] on div at bounding box center [272, 86] width 5 height 5
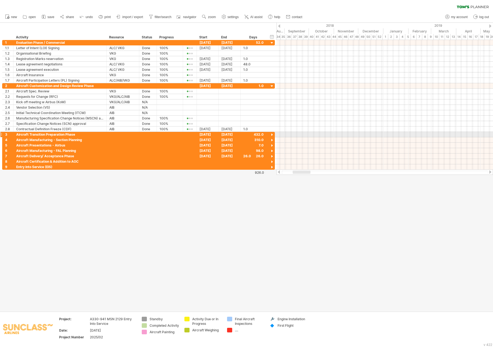
click at [271, 135] on div at bounding box center [272, 134] width 5 height 5
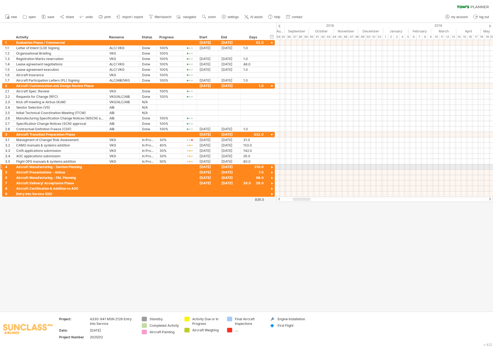
click at [271, 168] on div at bounding box center [272, 167] width 5 height 5
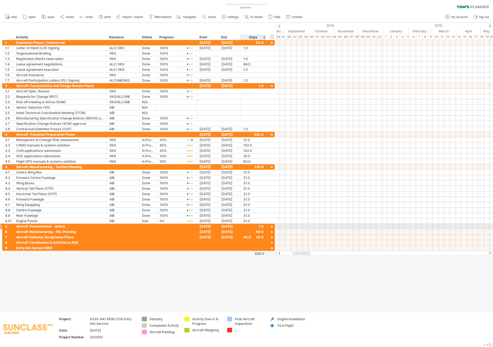
click at [272, 226] on div at bounding box center [272, 226] width 5 height 5
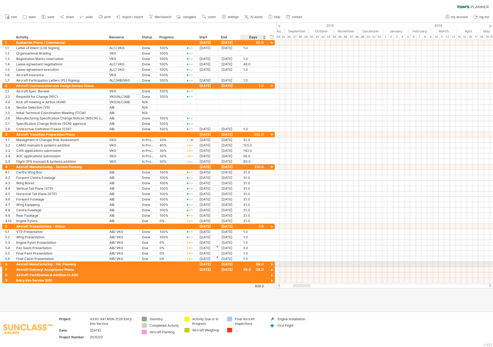
click at [272, 264] on div at bounding box center [272, 264] width 5 height 5
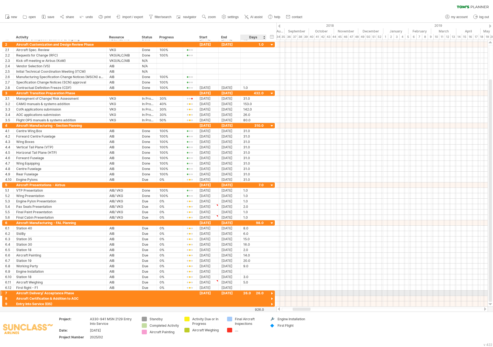
click at [272, 294] on div at bounding box center [272, 293] width 5 height 5
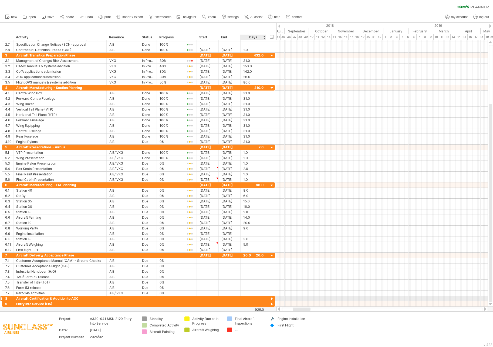
click at [272, 299] on div at bounding box center [272, 298] width 5 height 5
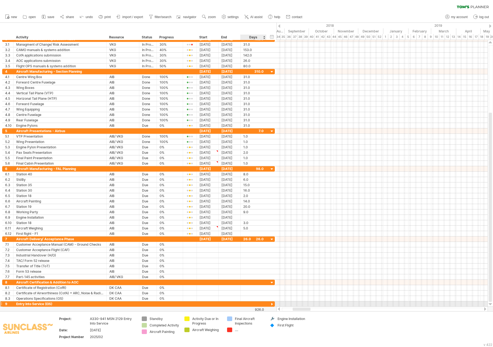
click at [272, 303] on div at bounding box center [272, 304] width 5 height 5
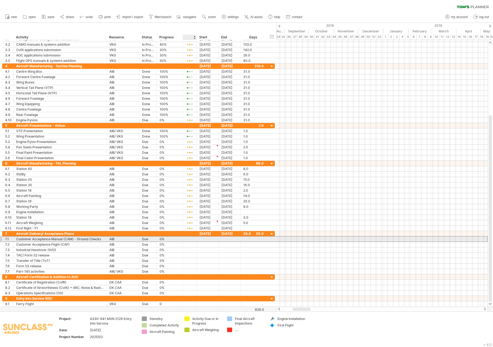
click at [189, 237] on div at bounding box center [190, 239] width 8 height 4
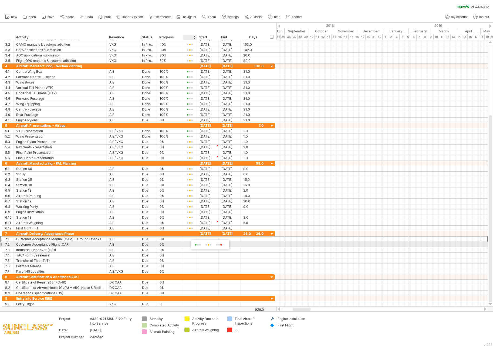
click at [210, 245] on span at bounding box center [208, 245] width 9 height 4
click at [190, 247] on div "**********" at bounding box center [138, 244] width 273 height 5
click at [185, 245] on div at bounding box center [190, 244] width 14 height 5
click at [192, 244] on div at bounding box center [190, 245] width 8 height 4
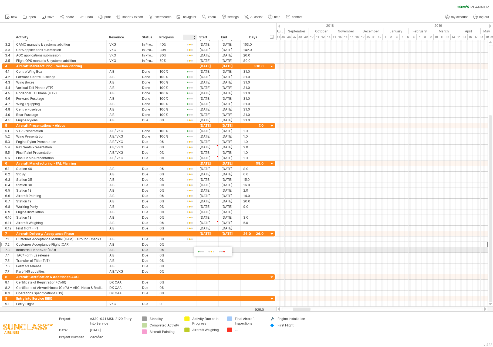
click at [213, 252] on span at bounding box center [211, 252] width 9 height 4
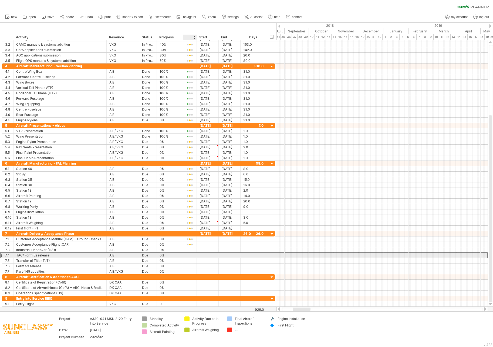
click at [190, 253] on div at bounding box center [190, 255] width 14 height 5
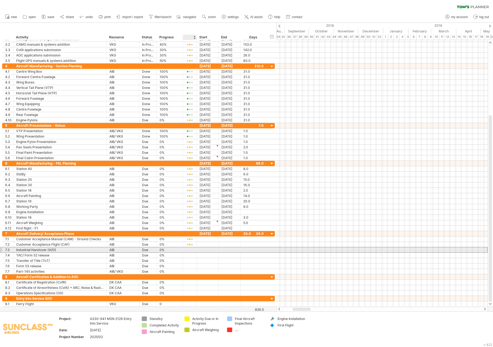
click at [190, 250] on div at bounding box center [190, 250] width 8 height 4
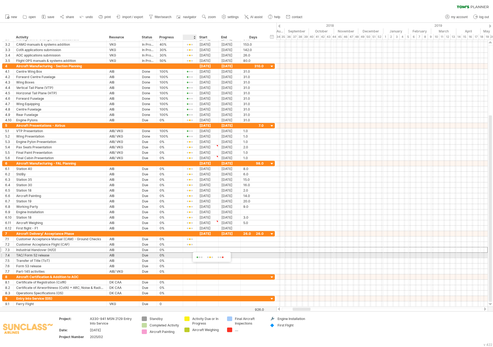
click at [208, 255] on div at bounding box center [212, 256] width 38 height 8
click at [208, 257] on span at bounding box center [210, 257] width 9 height 4
click at [189, 256] on div at bounding box center [190, 255] width 8 height 4
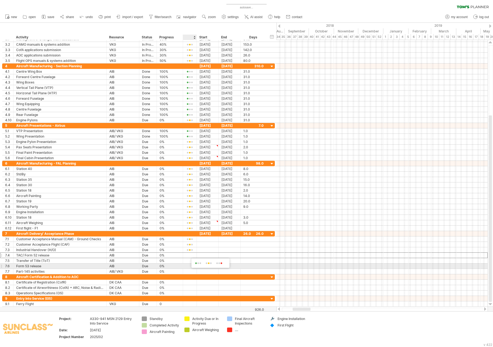
click at [207, 264] on span at bounding box center [209, 263] width 9 height 4
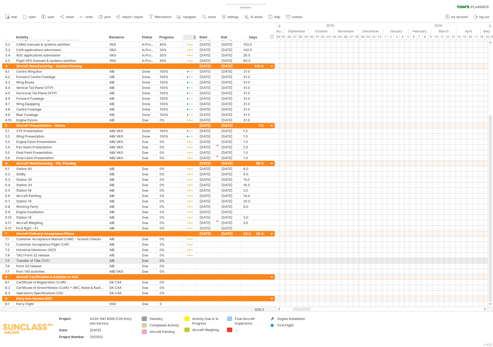
click at [190, 261] on div at bounding box center [190, 261] width 8 height 4
click at [214, 269] on span at bounding box center [210, 269] width 9 height 4
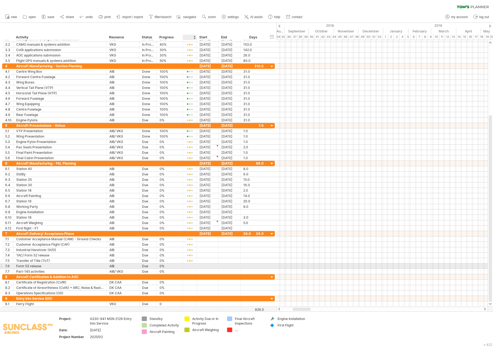
click at [188, 269] on div "**********" at bounding box center [138, 265] width 273 height 5
click at [188, 266] on div at bounding box center [190, 266] width 8 height 4
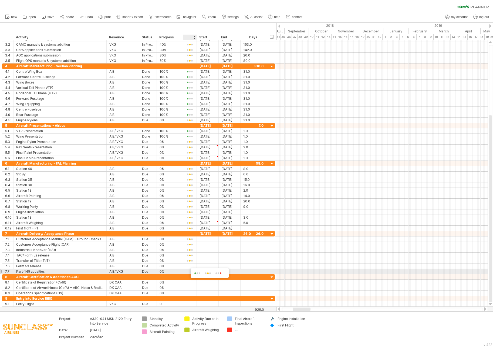
click at [209, 273] on span at bounding box center [208, 273] width 9 height 4
click at [189, 271] on div at bounding box center [190, 272] width 8 height 4
click at [207, 278] on span at bounding box center [208, 279] width 9 height 4
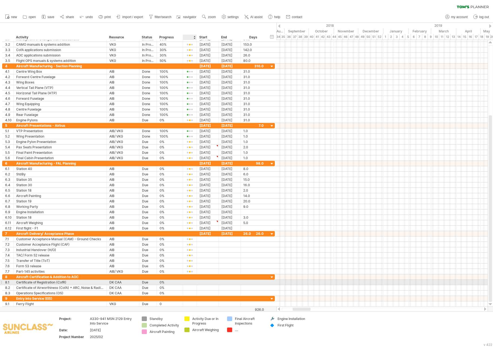
click at [192, 283] on div at bounding box center [190, 282] width 8 height 4
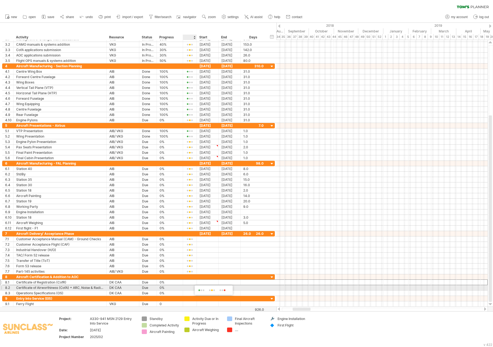
click at [213, 290] on span at bounding box center [212, 290] width 9 height 4
click at [188, 289] on div at bounding box center [190, 288] width 8 height 4
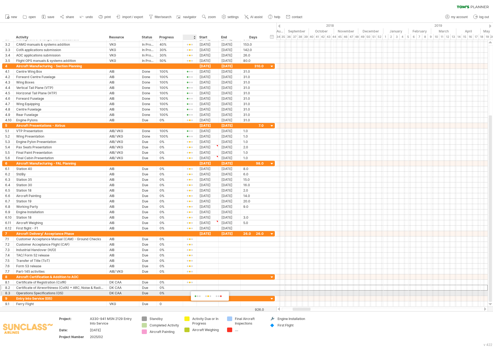
click at [209, 295] on span at bounding box center [208, 296] width 9 height 4
click at [193, 294] on div at bounding box center [190, 293] width 8 height 4
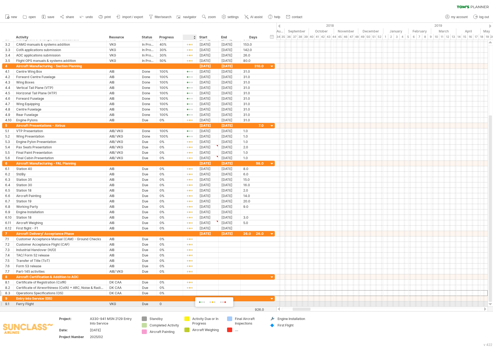
click at [210, 302] on span at bounding box center [212, 302] width 9 height 4
click at [188, 305] on div at bounding box center [190, 304] width 8 height 4
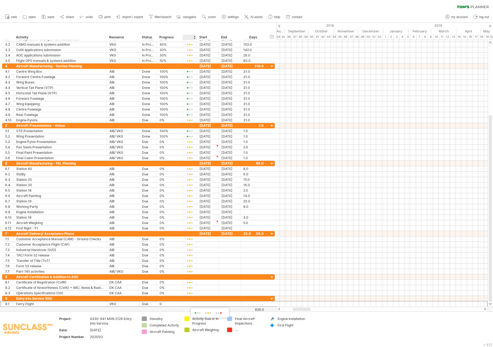
click at [206, 313] on span at bounding box center [208, 313] width 9 height 4
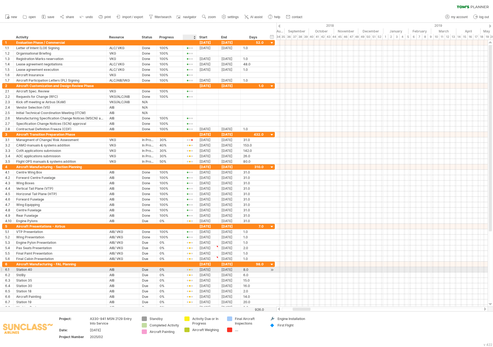
type textarea "**********"
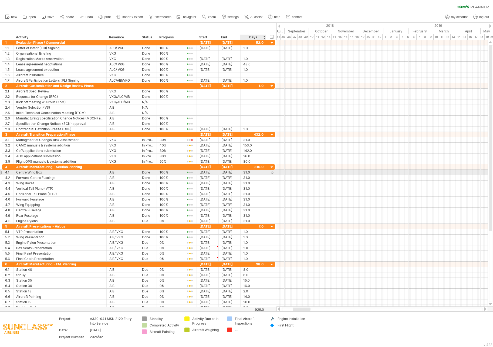
click at [272, 174] on div at bounding box center [272, 173] width 5 height 6
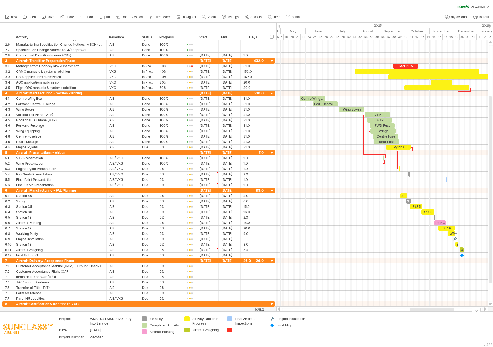
drag, startPoint x: 423, startPoint y: 309, endPoint x: 418, endPoint y: 312, distance: 5.6
click at [418, 312] on div "Trying to reach [DOMAIN_NAME] Connected again... autosave... clear filter" at bounding box center [246, 173] width 493 height 347
